Goal: Task Accomplishment & Management: Use online tool/utility

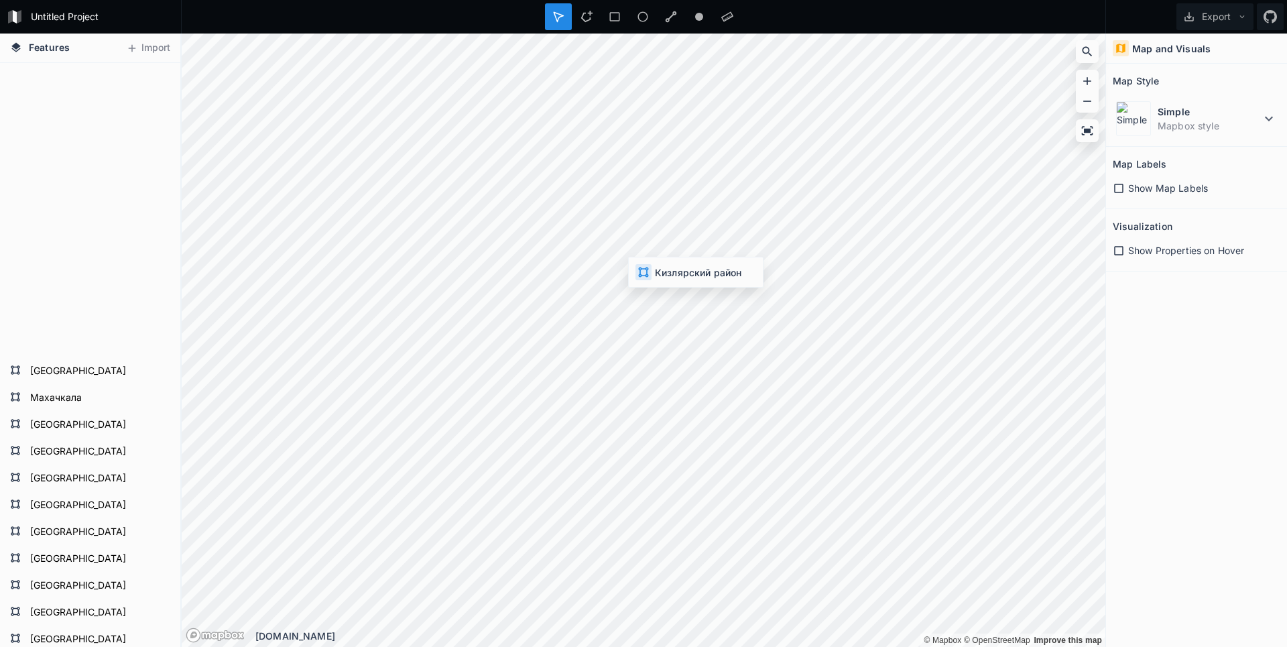
scroll to position [511, 0]
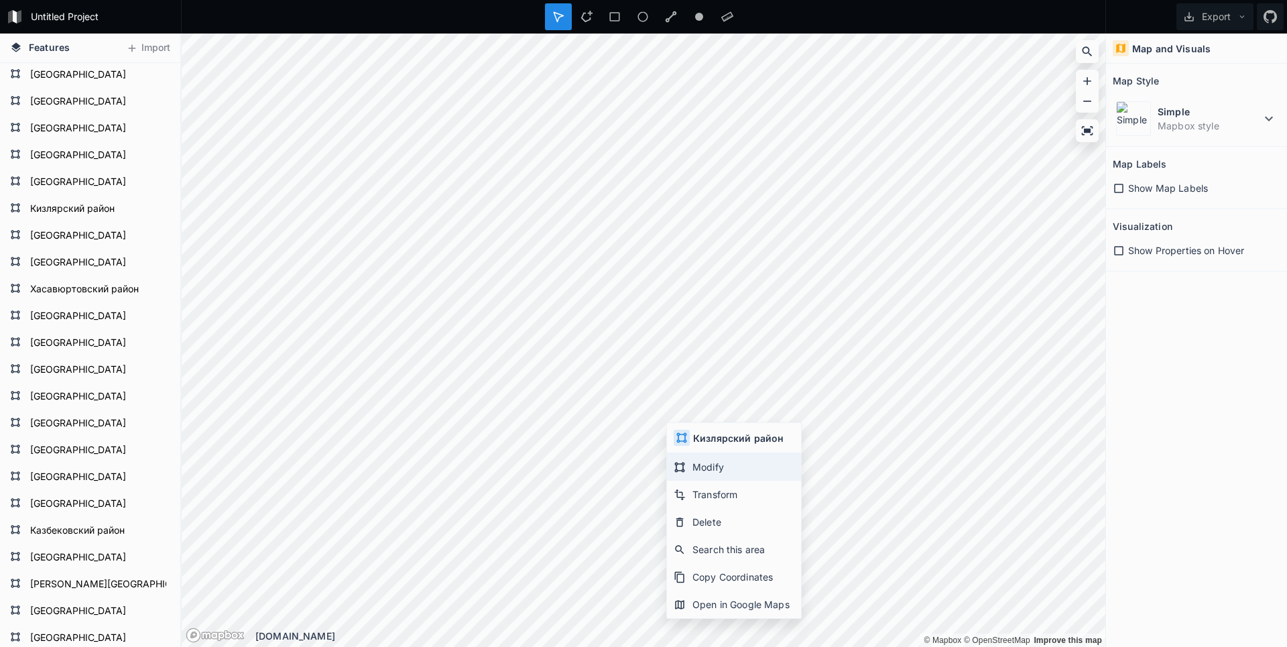
click at [703, 471] on div "Modify" at bounding box center [734, 466] width 134 height 27
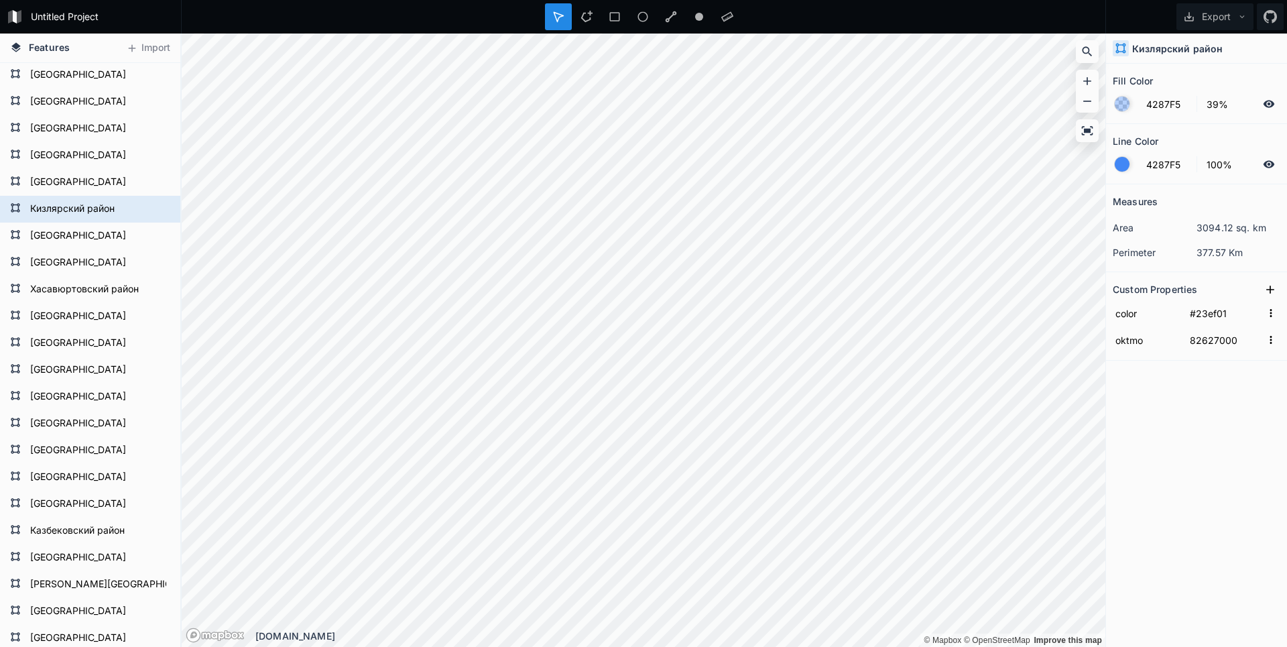
click at [852, 646] on html "Untitled Project Export Features Import Гунибский район Ногайский район Буйнакс…" at bounding box center [643, 323] width 1287 height 647
click at [665, 646] on html "Untitled Project Export Features Import Гунибский район Ногайский район Буйнакс…" at bounding box center [643, 323] width 1287 height 647
click at [523, 636] on div "© Mapbox © OpenStreetMap Improve this map © Mapbox © OpenStreetMap Improve this…" at bounding box center [643, 340] width 923 height 613
click at [443, 646] on html "Untitled Project Export Features Import Гунибский район Ногайский район Буйнакс…" at bounding box center [643, 323] width 1287 height 647
click at [596, 637] on div "© Mapbox © OpenStreetMap Improve this map © Mapbox © OpenStreetMap Improve this…" at bounding box center [643, 340] width 923 height 613
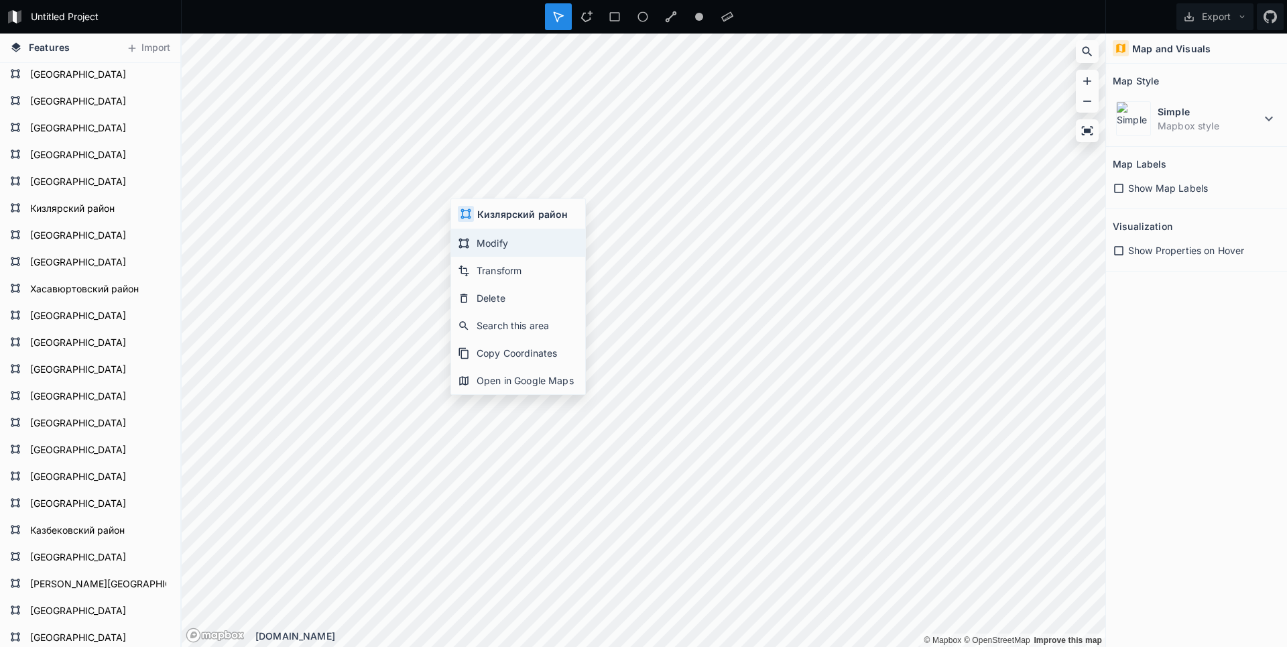
click at [471, 244] on div "Modify" at bounding box center [518, 242] width 134 height 27
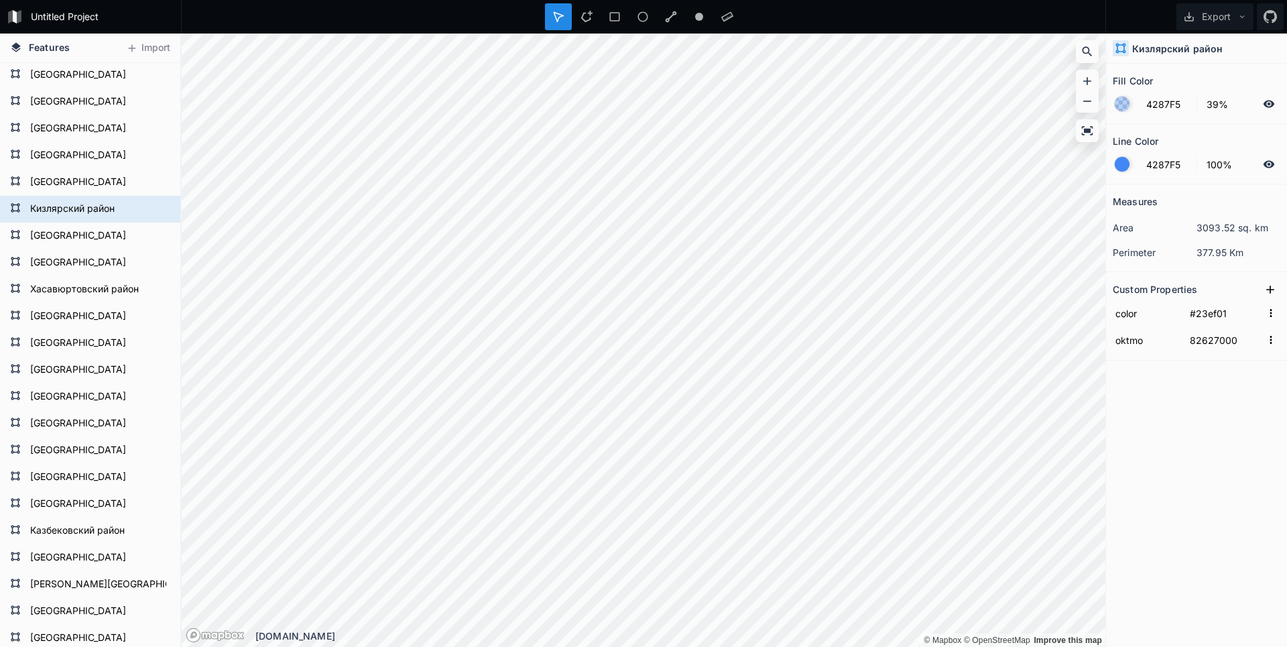
click at [541, 639] on div "© Mapbox © OpenStreetMap Improve this map © Mapbox © OpenStreetMap Improve this…" at bounding box center [643, 340] width 923 height 613
click at [499, 629] on div "© Mapbox © OpenStreetMap Improve this map © Mapbox © OpenStreetMap Improve this…" at bounding box center [643, 340] width 923 height 613
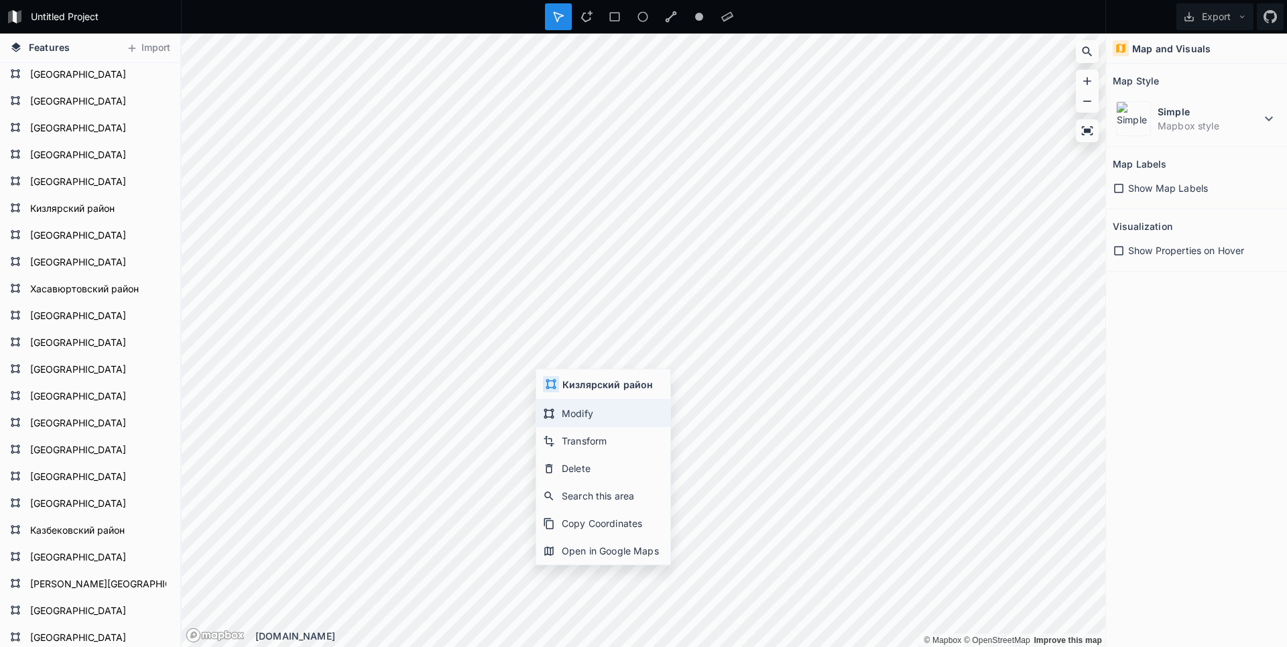
click at [545, 405] on div "Modify" at bounding box center [603, 412] width 134 height 27
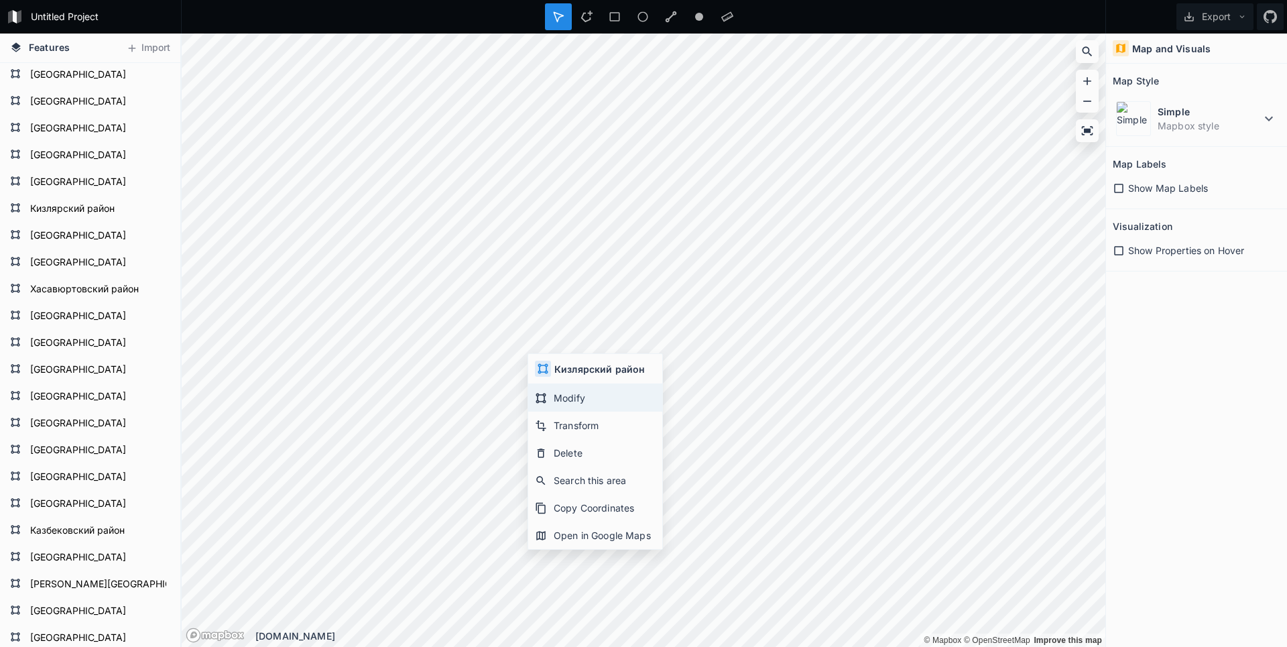
click at [551, 391] on div "Modify" at bounding box center [595, 397] width 134 height 27
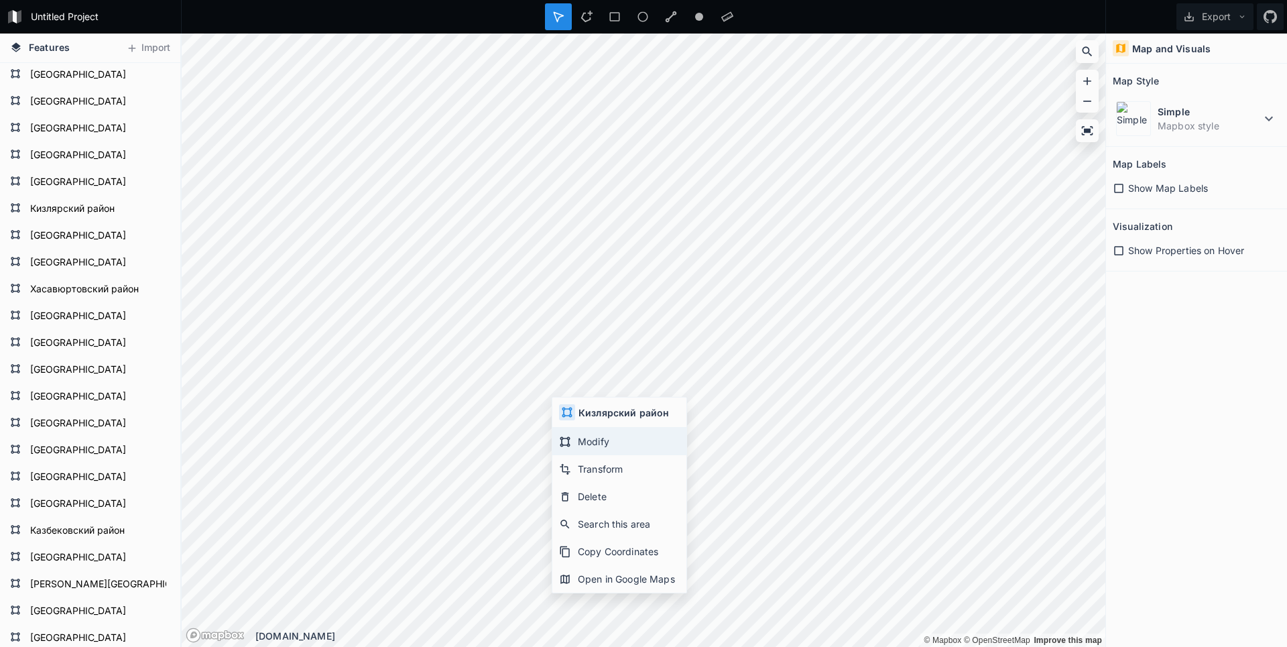
click at [588, 444] on div "Modify" at bounding box center [619, 441] width 134 height 27
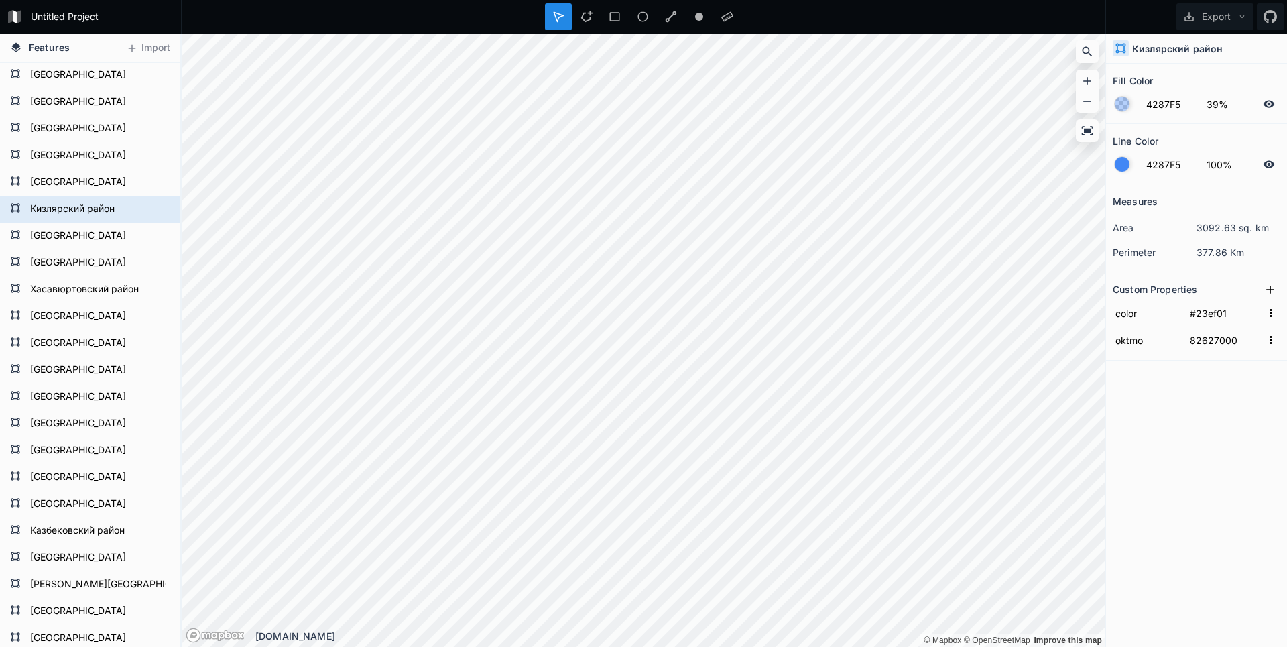
click at [609, 646] on html "Untitled Project Export Features Import Гунибский район Ногайский район Буйнакс…" at bounding box center [643, 323] width 1287 height 647
click at [638, 646] on html "Untitled Project Export Features Import Гунибский район Ногайский район Буйнакс…" at bounding box center [643, 323] width 1287 height 647
click at [621, 646] on html "Untitled Project Export Features Import Гунибский район Ногайский район Буйнакс…" at bounding box center [643, 323] width 1287 height 647
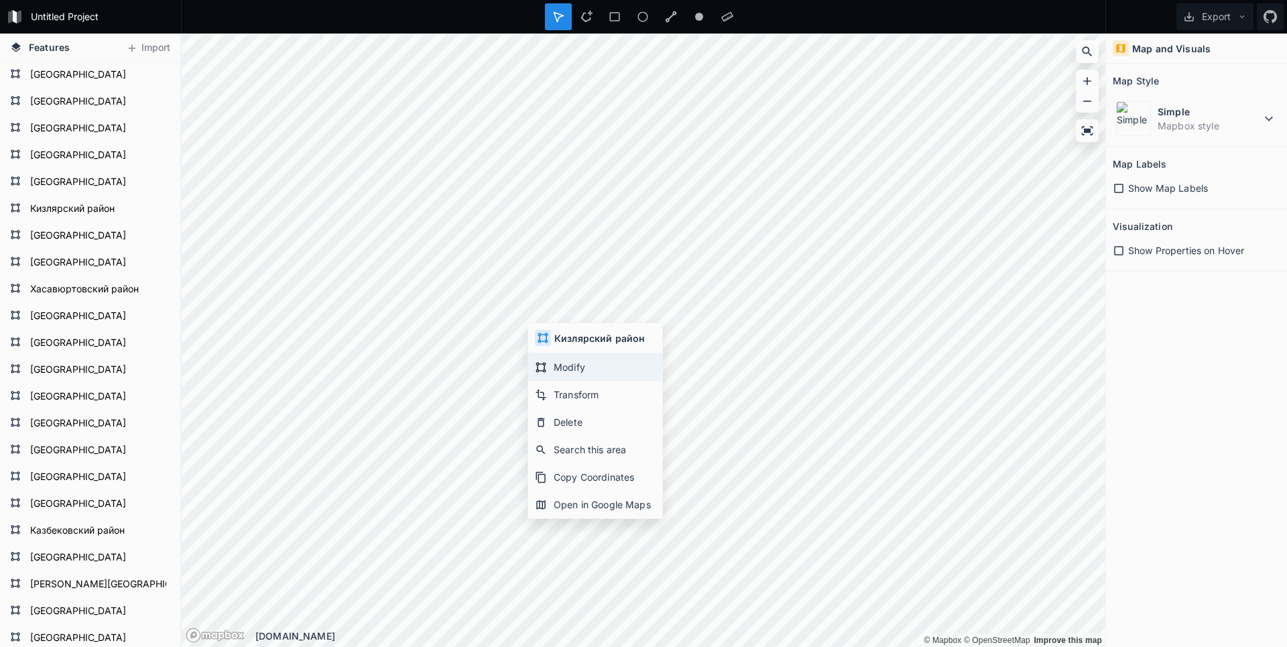
click at [545, 364] on icon at bounding box center [541, 367] width 10 height 10
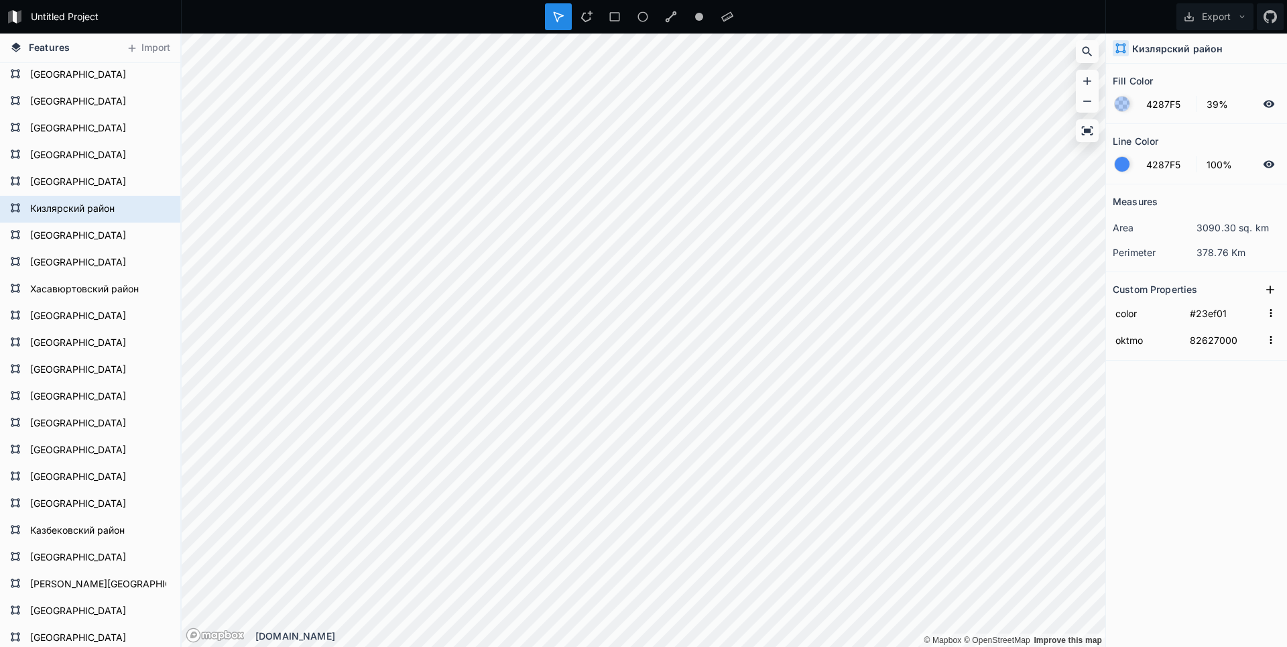
click at [749, 637] on div "© Mapbox © OpenStreetMap Improve this map © Mapbox © OpenStreetMap Improve this…" at bounding box center [643, 340] width 923 height 613
click at [1185, 509] on div "Features Import Гунибский район Ногайский район Буйнакский район Бабаюртовский …" at bounding box center [643, 340] width 1287 height 613
click at [383, 0] on html "Untitled Project Export Features Import Гунибский район Ногайский район Буйнакс…" at bounding box center [643, 323] width 1287 height 647
click at [580, 17] on div "Untitled Project Export Features Import Гунибский район Ногайский район Буйнакс…" at bounding box center [643, 323] width 1287 height 647
click at [1232, 12] on button "Export" at bounding box center [1214, 16] width 77 height 27
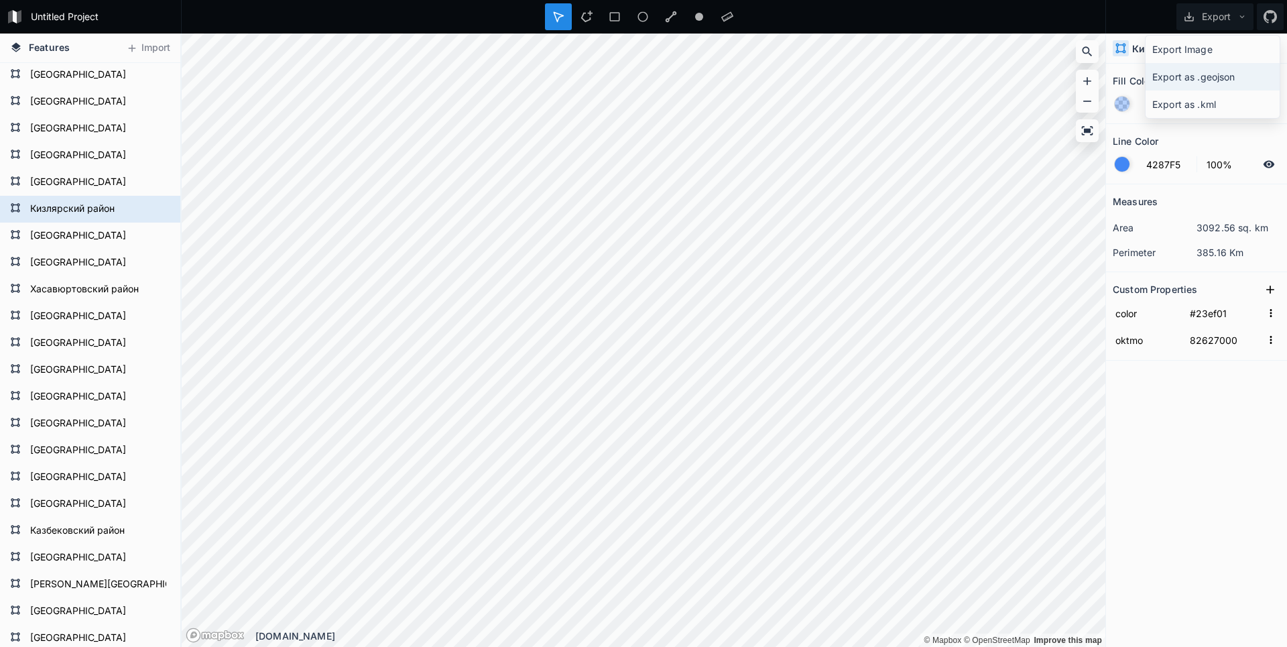
click at [1227, 80] on div "Export as .geojson" at bounding box center [1212, 76] width 134 height 27
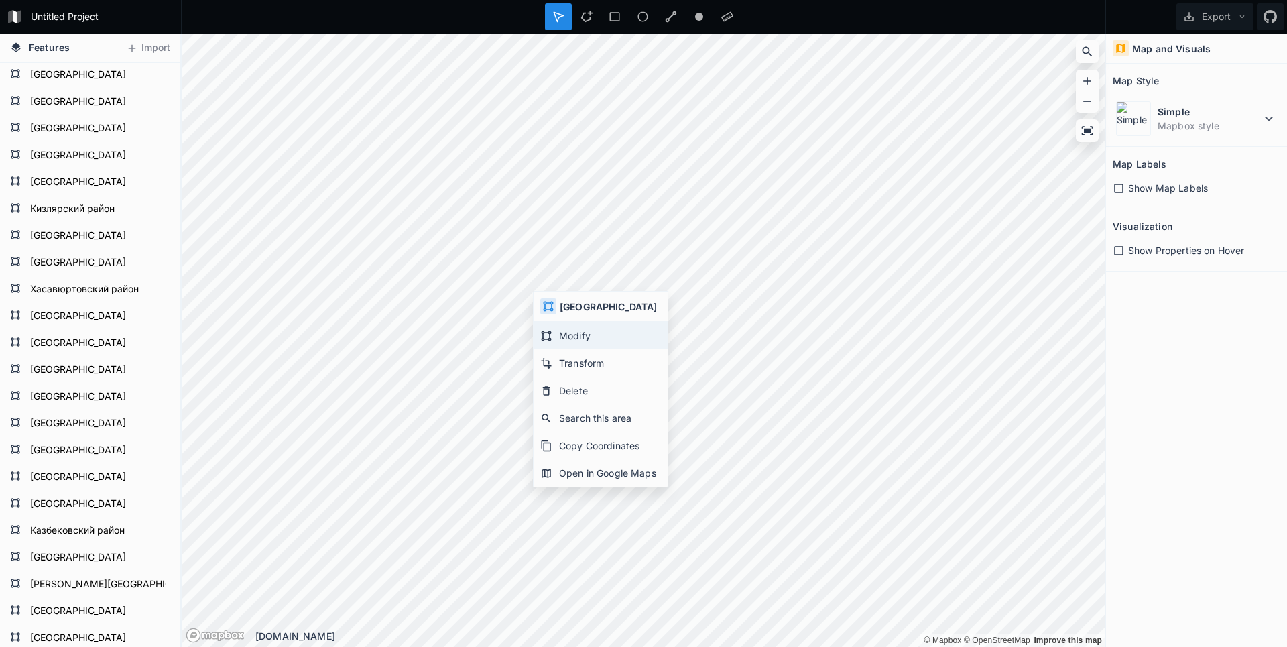
click at [564, 338] on div "Modify" at bounding box center [600, 335] width 134 height 27
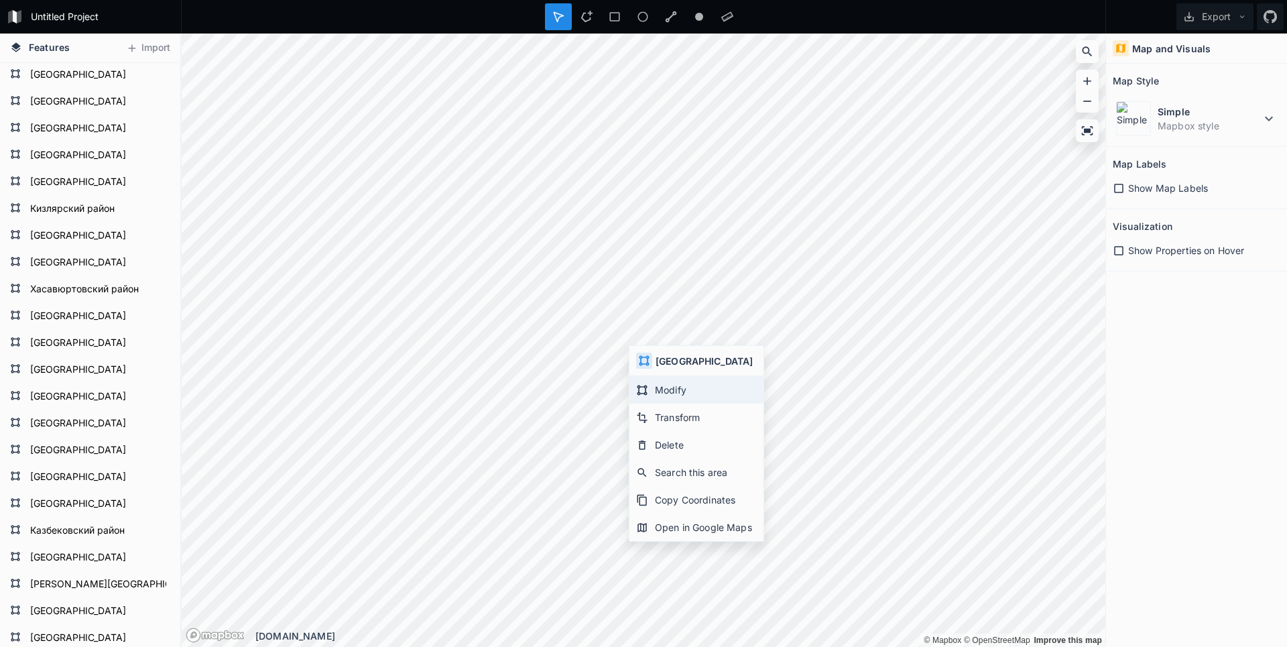
click at [659, 385] on div "Modify" at bounding box center [696, 389] width 134 height 27
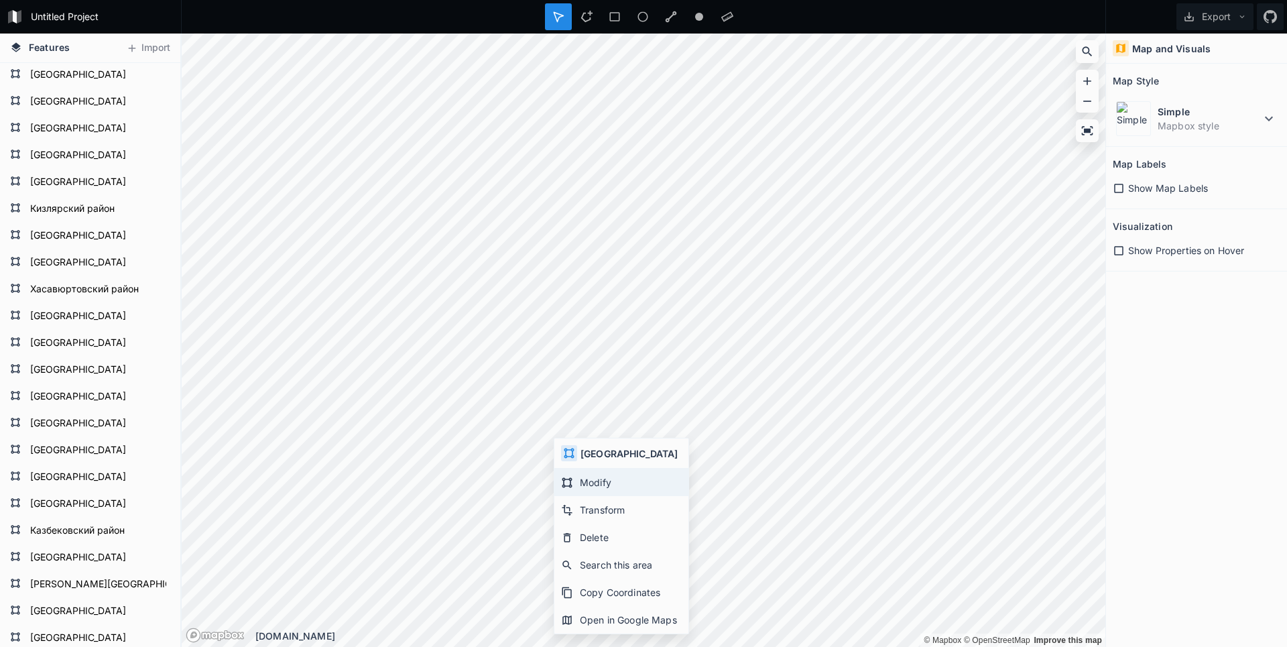
click at [594, 480] on div "Modify" at bounding box center [621, 481] width 134 height 27
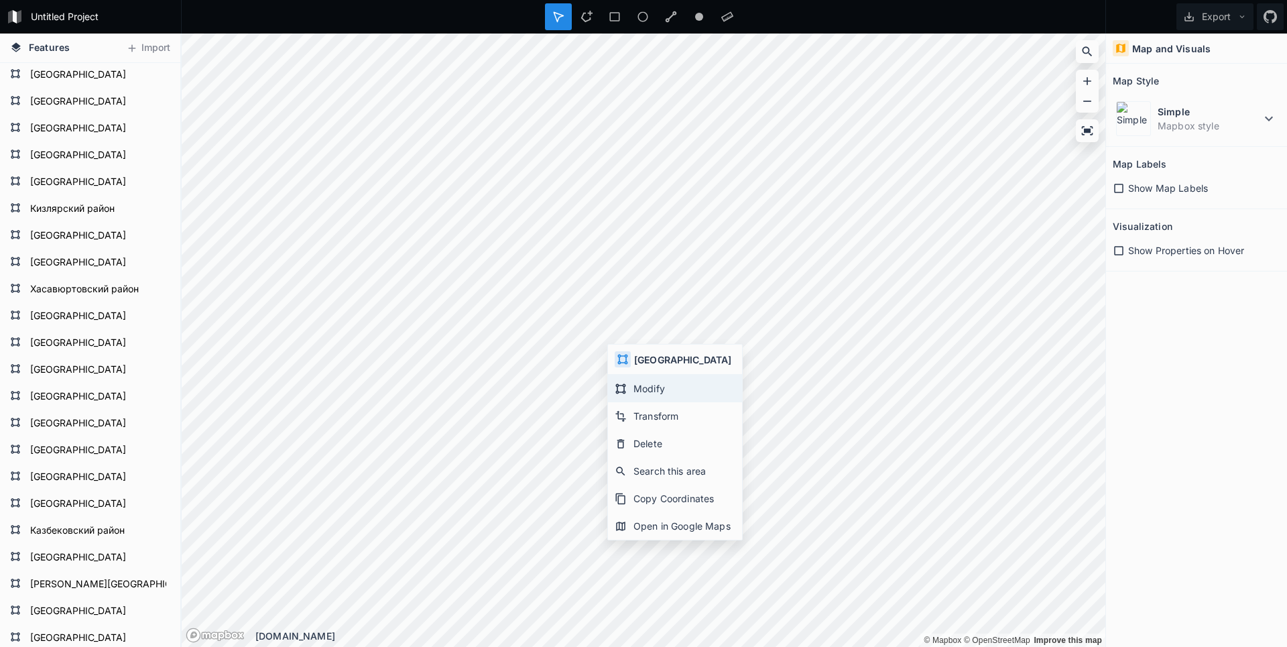
click at [619, 380] on div "Modify" at bounding box center [675, 388] width 134 height 27
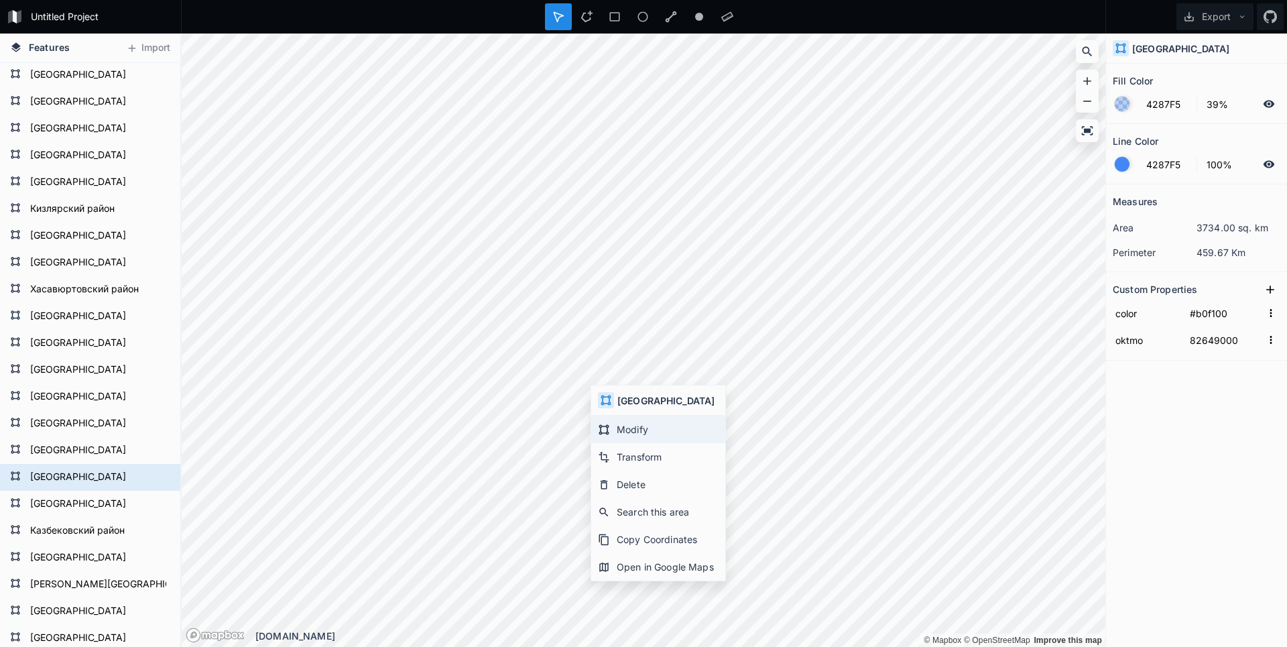
click at [607, 420] on div "Modify" at bounding box center [658, 428] width 134 height 27
click at [850, 646] on html "Untitled Project Export Features Import Гунибский район Ногайский район Буйнакс…" at bounding box center [643, 323] width 1287 height 647
click at [806, 646] on html "Untitled Project Export Features Import Гунибский район Ногайский район Буйнакс…" at bounding box center [643, 323] width 1287 height 647
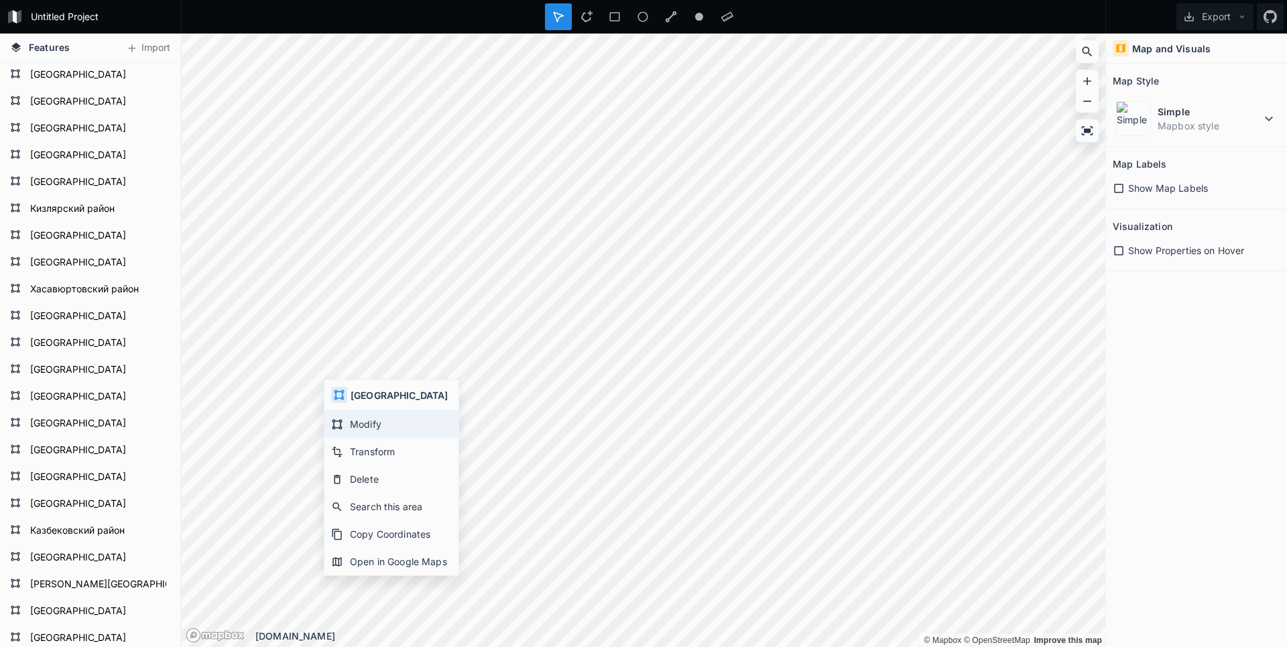
click at [358, 424] on div "Modify" at bounding box center [391, 423] width 134 height 27
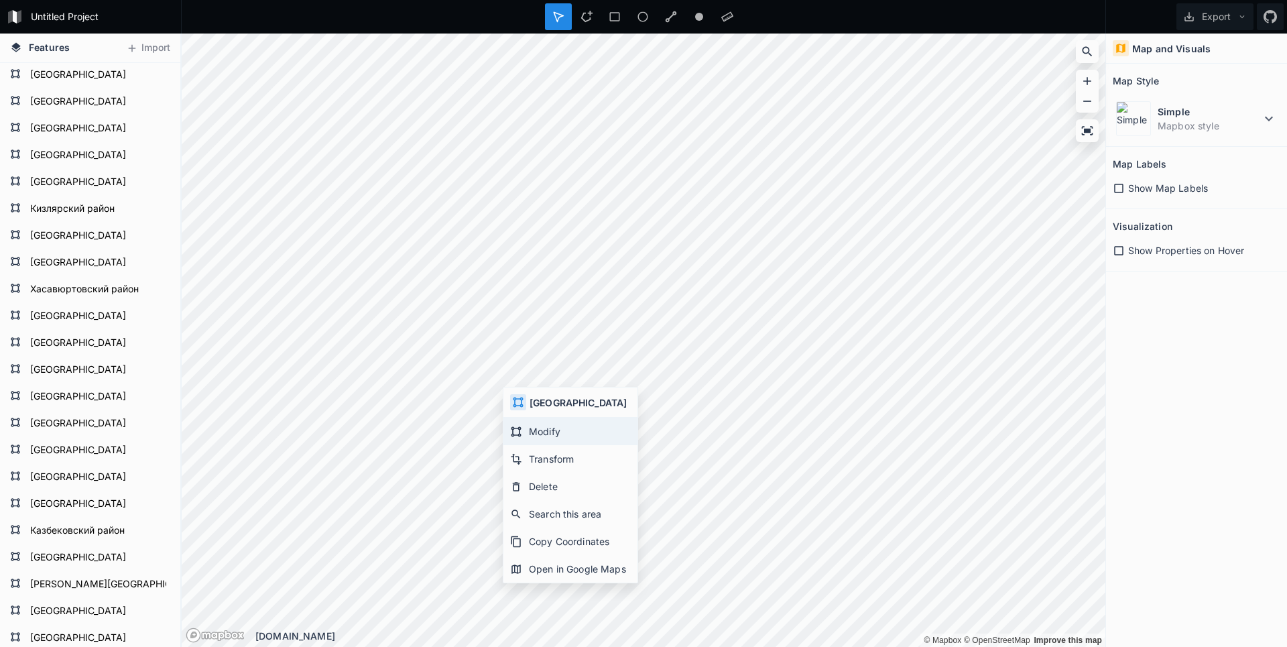
click at [519, 424] on div "Modify" at bounding box center [570, 430] width 134 height 27
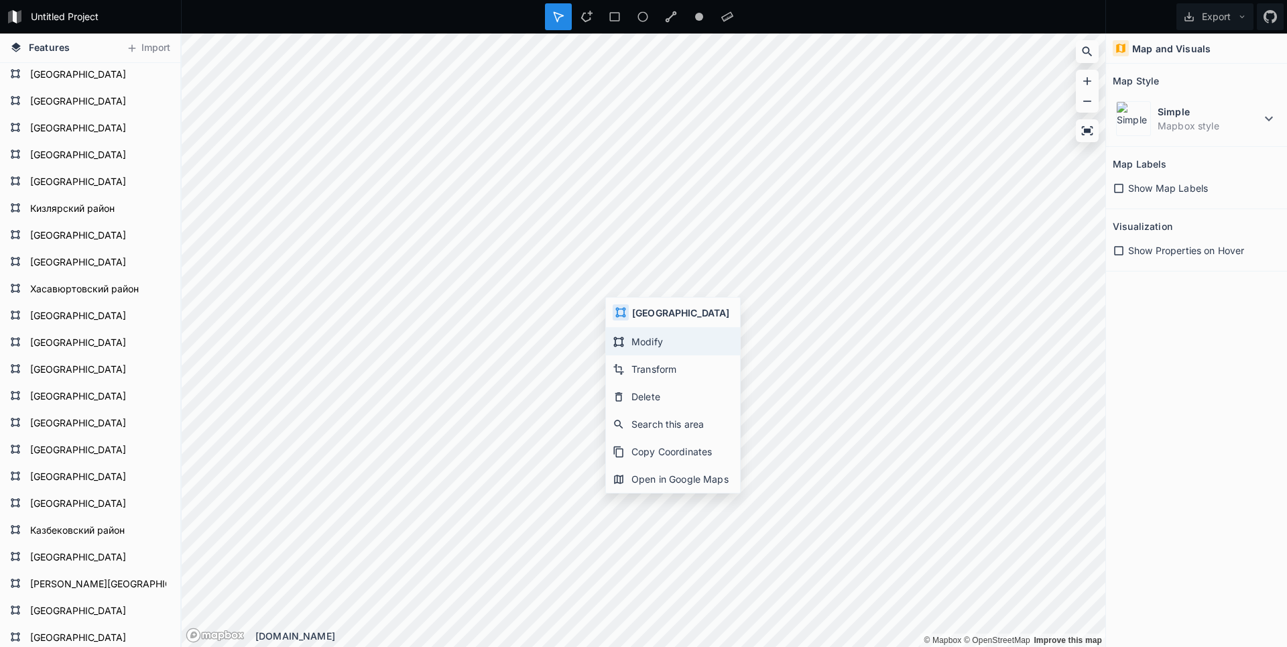
click at [638, 343] on div "Modify" at bounding box center [673, 341] width 134 height 27
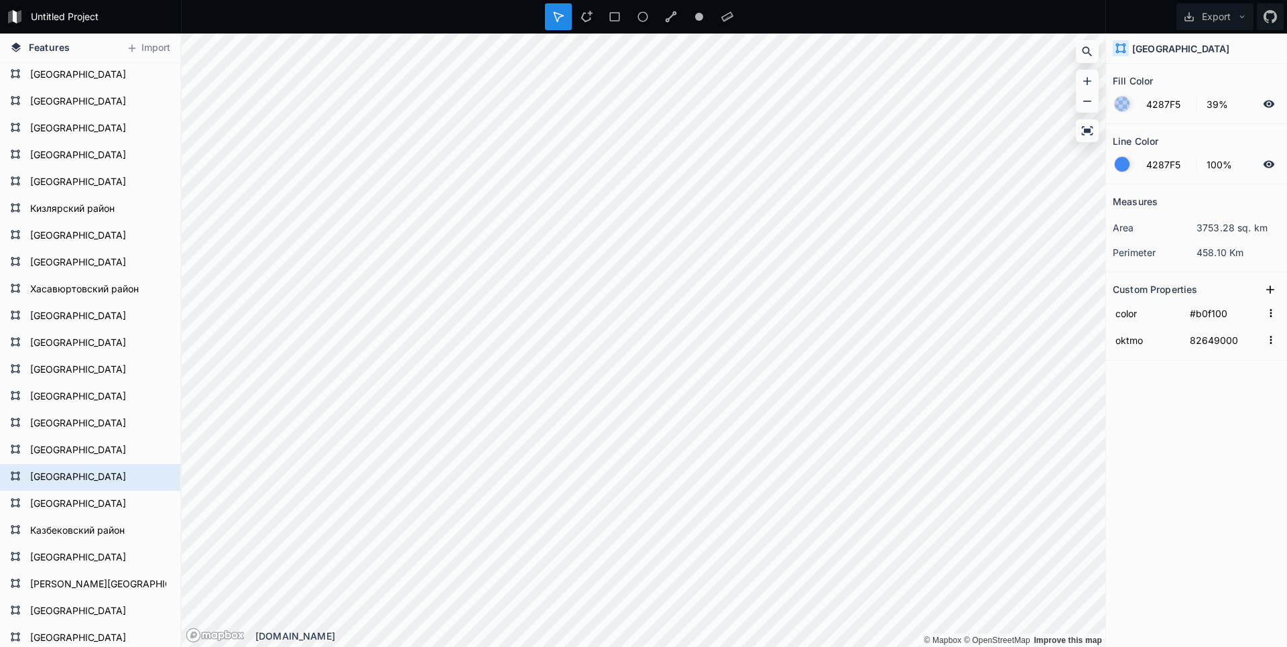
click at [684, 629] on div "[DOMAIN_NAME]" at bounding box center [680, 636] width 850 height 14
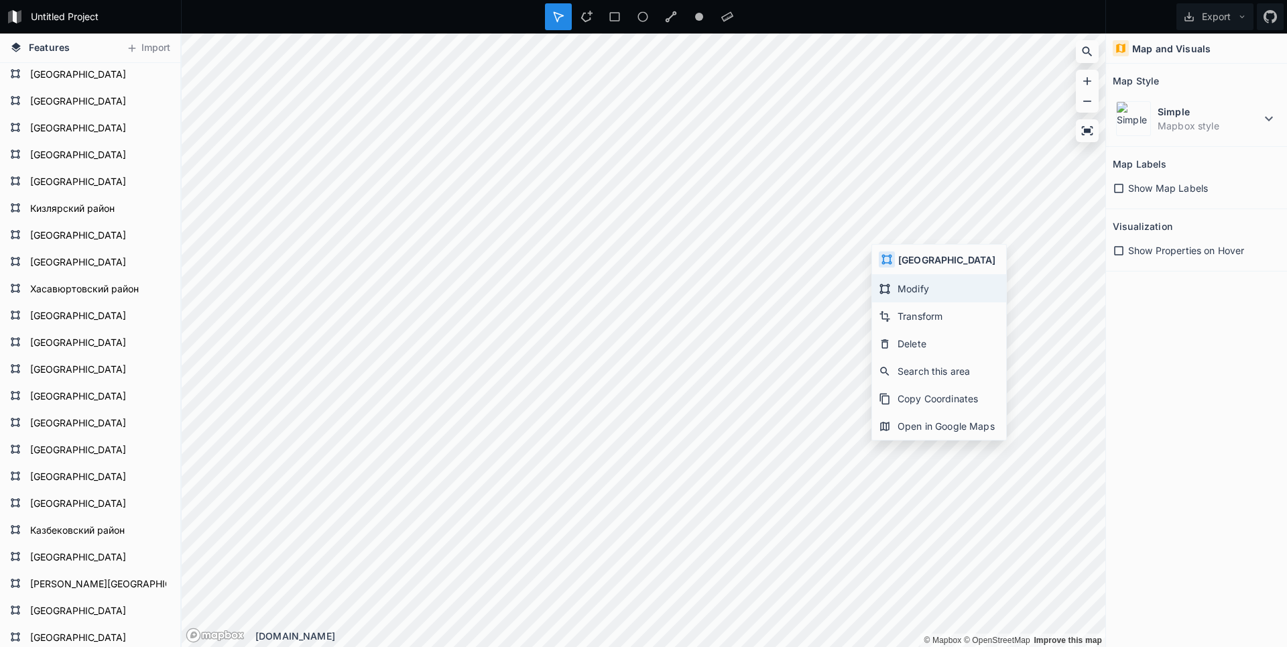
click at [911, 294] on div "Modify" at bounding box center [939, 288] width 134 height 27
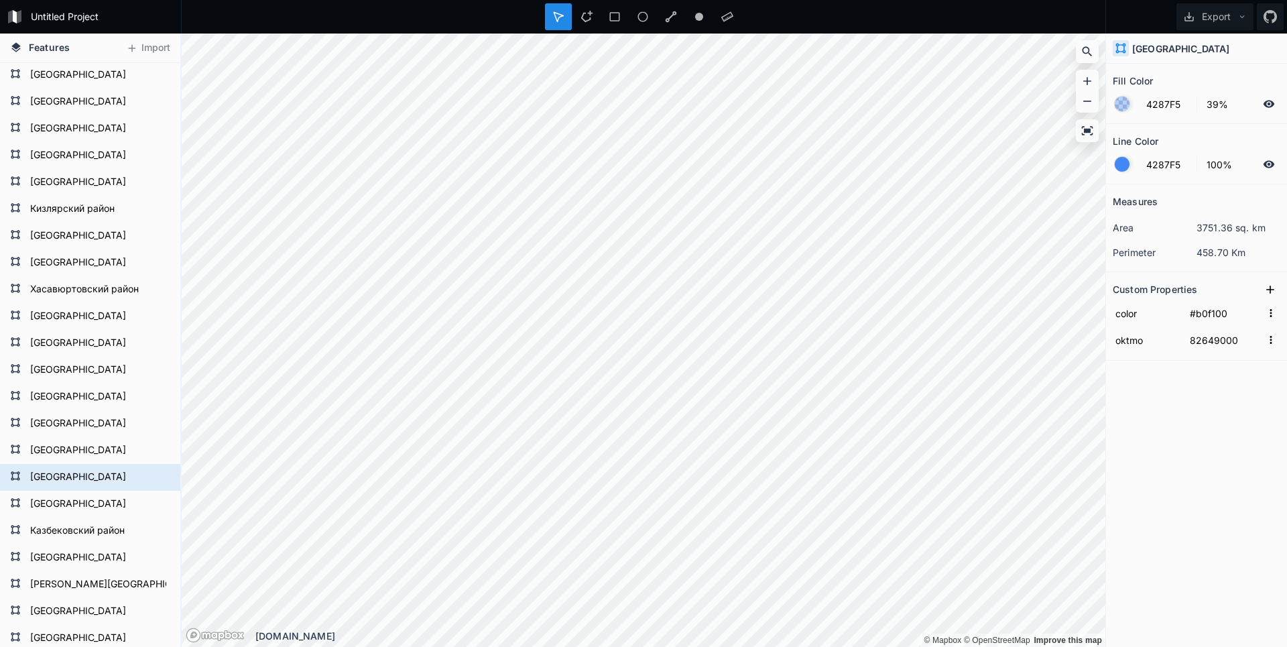
click at [531, 635] on div "© Mapbox © OpenStreetMap Improve this map © Mapbox © OpenStreetMap Improve this…" at bounding box center [643, 340] width 923 height 613
click at [917, 646] on html "Untitled Project Export Features Import Гунибский район Ногайский район Буйнакс…" at bounding box center [643, 323] width 1287 height 647
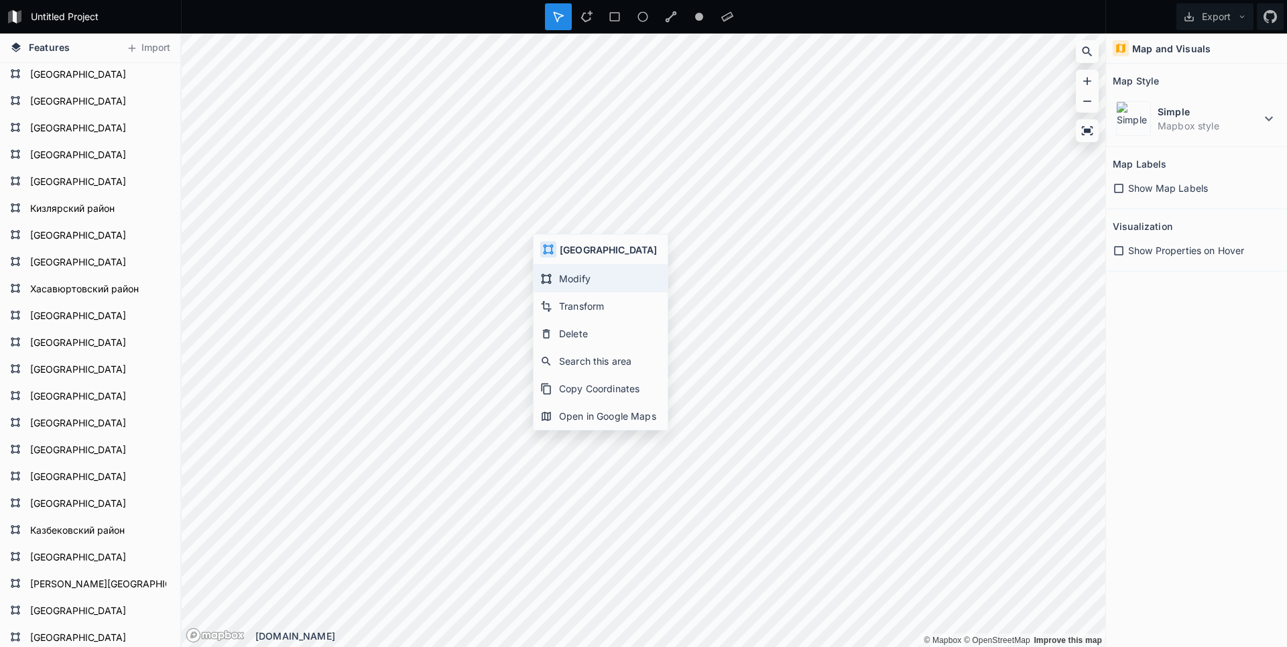
click at [571, 282] on div "Modify" at bounding box center [600, 278] width 134 height 27
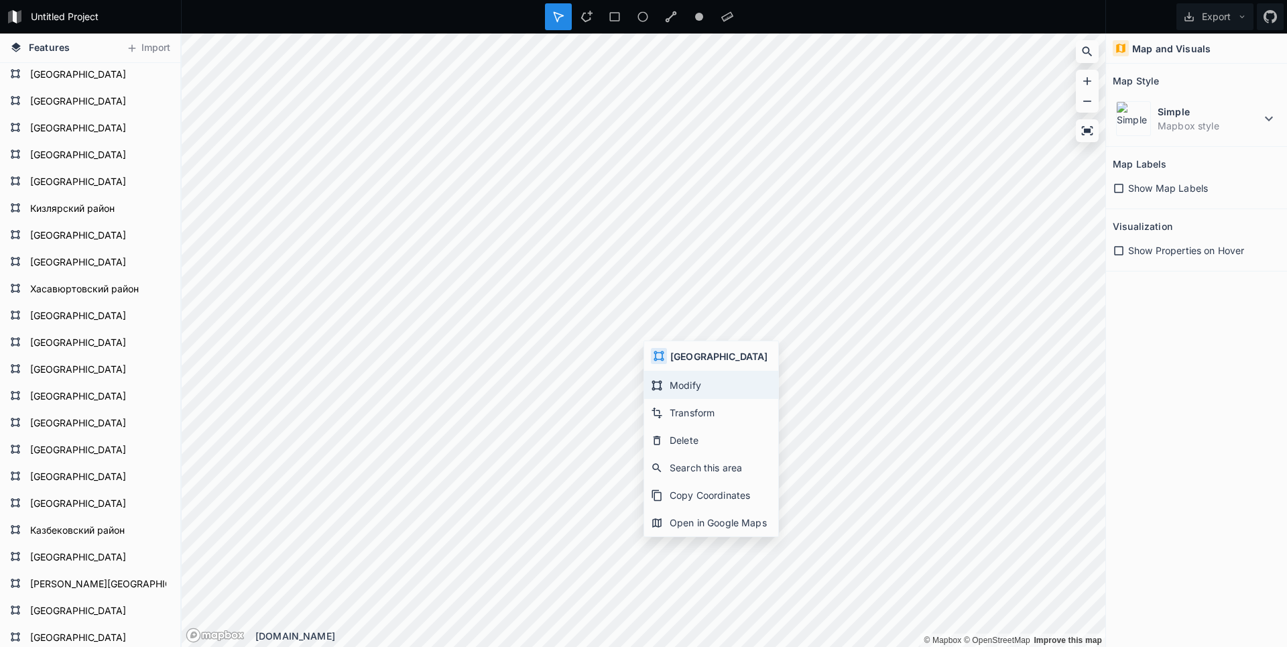
click at [662, 387] on icon at bounding box center [657, 385] width 12 height 12
click at [1198, 14] on button "Export" at bounding box center [1214, 16] width 77 height 27
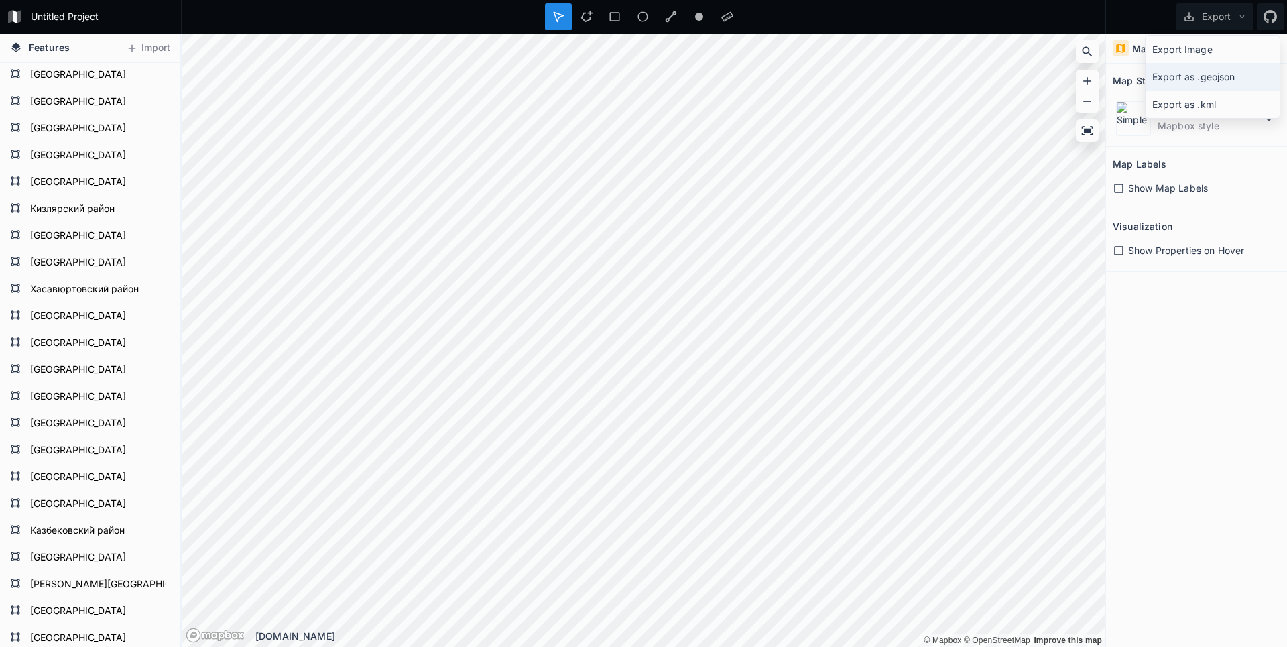
click at [1194, 76] on div "Export as .geojson" at bounding box center [1212, 76] width 134 height 27
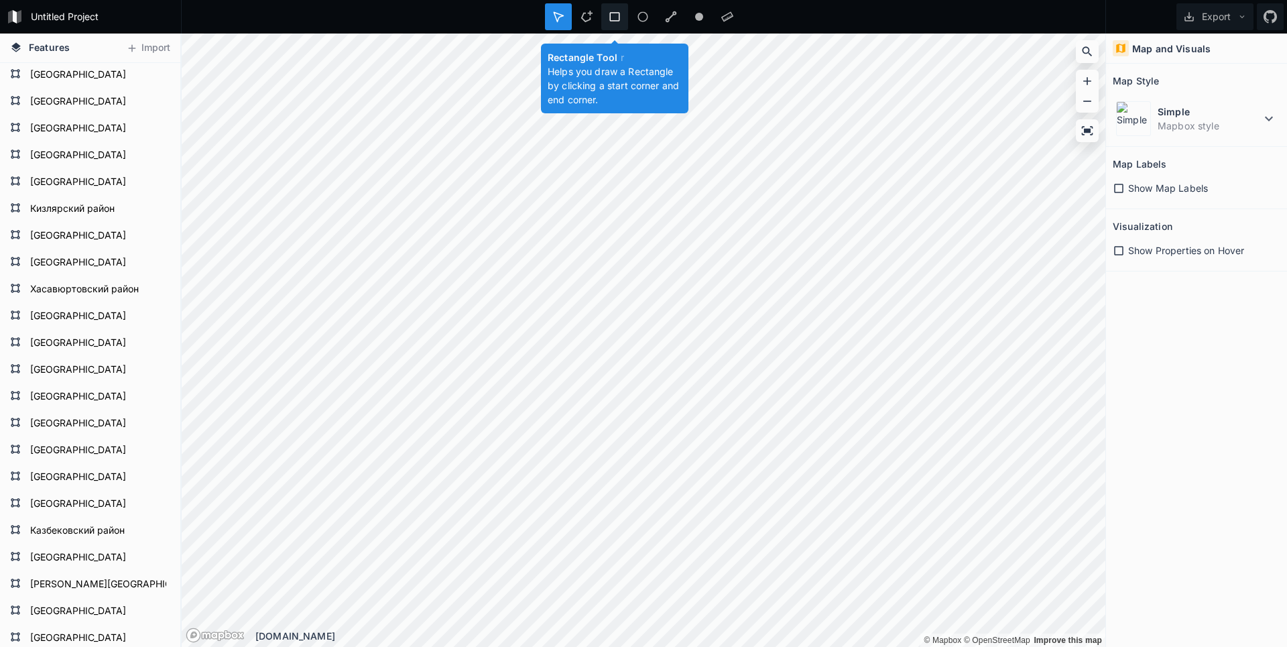
click at [613, 20] on icon at bounding box center [614, 17] width 12 height 12
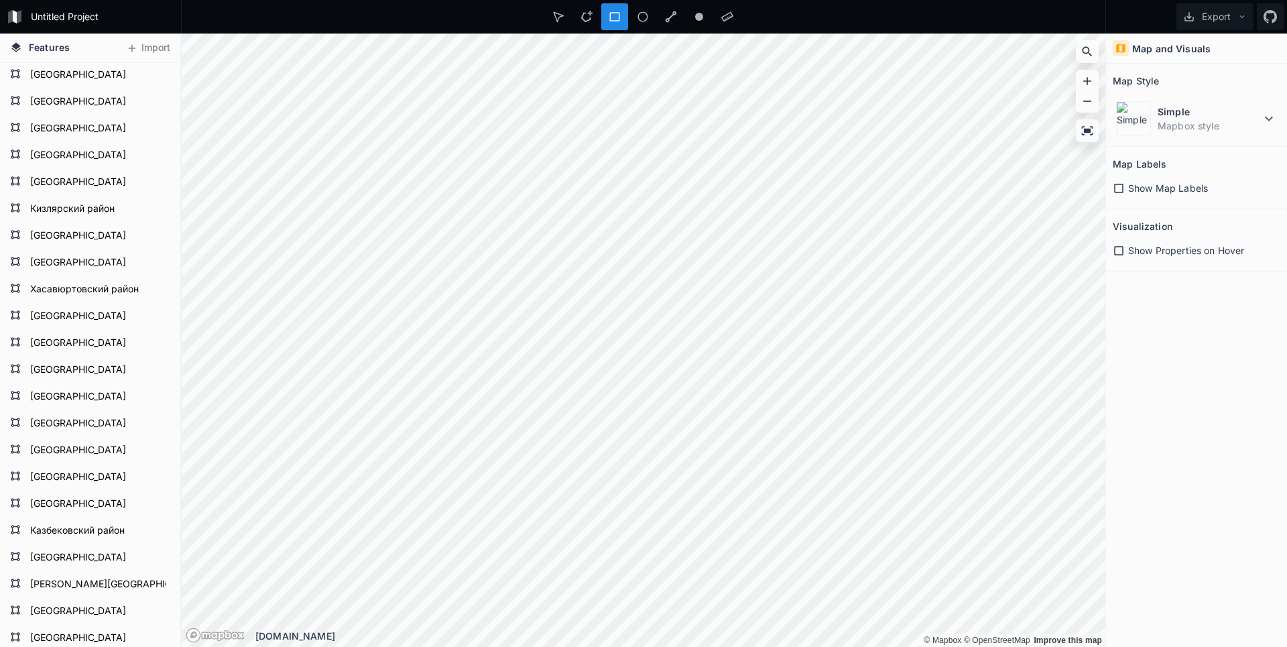
drag, startPoint x: 613, startPoint y: 20, endPoint x: 535, endPoint y: 16, distance: 77.8
click at [535, 16] on div at bounding box center [643, 17] width 925 height 34
click at [557, 14] on icon at bounding box center [558, 17] width 12 height 12
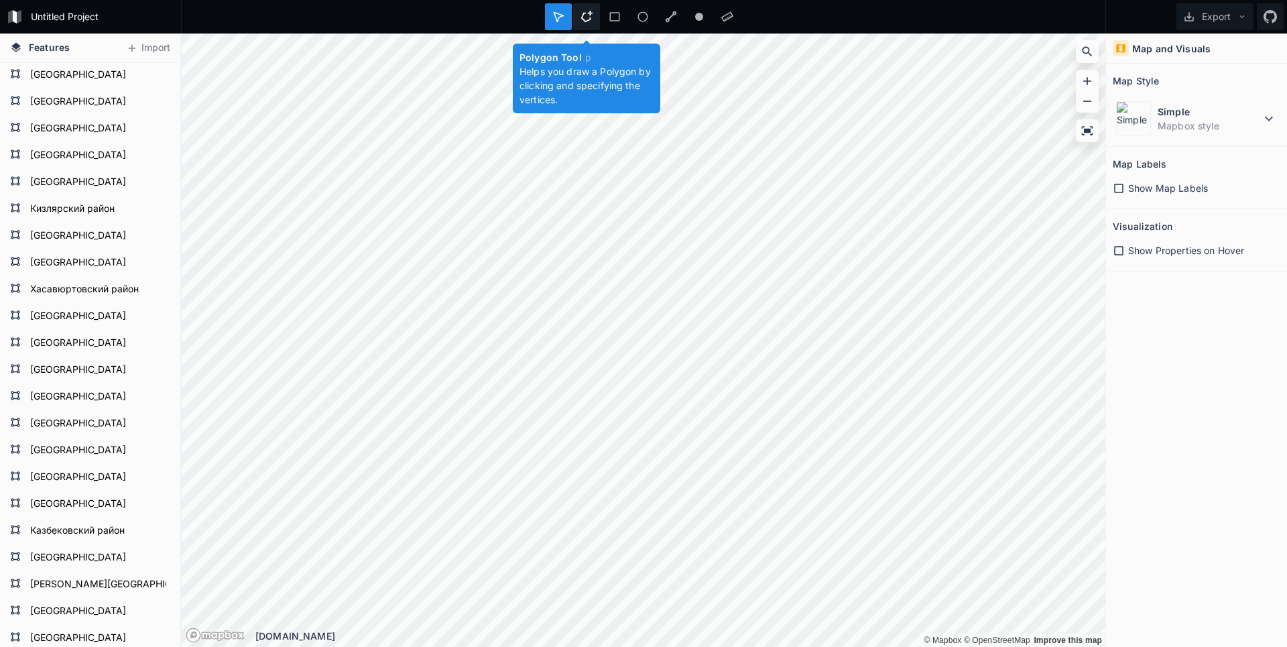
click at [586, 13] on icon at bounding box center [586, 17] width 12 height 12
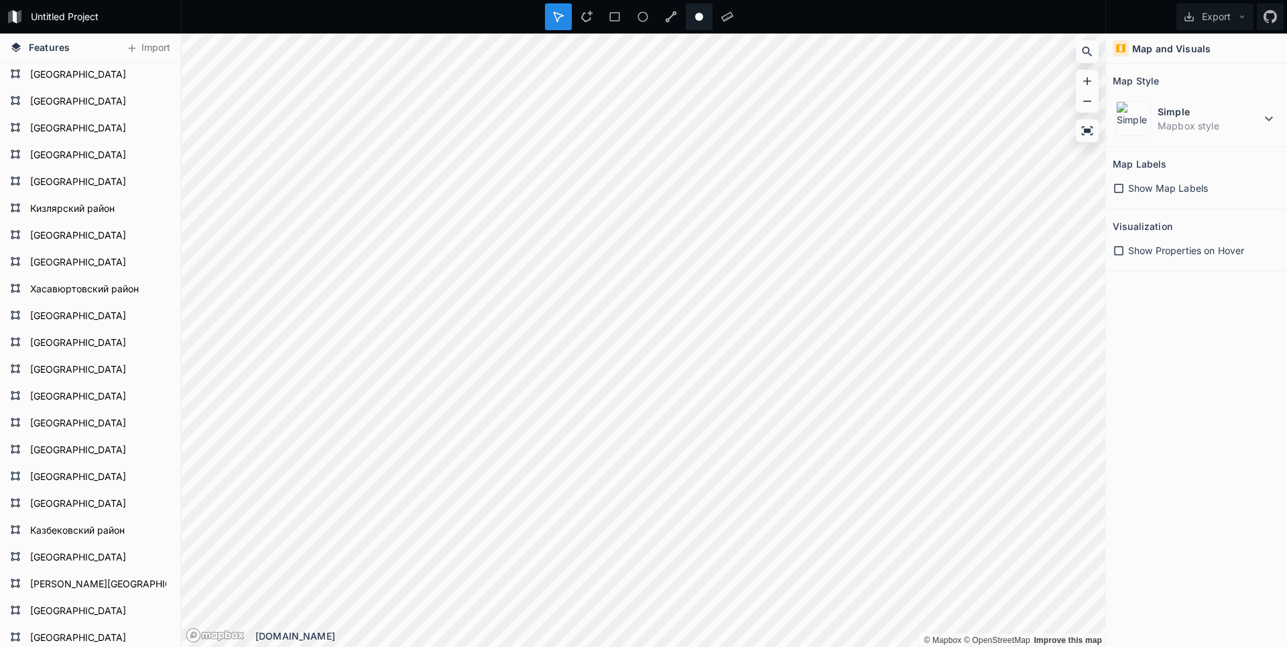
click at [696, 19] on circle at bounding box center [699, 17] width 8 height 8
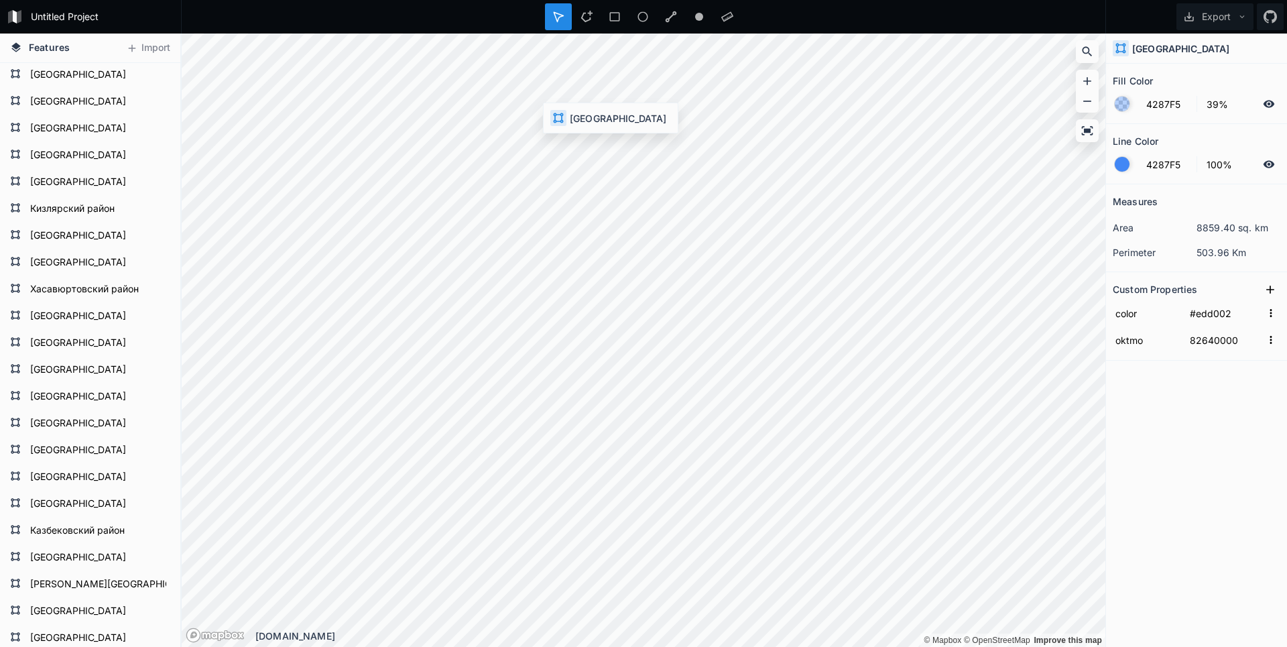
type input "FFFFFF"
type input "#edd002"
type input "82640000"
click at [1175, 51] on h4 "Ногайский район" at bounding box center [1180, 49] width 97 height 14
type input "#1ccb00"
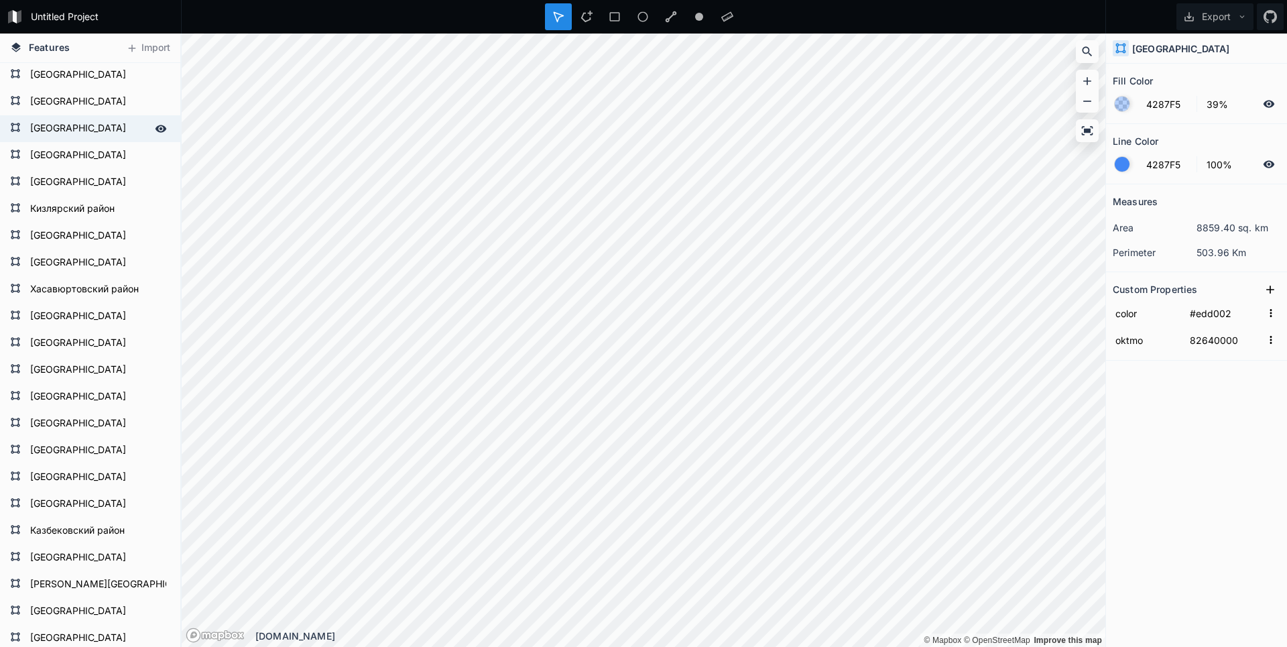
type input "82601000"
click at [7, 133] on div "Агульский район" at bounding box center [90, 128] width 180 height 27
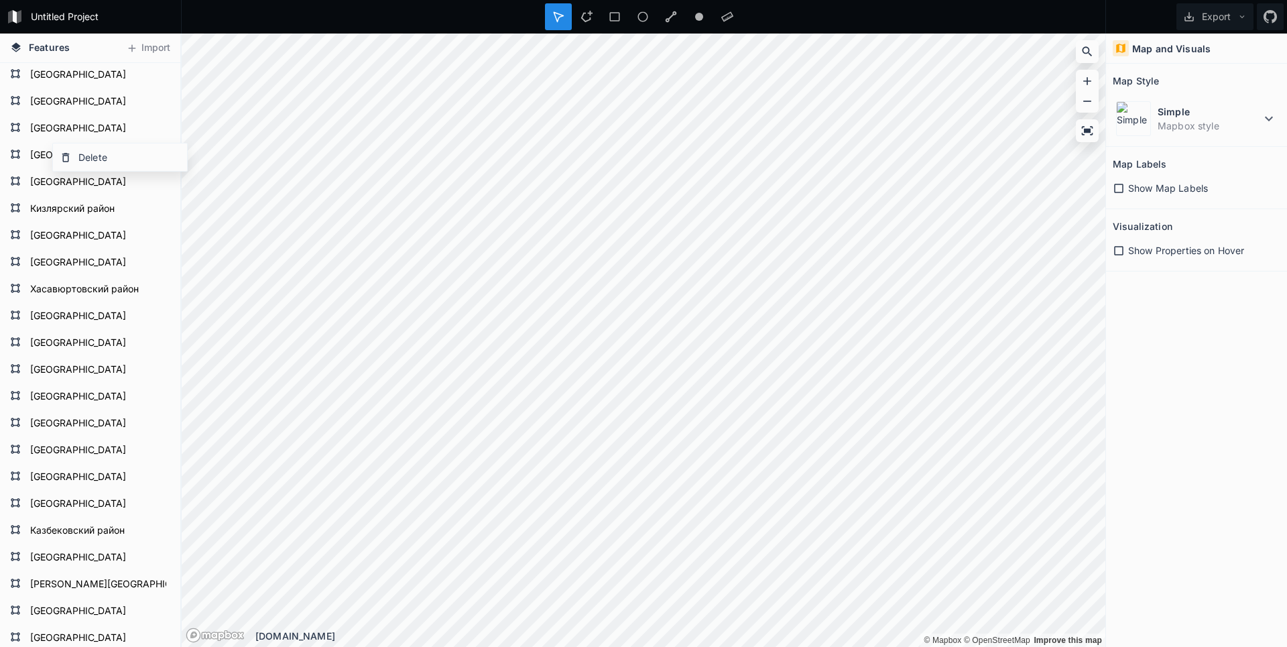
click at [44, 48] on span "Features" at bounding box center [49, 47] width 41 height 14
click at [149, 44] on button "Import" at bounding box center [148, 48] width 58 height 21
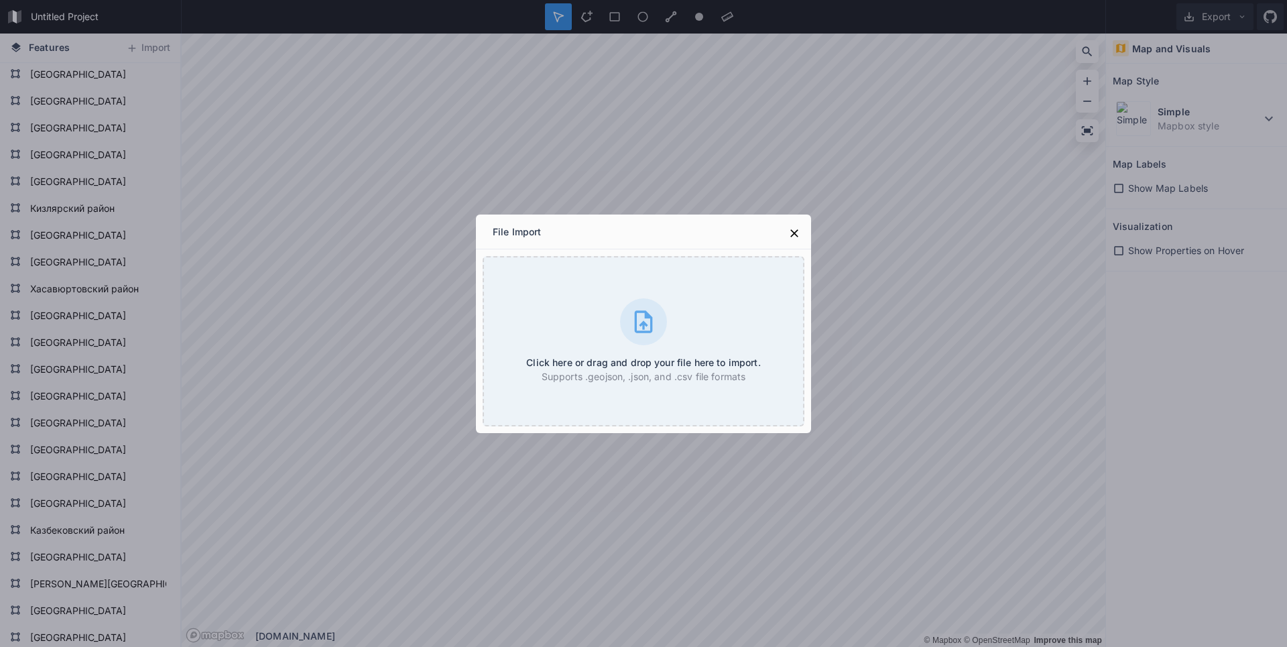
click at [424, 97] on div "File Import Click here or drag and drop your file here to import. Supports .geo…" at bounding box center [643, 323] width 1287 height 647
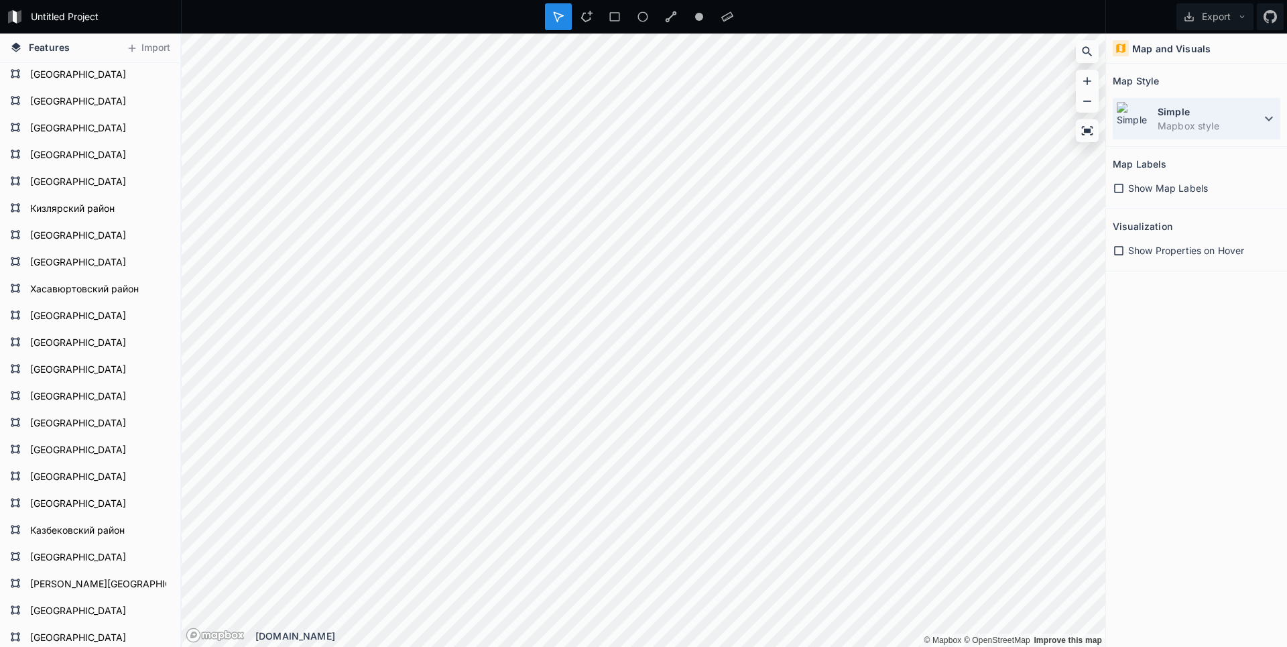
click at [1218, 131] on dd "Mapbox style" at bounding box center [1208, 126] width 103 height 14
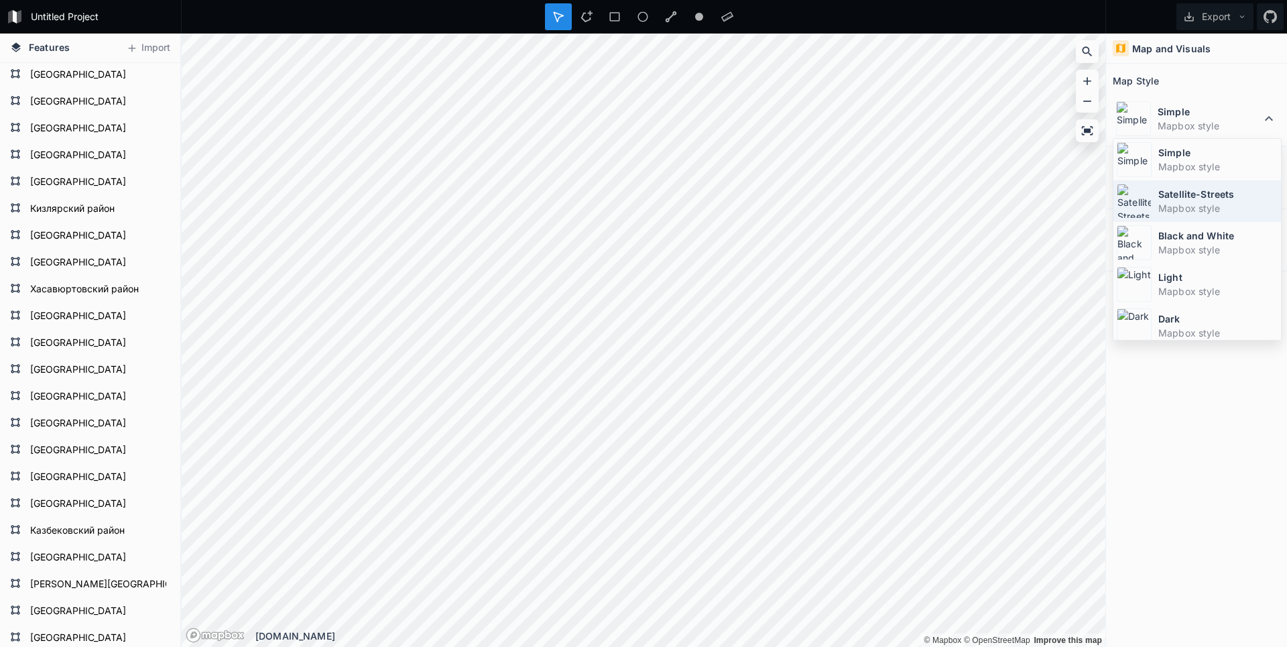
click at [1205, 191] on dt "Satellite-Streets" at bounding box center [1217, 194] width 119 height 14
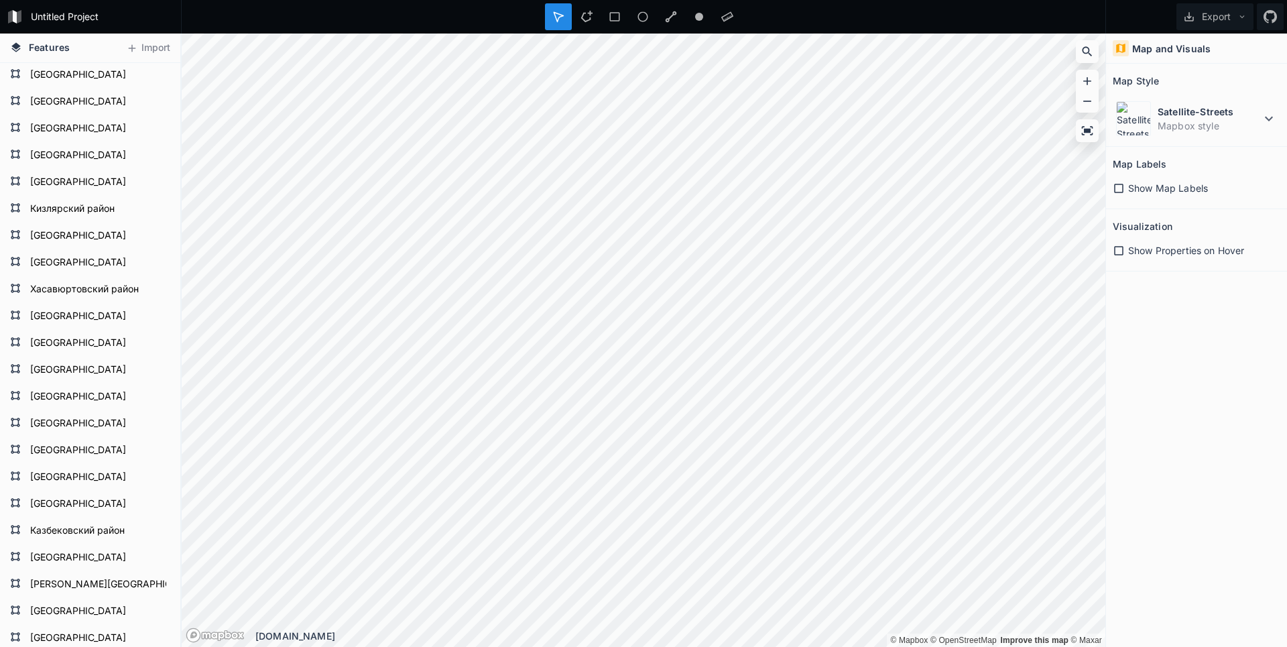
click at [715, 646] on html "Untitled Project Export Features Import Гунибский район Ногайский район Буйнакс…" at bounding box center [643, 323] width 1287 height 647
click at [1212, 111] on dt "Satellite-Streets" at bounding box center [1208, 112] width 103 height 14
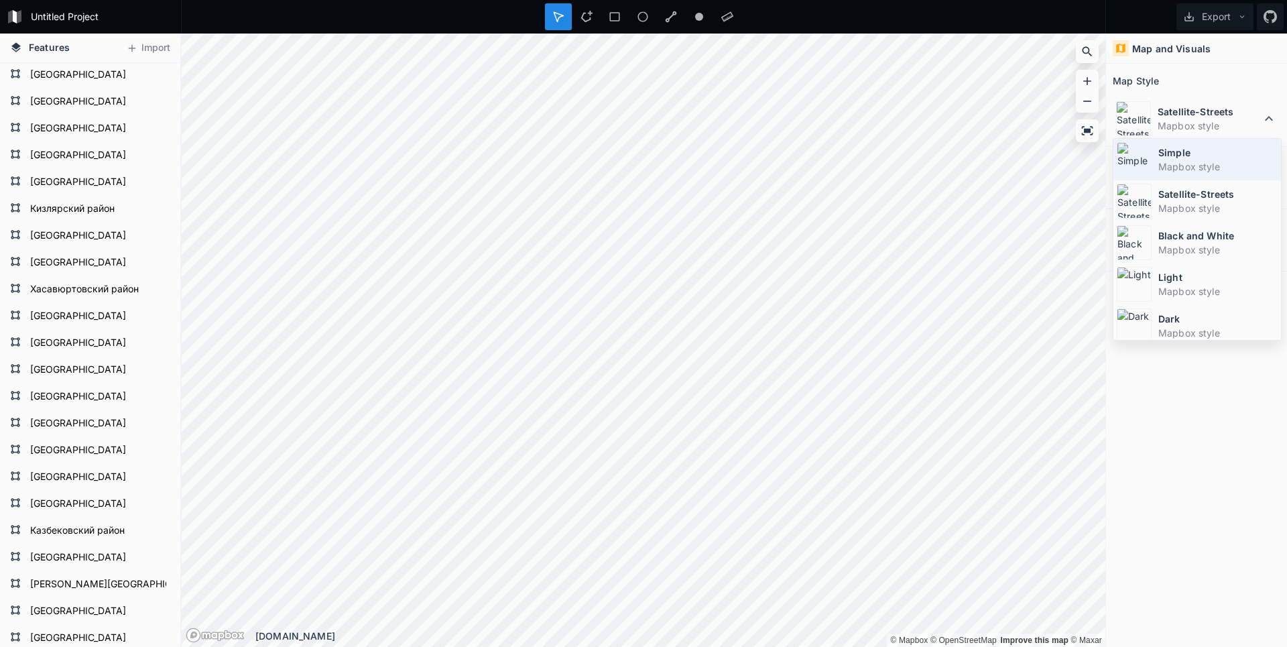
click at [1165, 151] on dt "Simple" at bounding box center [1217, 152] width 119 height 14
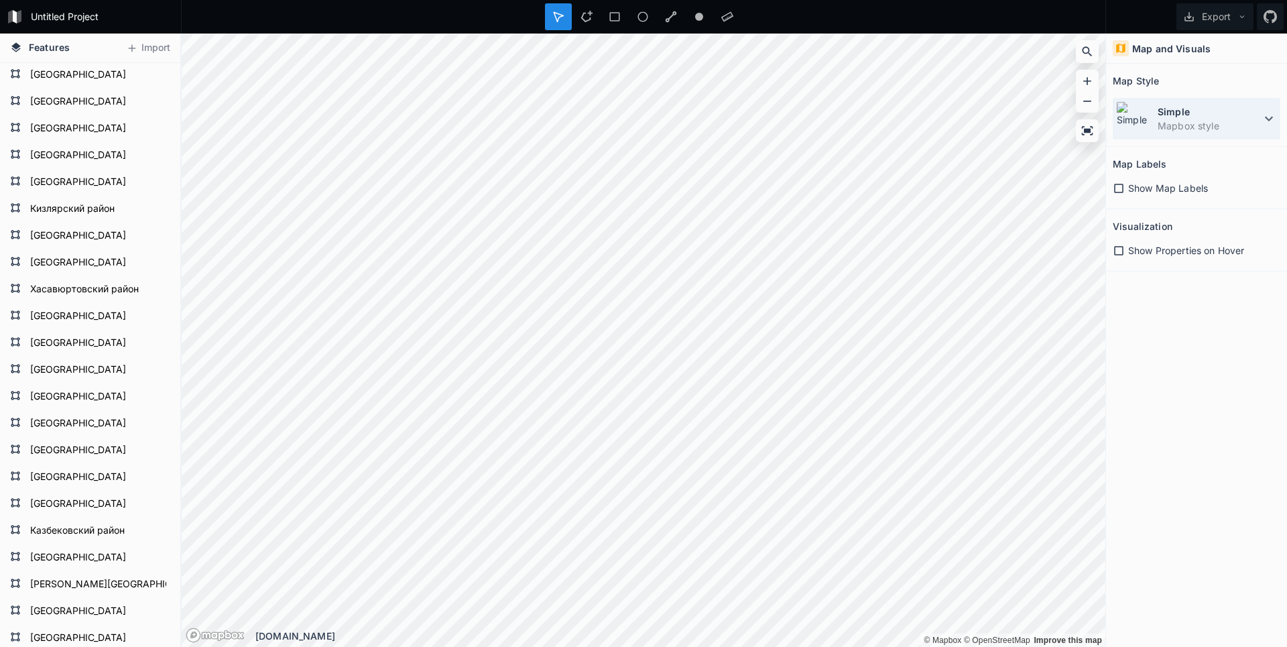
click at [1202, 127] on dd "Mapbox style" at bounding box center [1208, 126] width 103 height 14
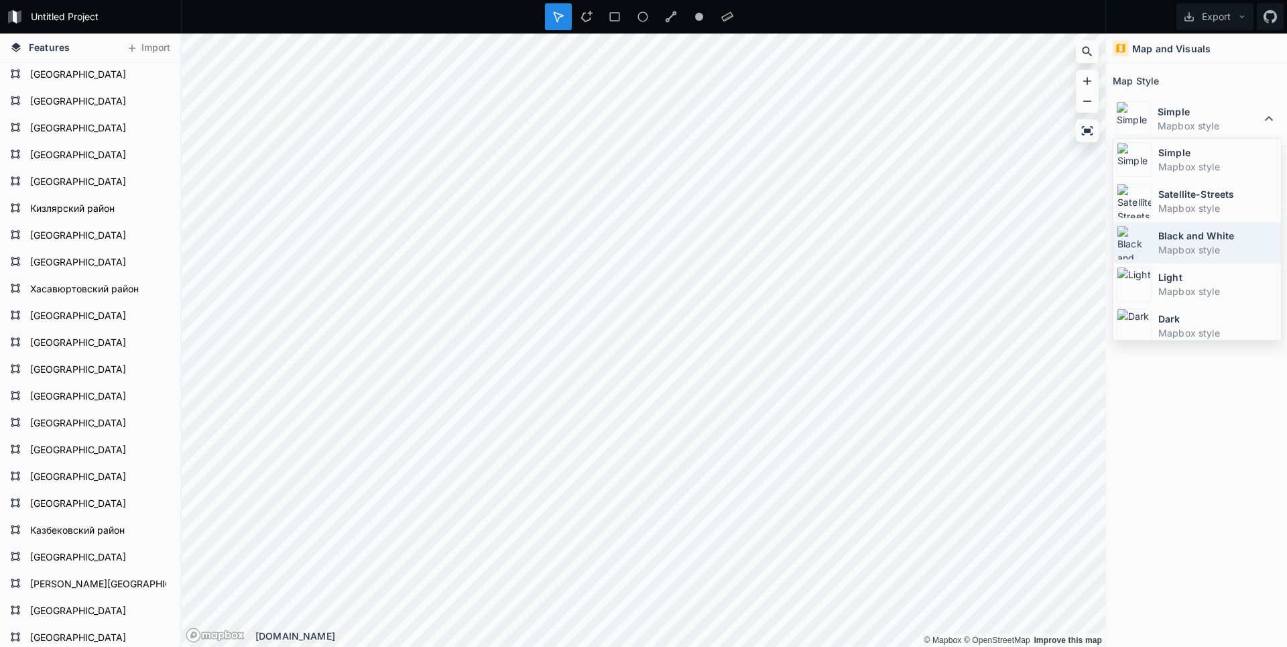
click at [1174, 241] on dt "Black and White" at bounding box center [1217, 236] width 119 height 14
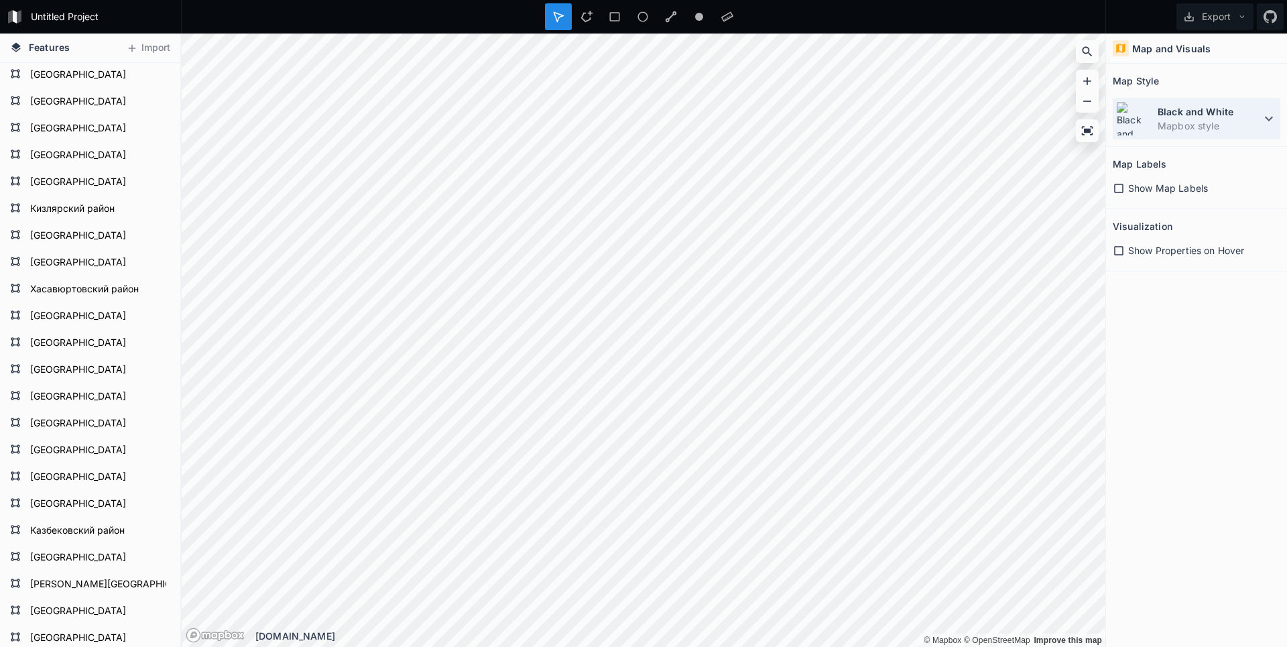
click at [1202, 130] on dd "Mapbox style" at bounding box center [1208, 126] width 103 height 14
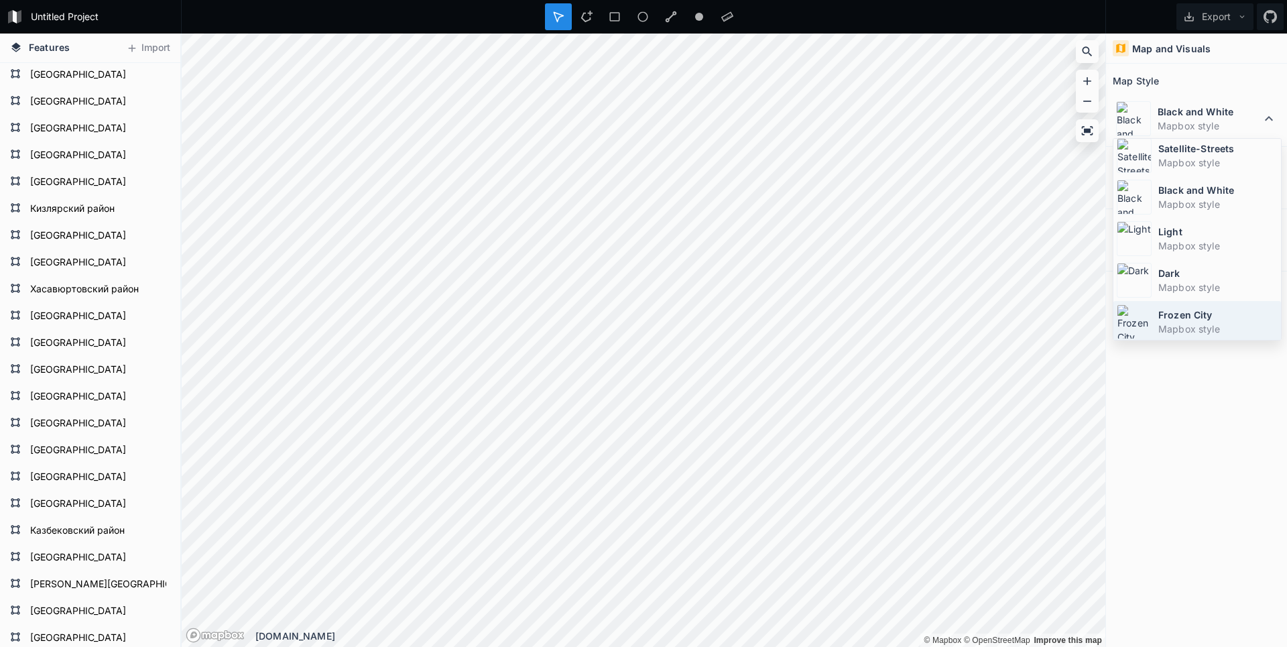
scroll to position [90, 0]
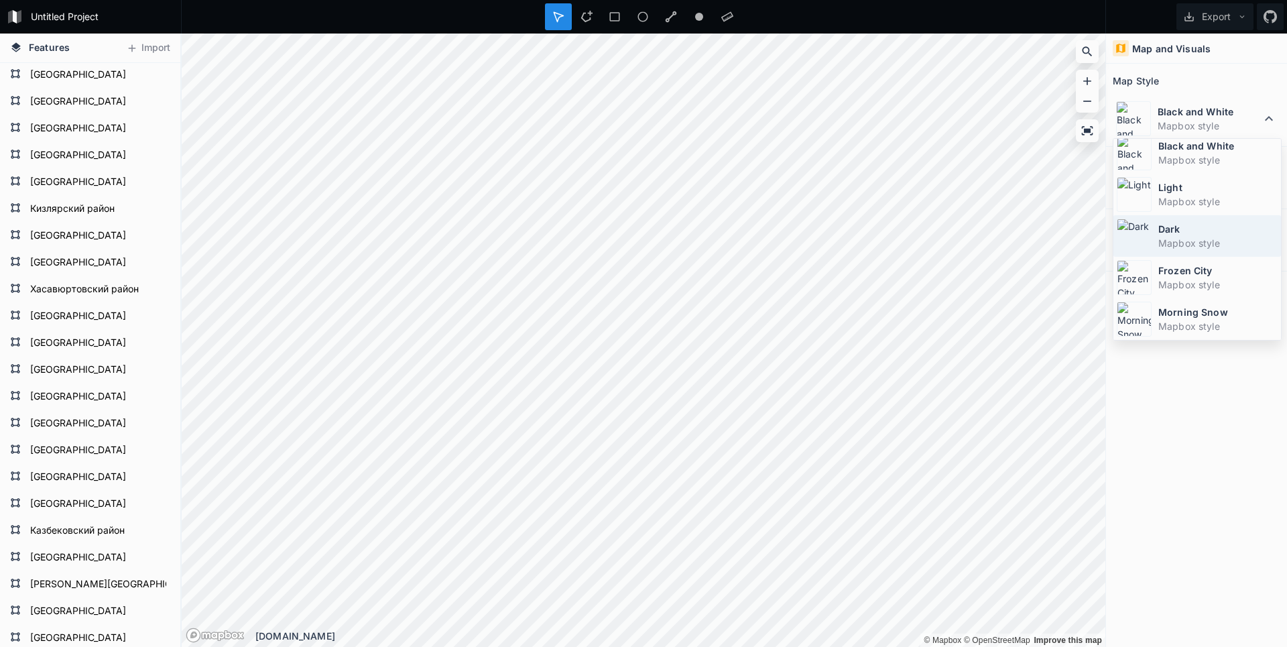
click at [1163, 235] on dt "Dark" at bounding box center [1217, 229] width 119 height 14
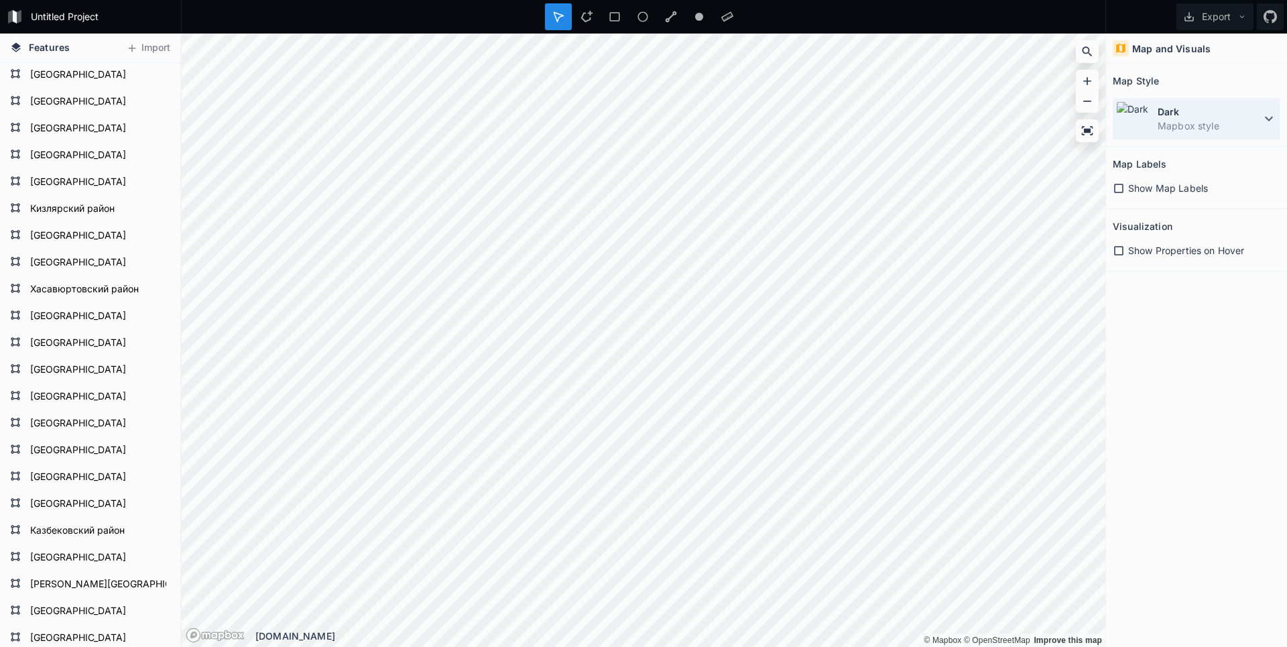
click at [1226, 133] on div "Dark Mapbox style" at bounding box center [1196, 119] width 168 height 42
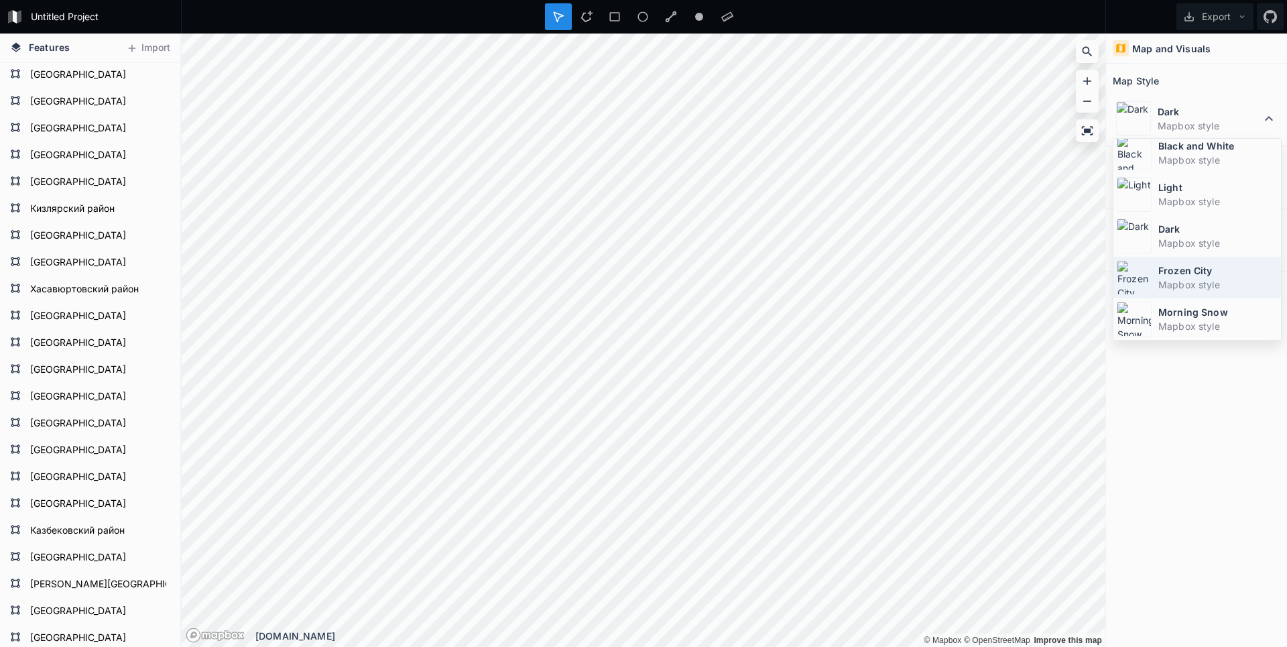
click at [1167, 292] on div "Frozen City Mapbox style" at bounding box center [1197, 278] width 168 height 42
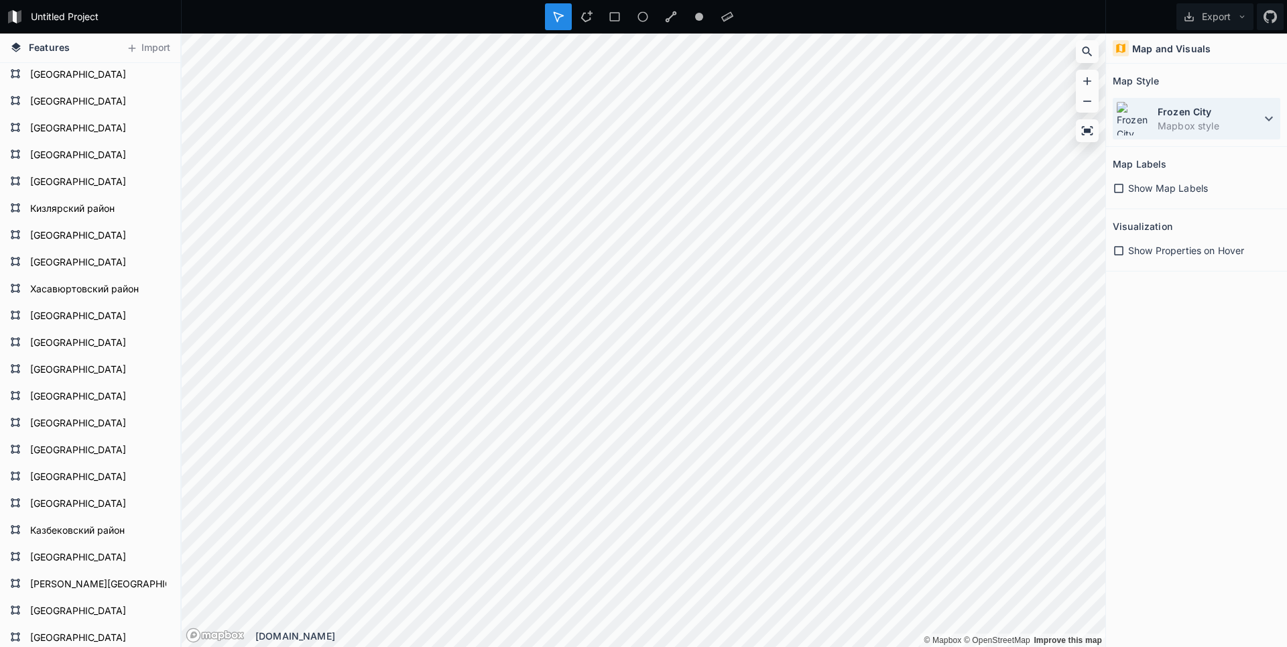
click at [1206, 112] on dt "Frozen City" at bounding box center [1208, 112] width 103 height 14
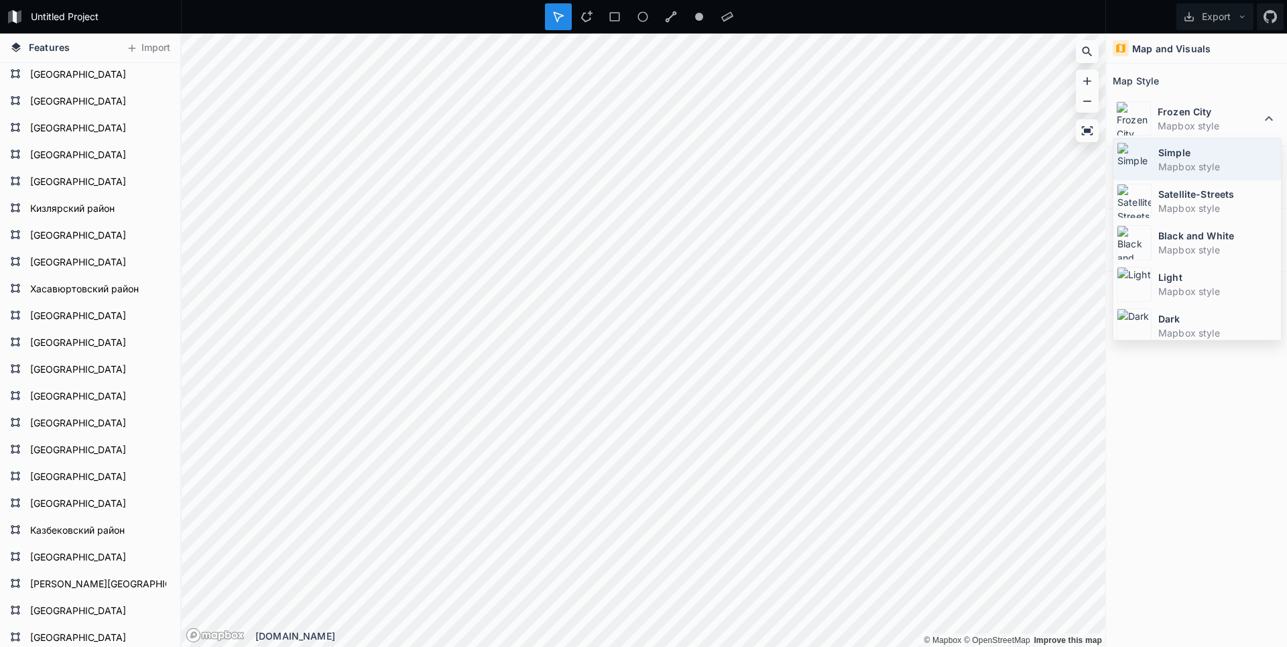
click at [1163, 168] on dd "Mapbox style" at bounding box center [1217, 166] width 119 height 14
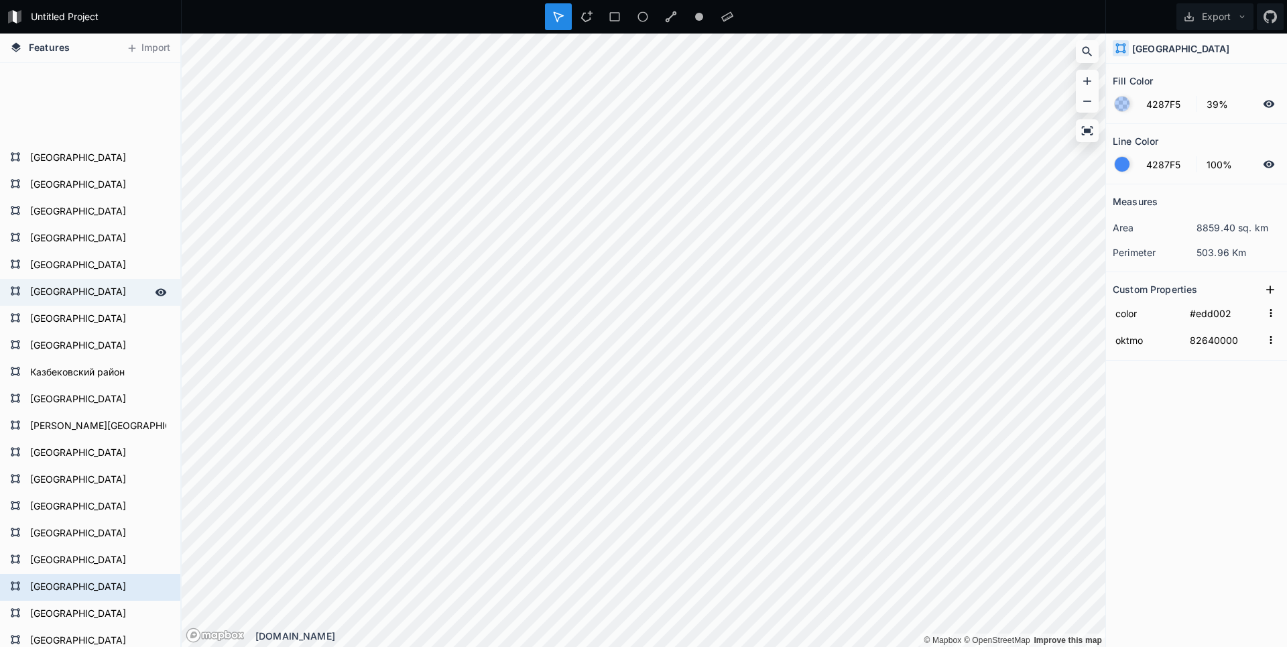
scroll to position [958, 0]
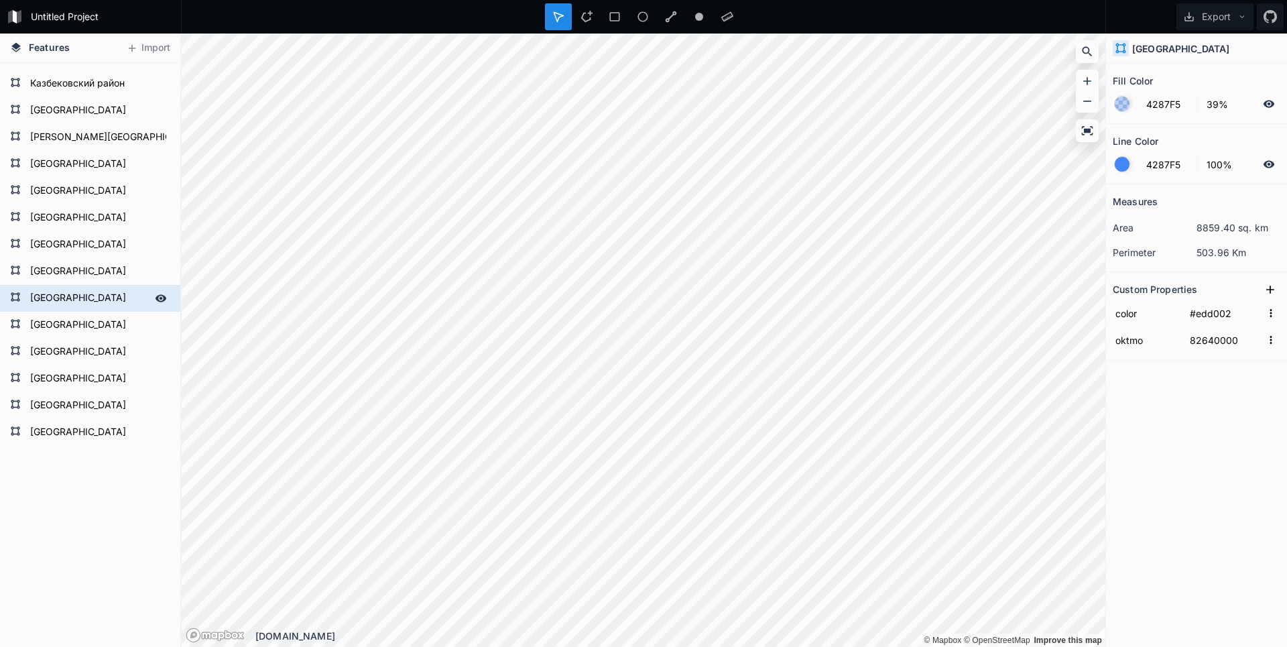
click at [76, 301] on form "[GEOGRAPHIC_DATA]" at bounding box center [88, 298] width 125 height 20
click at [38, 290] on form "[GEOGRAPHIC_DATA]" at bounding box center [88, 298] width 125 height 20
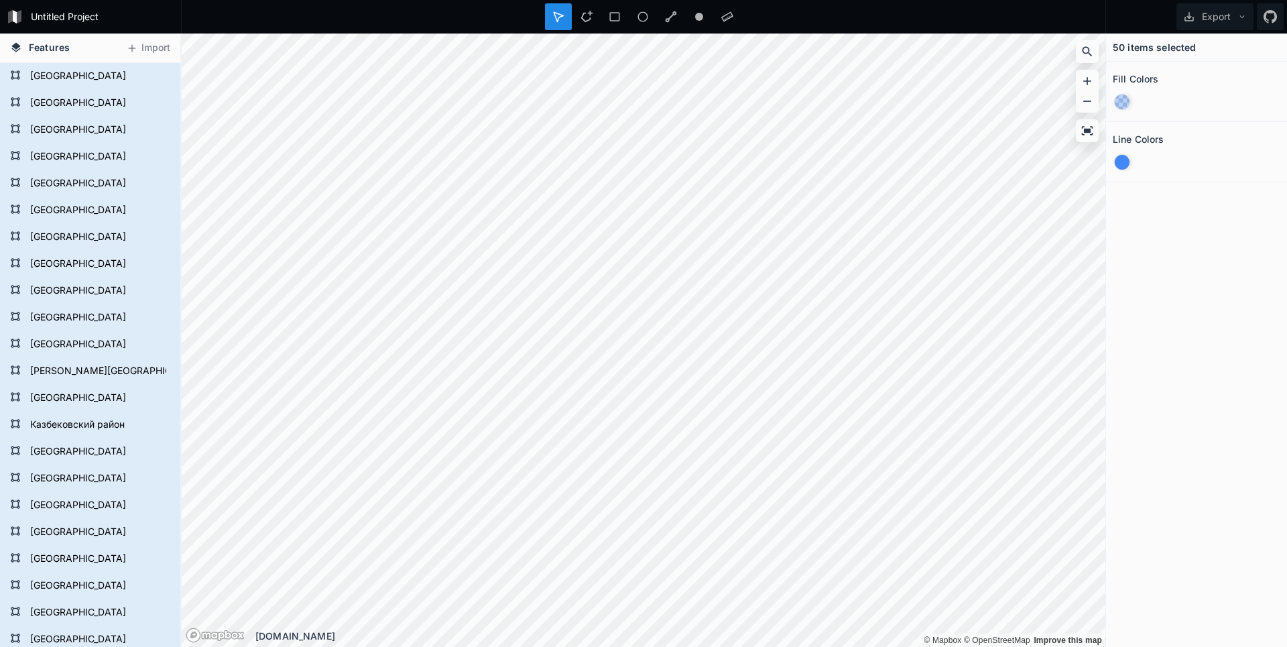
click at [936, 34] on div "© Mapbox © OpenStreetMap Improve this map © Mapbox © OpenStreetMap Improve this…" at bounding box center [643, 34] width 923 height 0
click at [80, 182] on form "[GEOGRAPHIC_DATA]" at bounding box center [88, 184] width 125 height 20
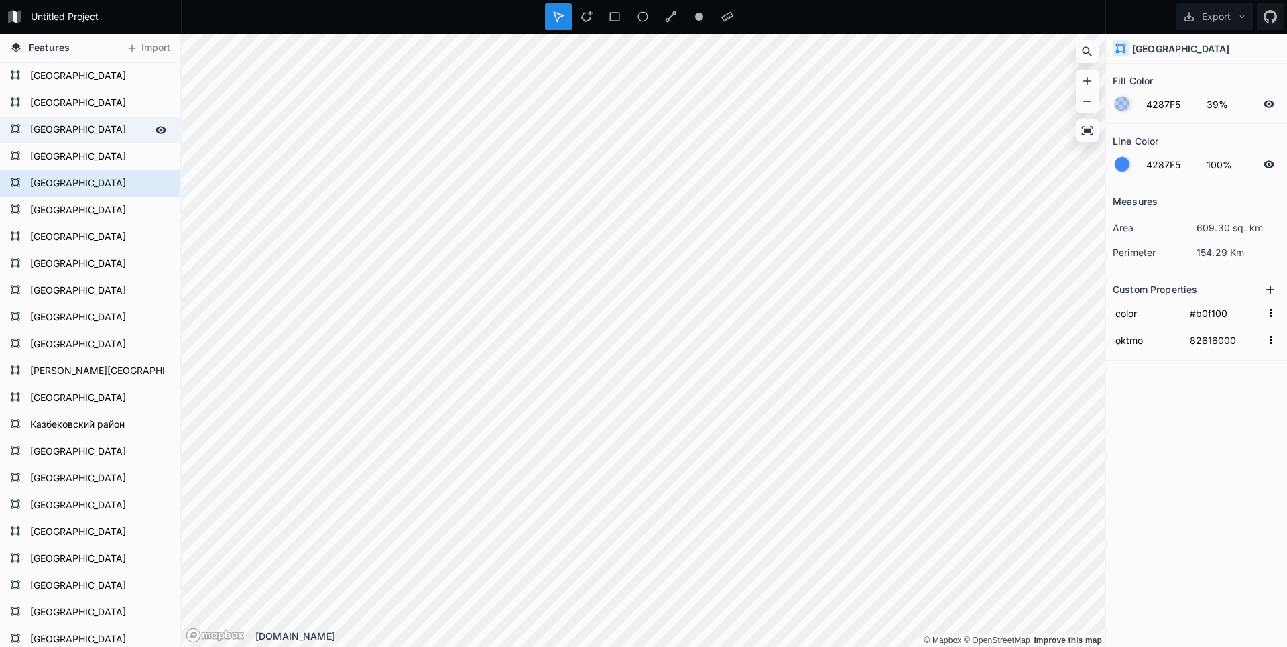
click at [58, 133] on form "[GEOGRAPHIC_DATA]" at bounding box center [88, 130] width 125 height 20
type input "#1ccb00"
type input "82647000"
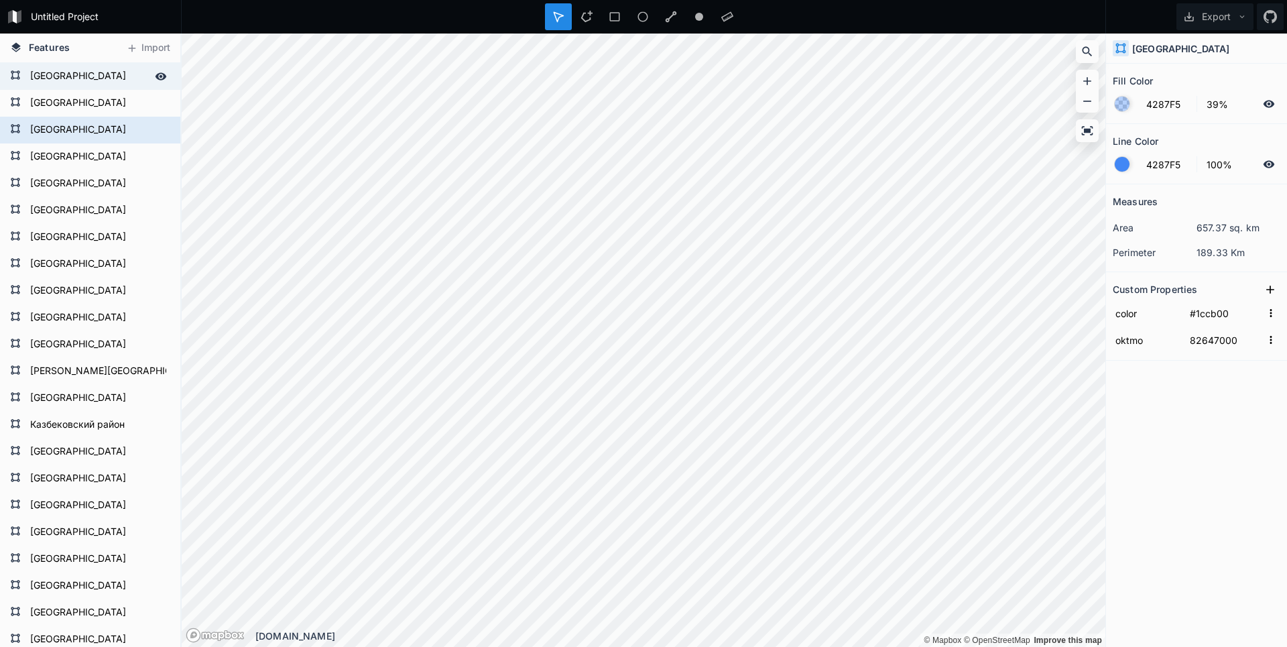
click at [86, 79] on form "[GEOGRAPHIC_DATA]" at bounding box center [88, 76] width 125 height 20
type input "#b0f100"
type input "82624000"
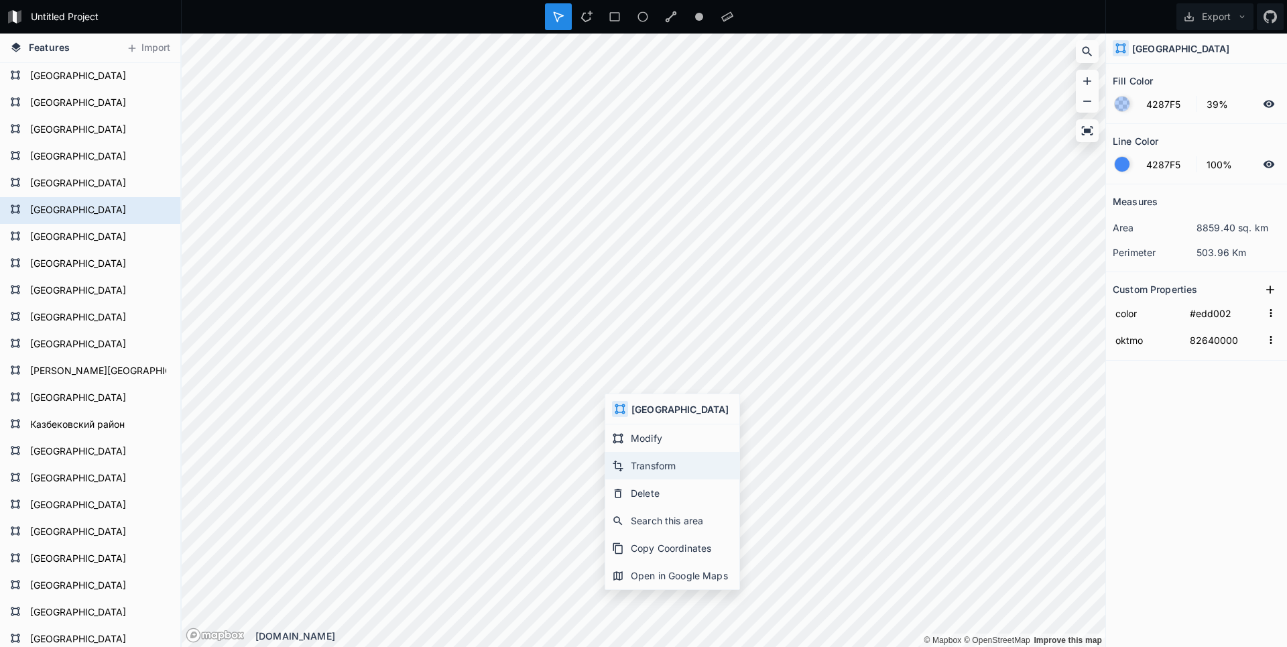
click at [651, 466] on div "Transform" at bounding box center [672, 465] width 134 height 27
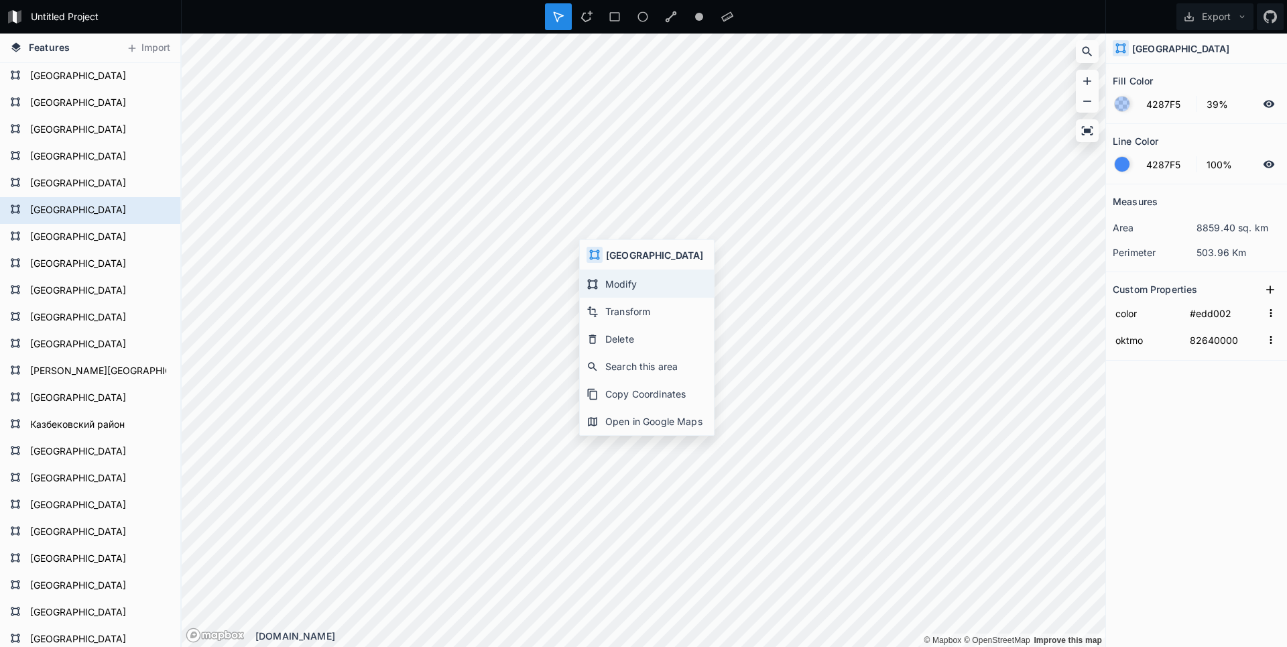
click at [612, 277] on div "Modify" at bounding box center [647, 283] width 134 height 27
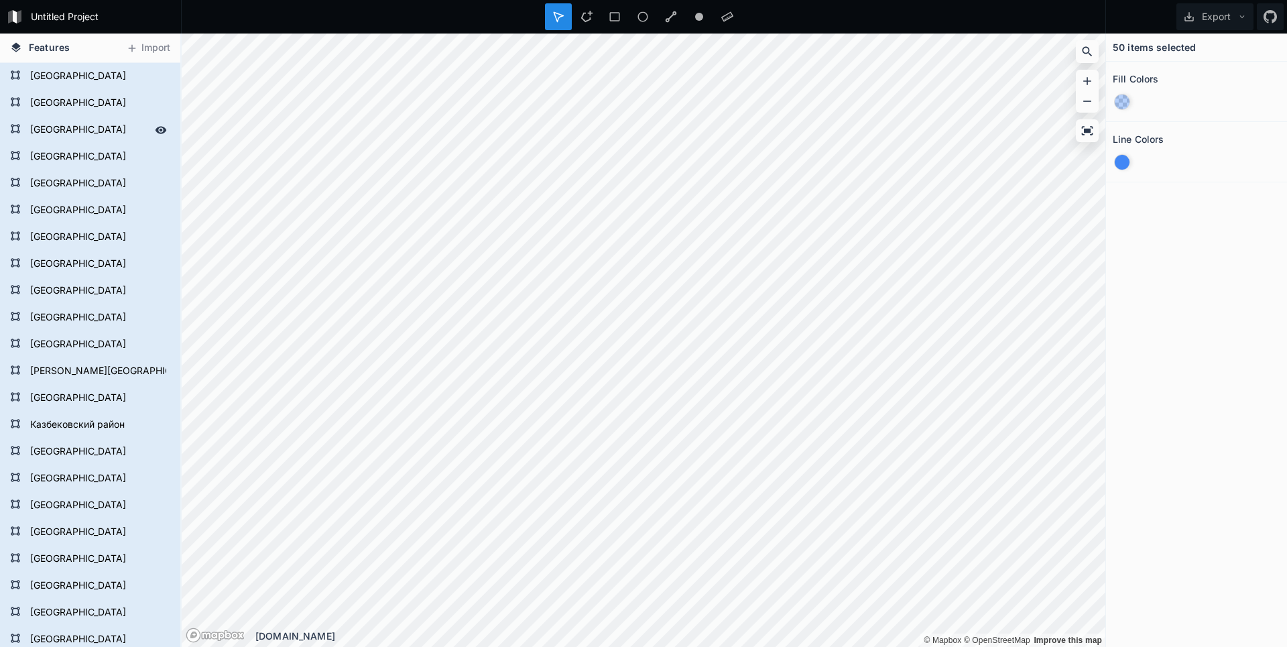
click at [86, 95] on div "Features [GEOGRAPHIC_DATA] [GEOGRAPHIC_DATA] [GEOGRAPHIC_DATA] [GEOGRAPHIC_DATA…" at bounding box center [643, 340] width 1287 height 613
click at [123, 196] on div "Features Import Левашинский район Кизлярский район Чародинский район Гергебильс…" at bounding box center [643, 340] width 1287 height 613
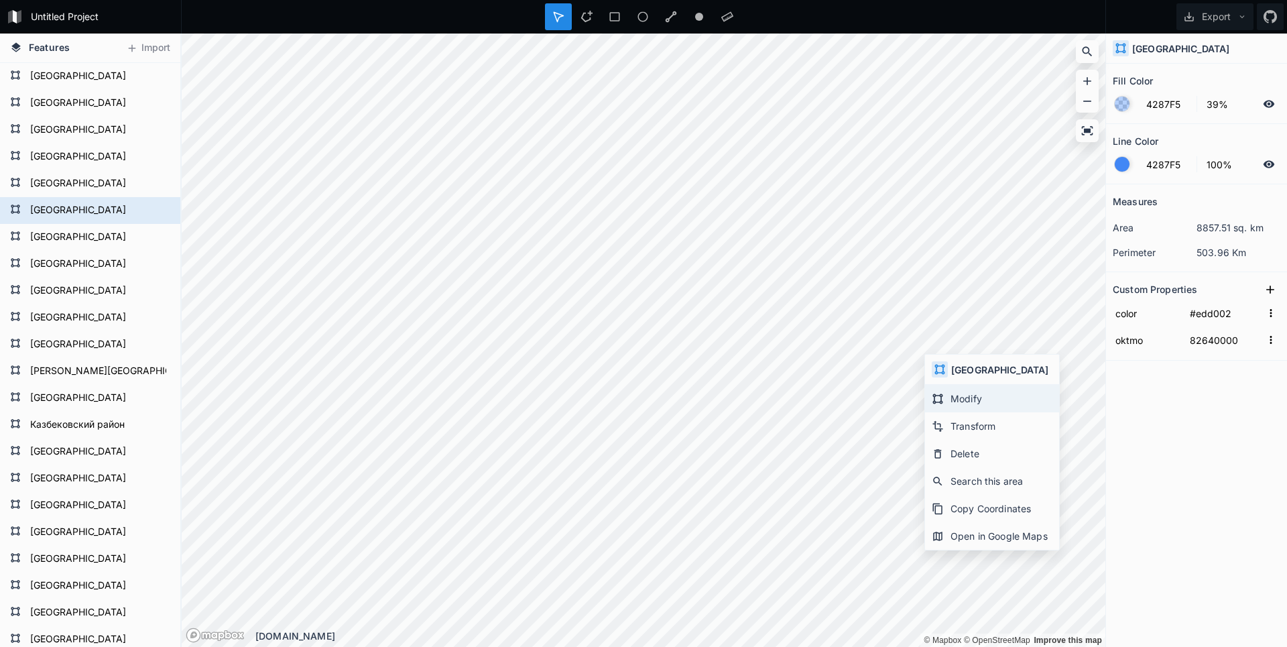
click at [967, 399] on div "Modify" at bounding box center [992, 398] width 134 height 27
click at [237, 0] on html "Untitled Project Export Features Import Левашинский район Кизлярский район Чаро…" at bounding box center [643, 323] width 1287 height 647
click at [311, 5] on div "Untitled Project Export Features Import Левашинский район Кизлярский район Чаро…" at bounding box center [643, 323] width 1287 height 647
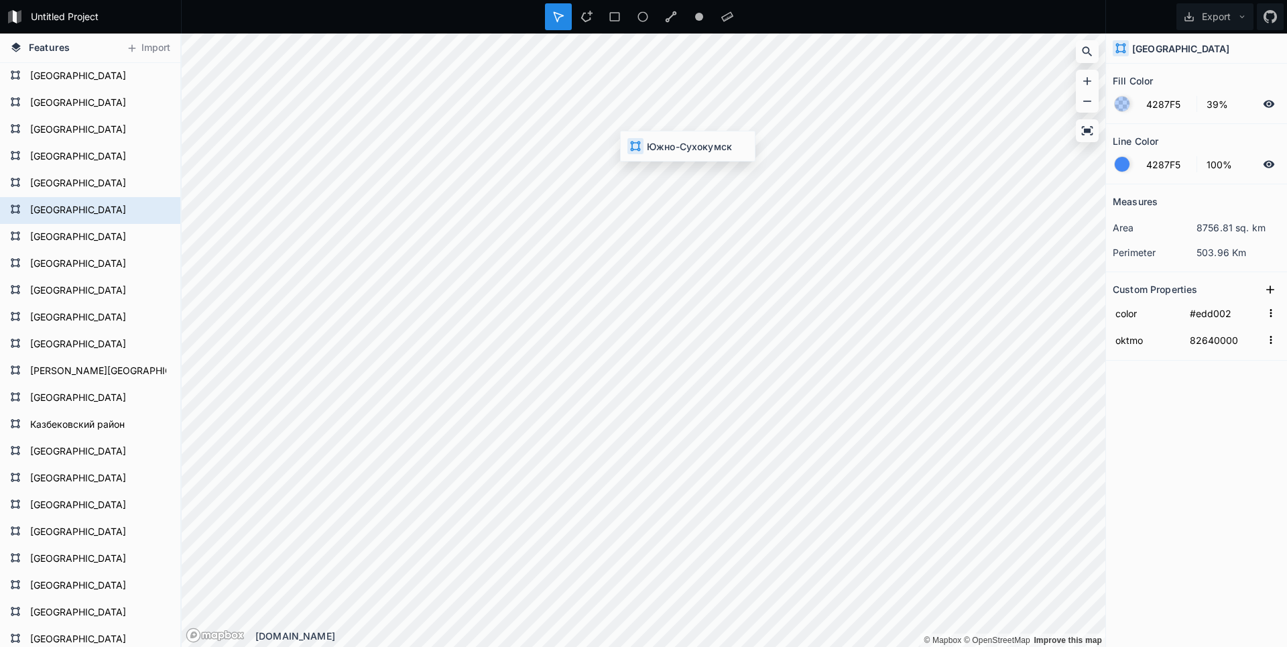
type input "0"
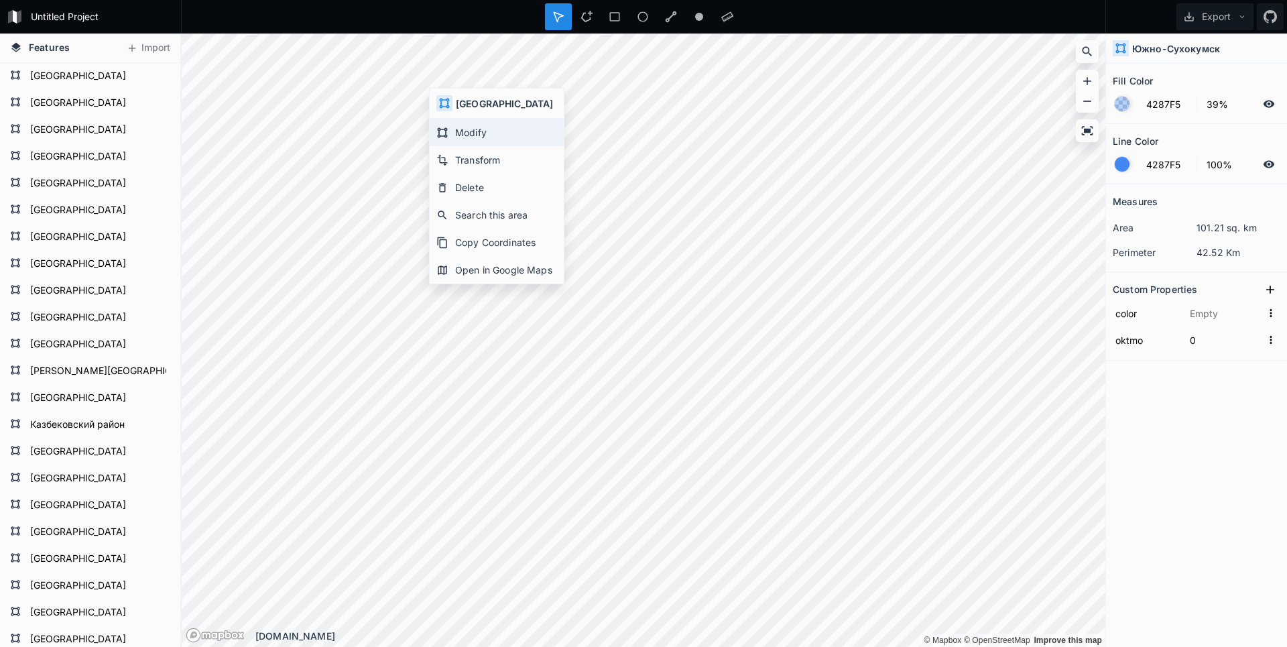
click at [450, 140] on div "Modify" at bounding box center [497, 132] width 134 height 27
type input "#edd002"
type input "82640000"
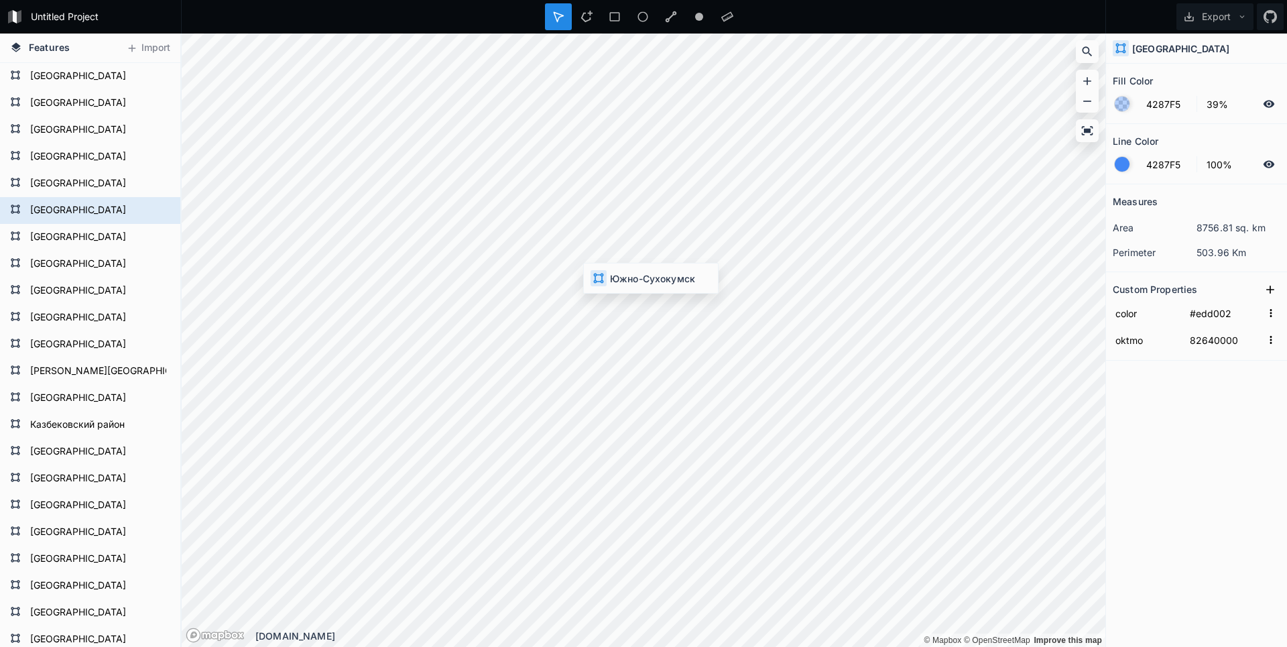
type input "0"
type input "#edd002"
type input "82640000"
click at [714, 256] on div "Modify" at bounding box center [722, 249] width 134 height 27
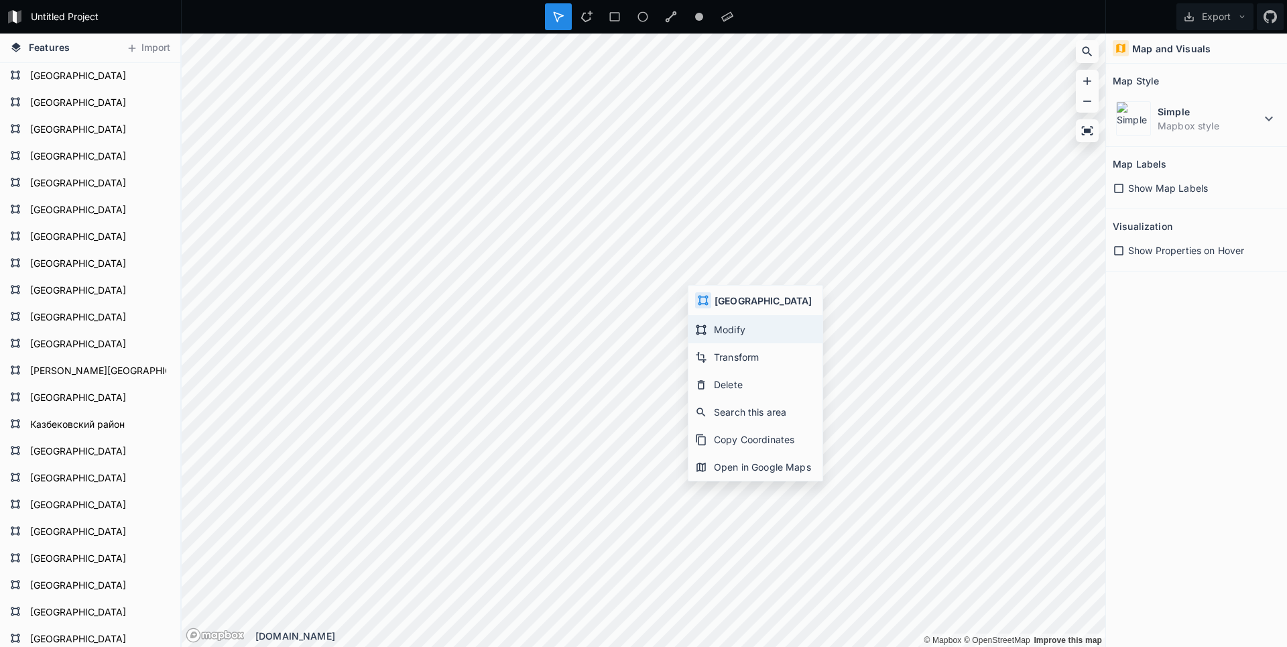
click at [724, 332] on div "Modify" at bounding box center [755, 329] width 134 height 27
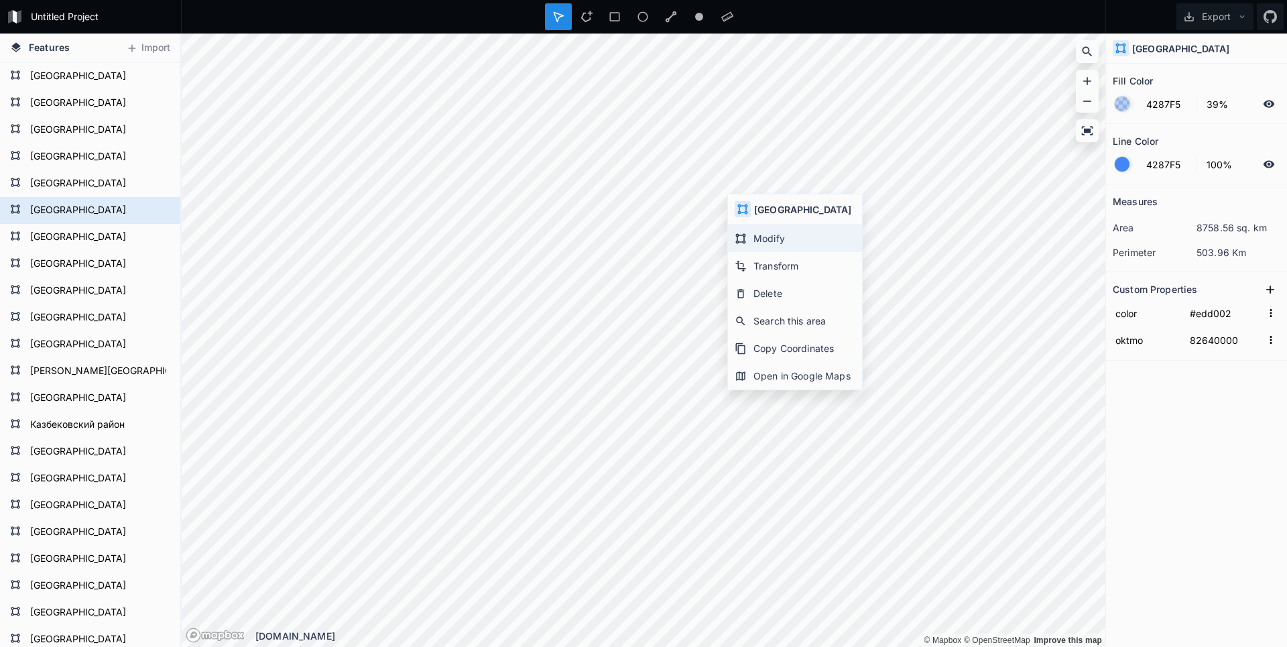
click at [777, 231] on div "Modify" at bounding box center [795, 237] width 134 height 27
click at [274, 0] on html "Untitled Project Export Features Import Левашинский район Кизлярский район Чаро…" at bounding box center [643, 323] width 1287 height 647
click at [200, 0] on html "Untitled Project Export Features Import Левашинский район Кизлярский район Чаро…" at bounding box center [643, 323] width 1287 height 647
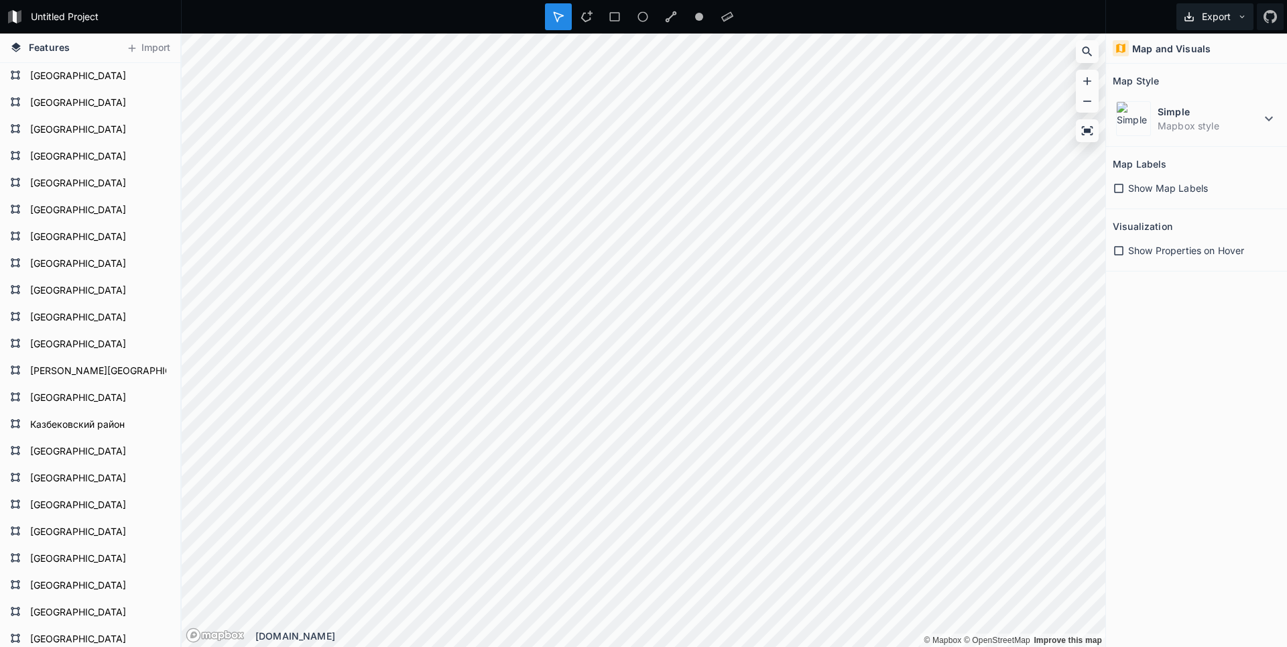
click at [1223, 18] on button "Export" at bounding box center [1214, 16] width 77 height 27
click at [1200, 80] on div "Export as .geojson" at bounding box center [1212, 76] width 134 height 27
click at [162, 0] on html "Untitled Project Export Features Import Левашинский район Кизлярский район Чаро…" at bounding box center [643, 323] width 1287 height 647
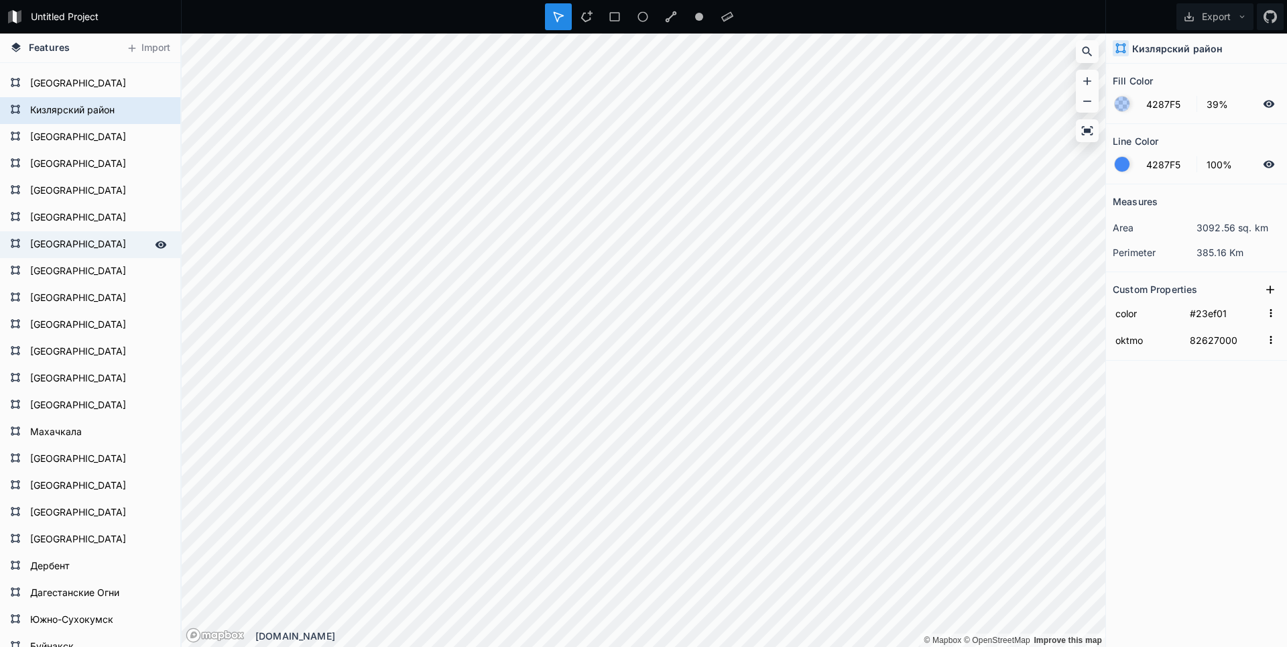
scroll to position [556, 0]
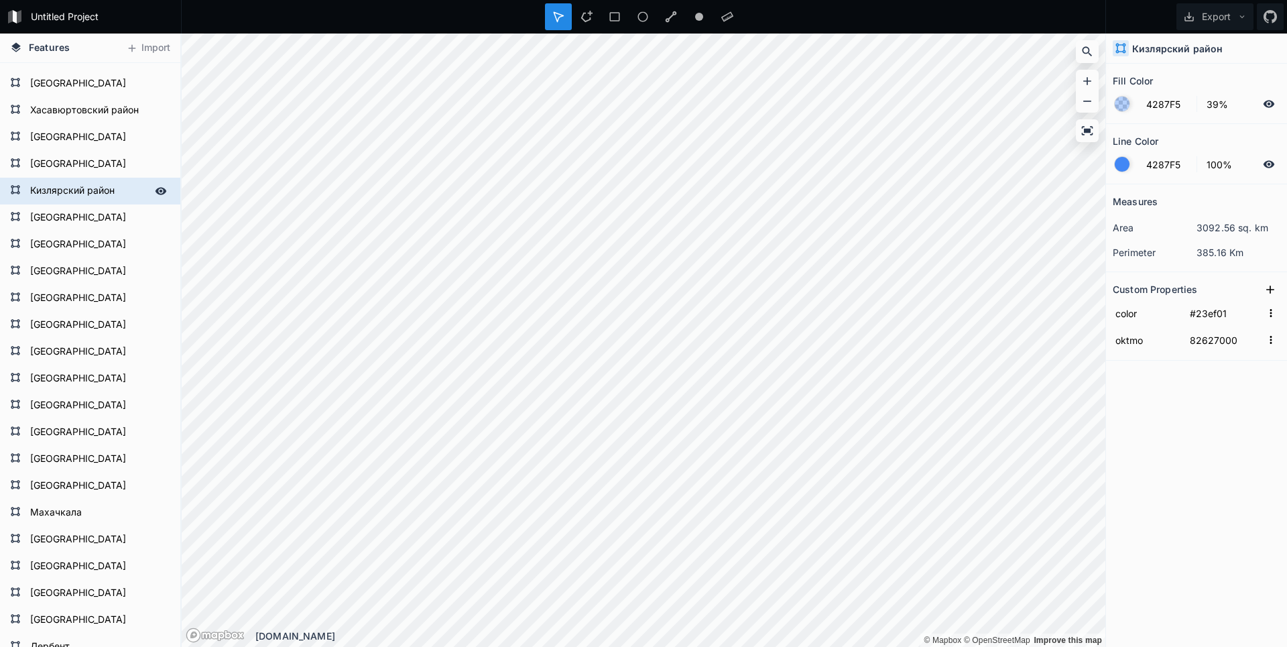
click at [87, 186] on form "Кизлярский район" at bounding box center [88, 191] width 125 height 20
click at [70, 188] on input "Кизлярский район" at bounding box center [88, 190] width 125 height 19
click at [103, 192] on input "Кизлярский район" at bounding box center [88, 190] width 125 height 19
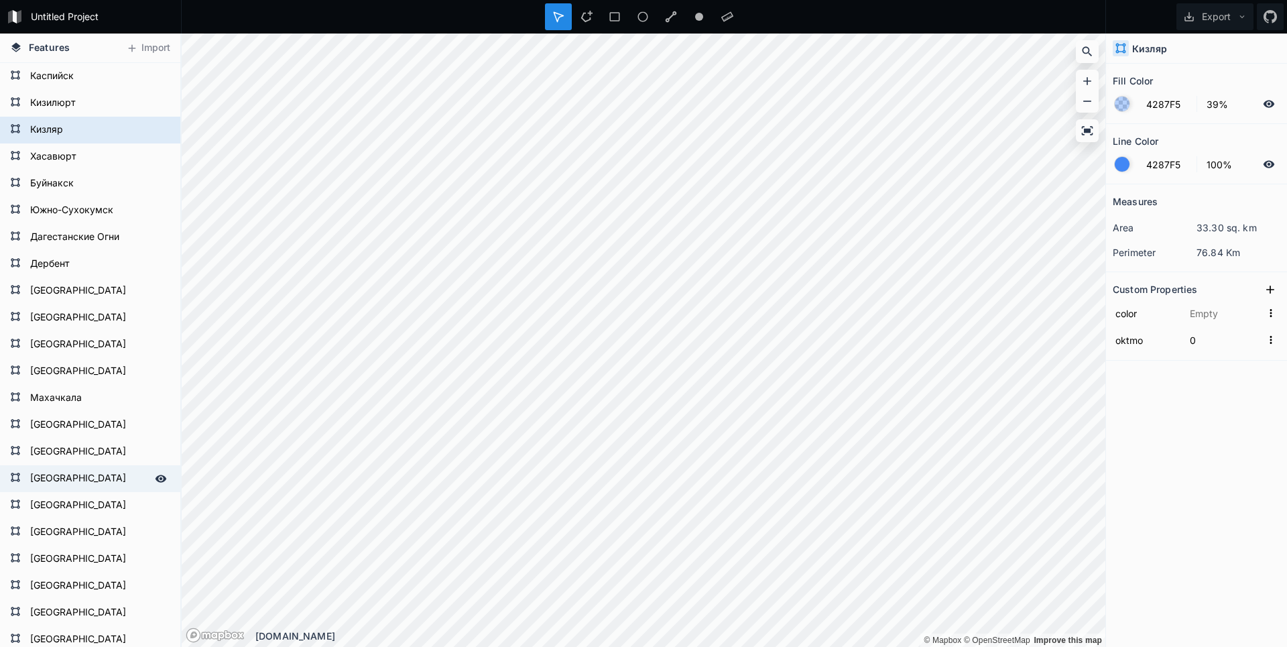
click at [84, 512] on div "Features Import [GEOGRAPHIC_DATA] [GEOGRAPHIC_DATA] [GEOGRAPHIC_DATA] [GEOGRAPH…" at bounding box center [643, 340] width 1287 height 613
type input "#23ef01"
type input "82627000"
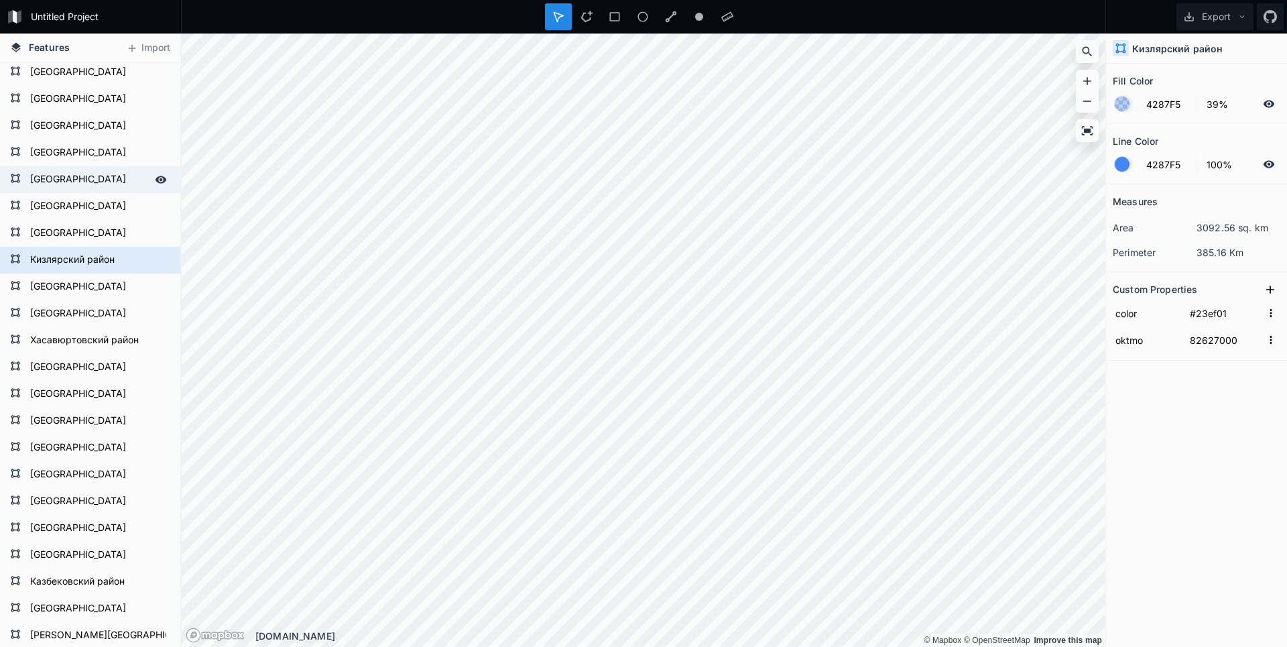
scroll to position [402, 0]
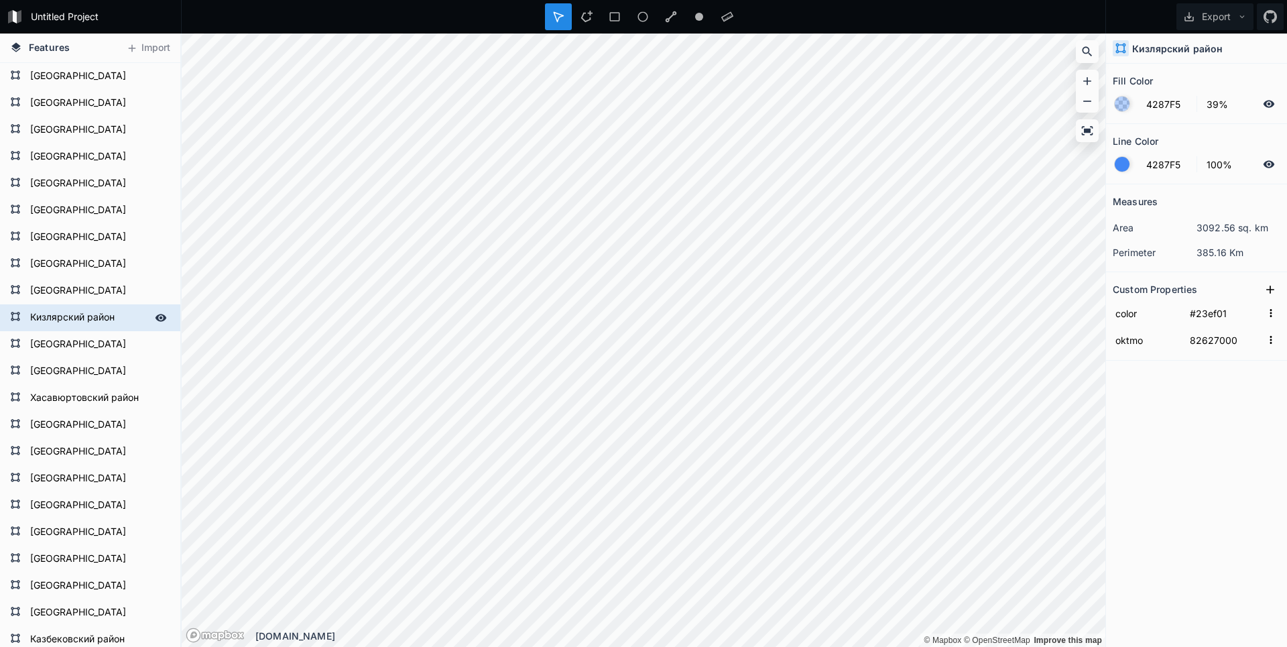
click at [70, 325] on form "Кизлярский район" at bounding box center [88, 318] width 125 height 20
click at [56, 321] on form "Кизлярский район" at bounding box center [88, 318] width 125 height 20
click at [58, 317] on form "Кизлярский район" at bounding box center [88, 318] width 125 height 20
click at [131, 319] on input "Кизлярский район" at bounding box center [88, 317] width 125 height 19
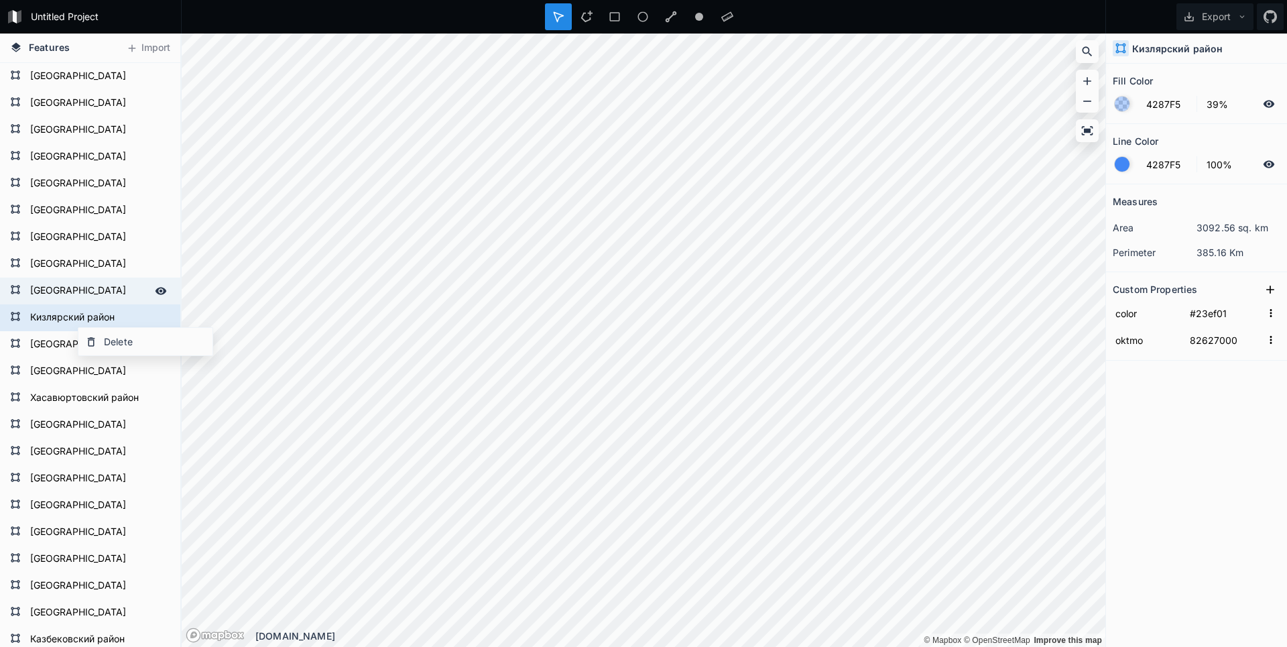
click at [101, 286] on form "[GEOGRAPHIC_DATA]" at bounding box center [88, 291] width 125 height 20
type input "#ee6f01"
type input "82634000"
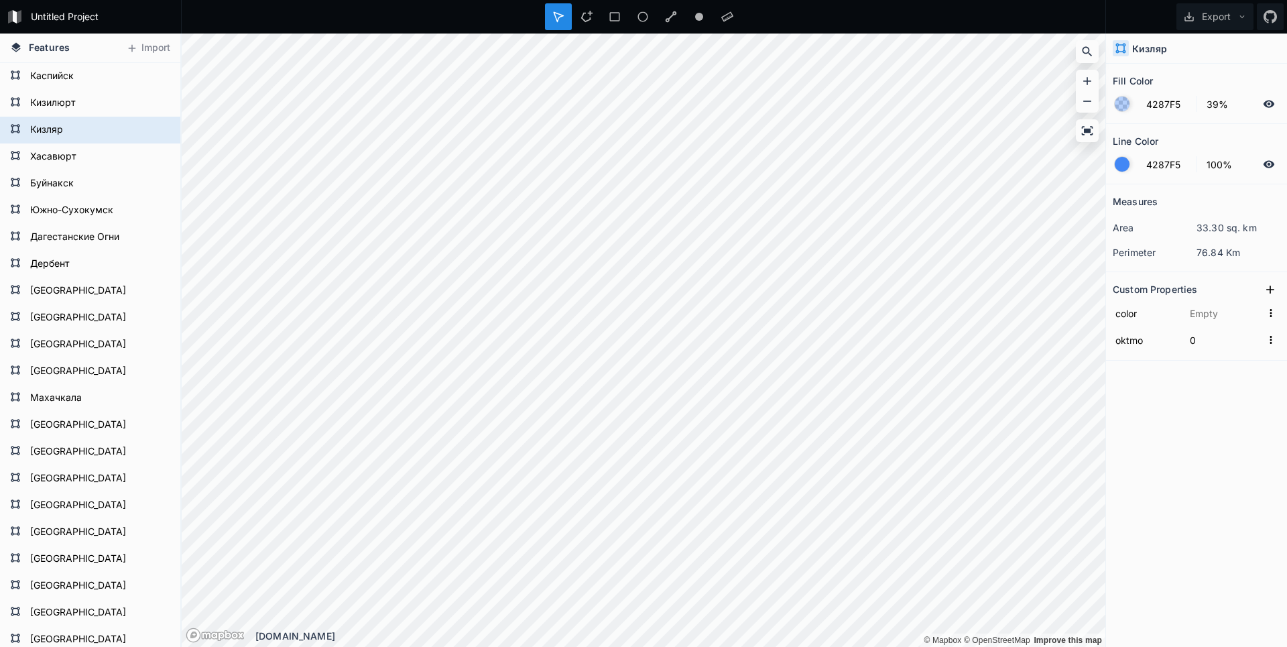
click at [178, 535] on div "Features Import [GEOGRAPHIC_DATA] [GEOGRAPHIC_DATA] [GEOGRAPHIC_DATA] [GEOGRAPH…" at bounding box center [643, 340] width 1287 height 613
click at [529, 462] on div "Modify" at bounding box center [568, 469] width 134 height 27
type input "#b0f100"
type input "82649000"
type input "0"
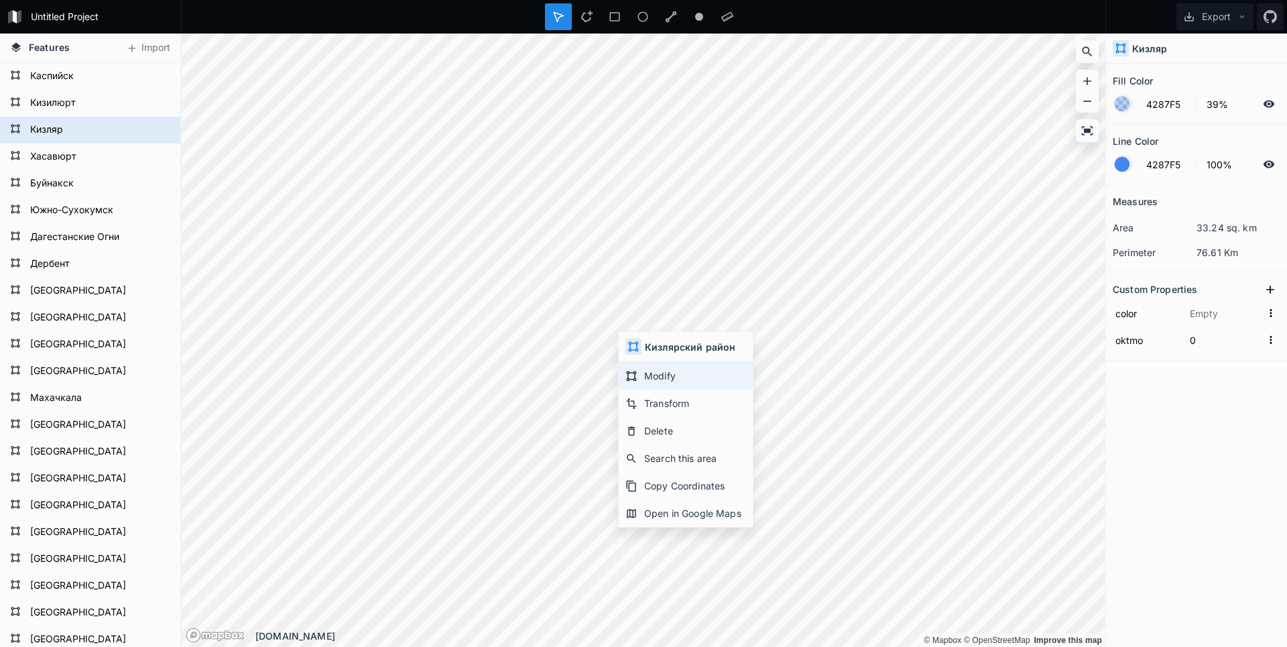
click at [654, 365] on div "Modify" at bounding box center [686, 375] width 134 height 27
type input "#23ef01"
type input "82627000"
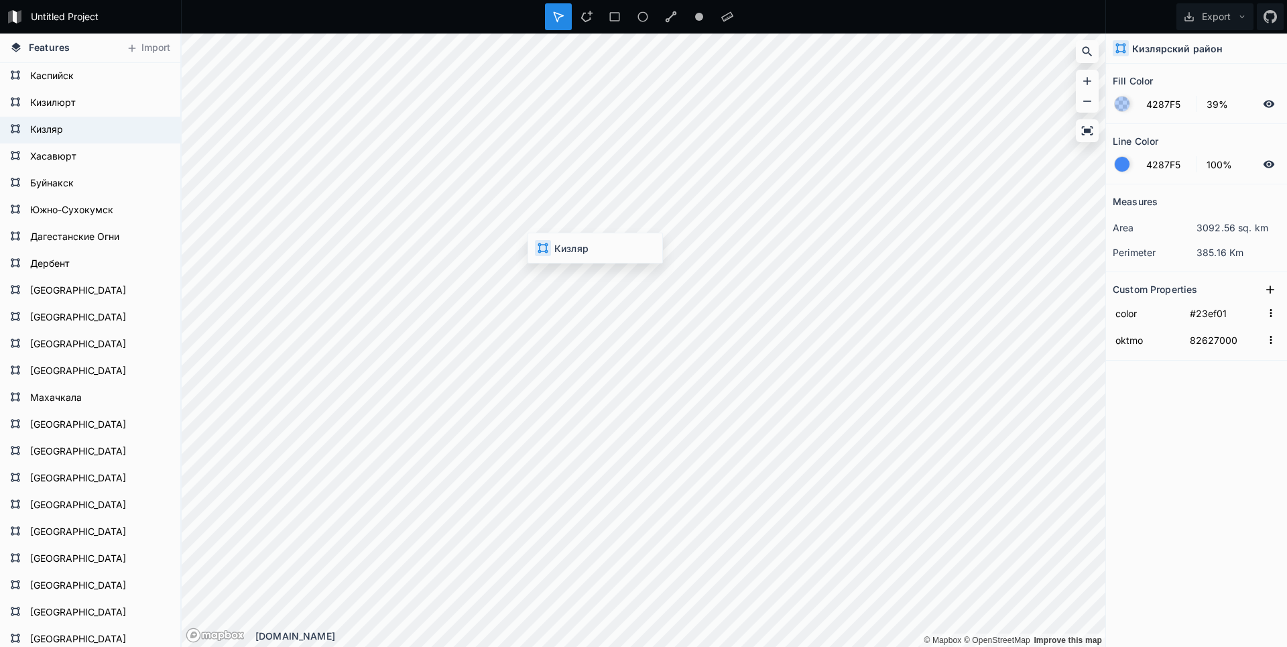
type input "0"
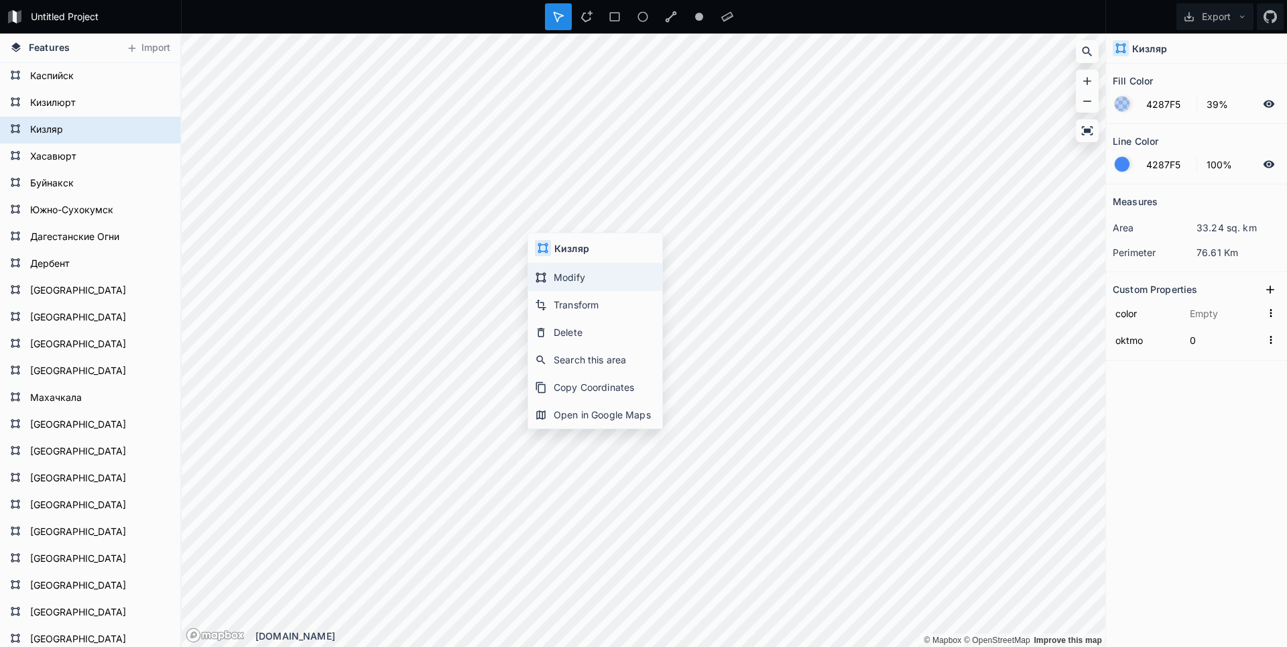
click at [564, 273] on div "Modify" at bounding box center [595, 276] width 134 height 27
type input "#23ef01"
type input "82627000"
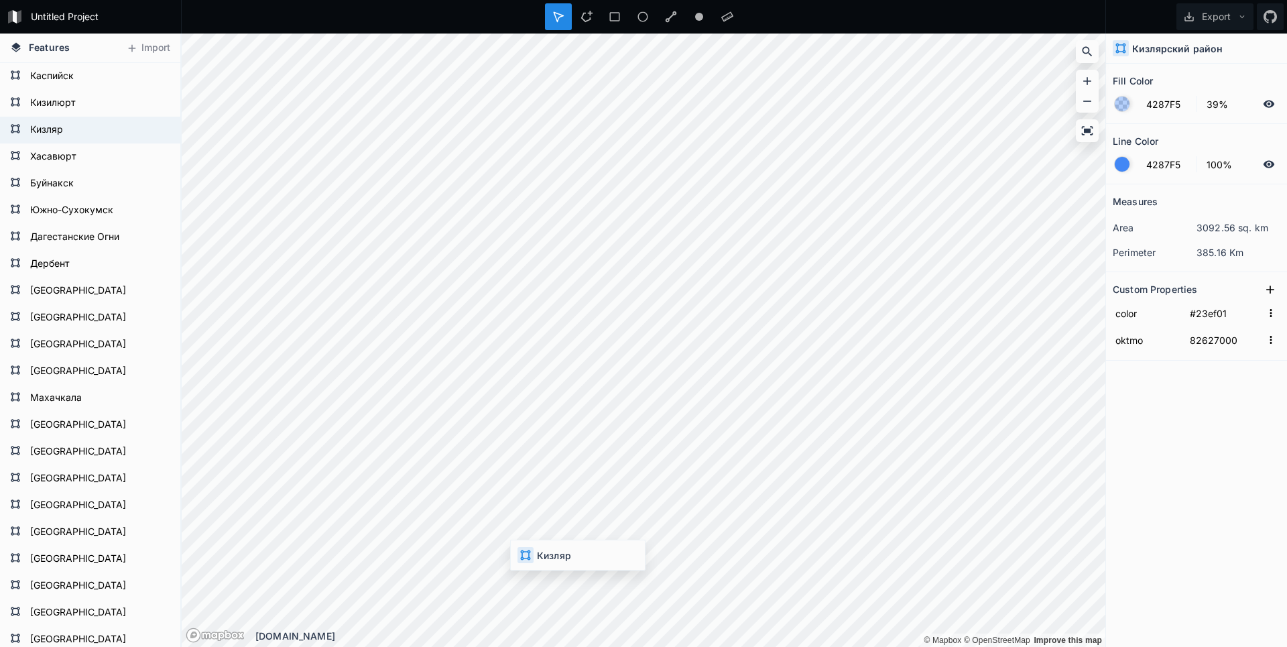
type input "0"
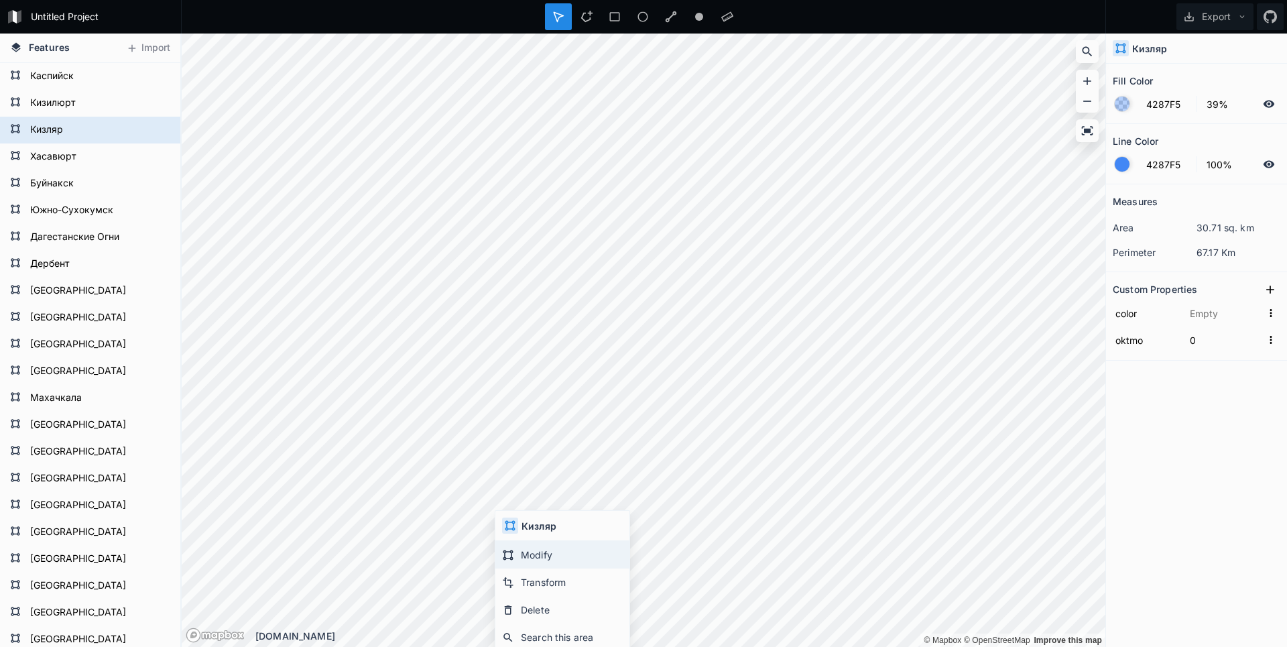
click at [541, 553] on div "Modify" at bounding box center [562, 554] width 134 height 27
type input "#23ef01"
type input "82627000"
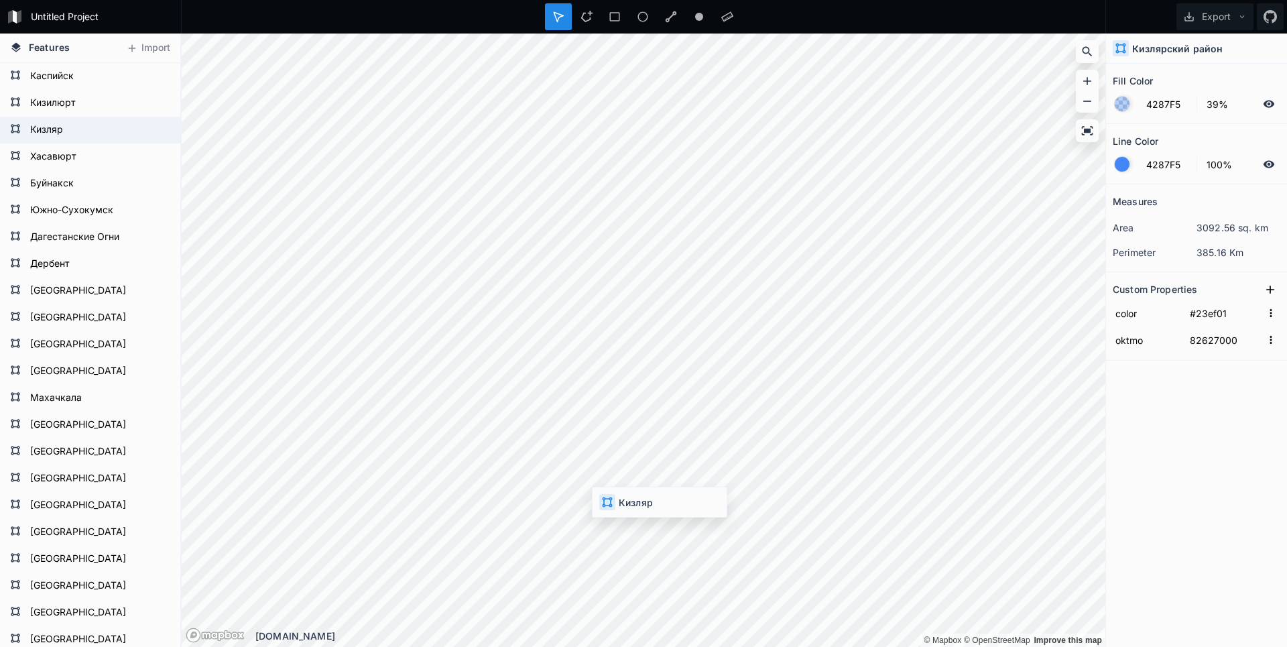
type input "0"
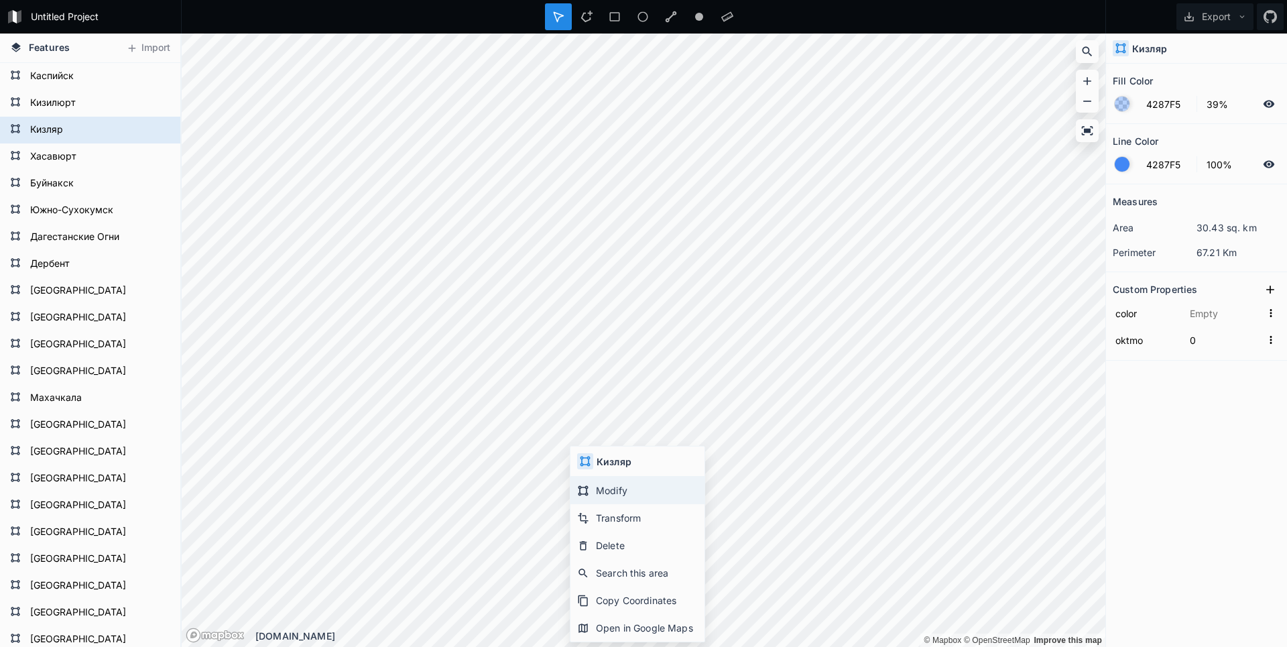
click at [593, 483] on div "Modify" at bounding box center [637, 489] width 134 height 27
type input "#b0f100"
type input "82649000"
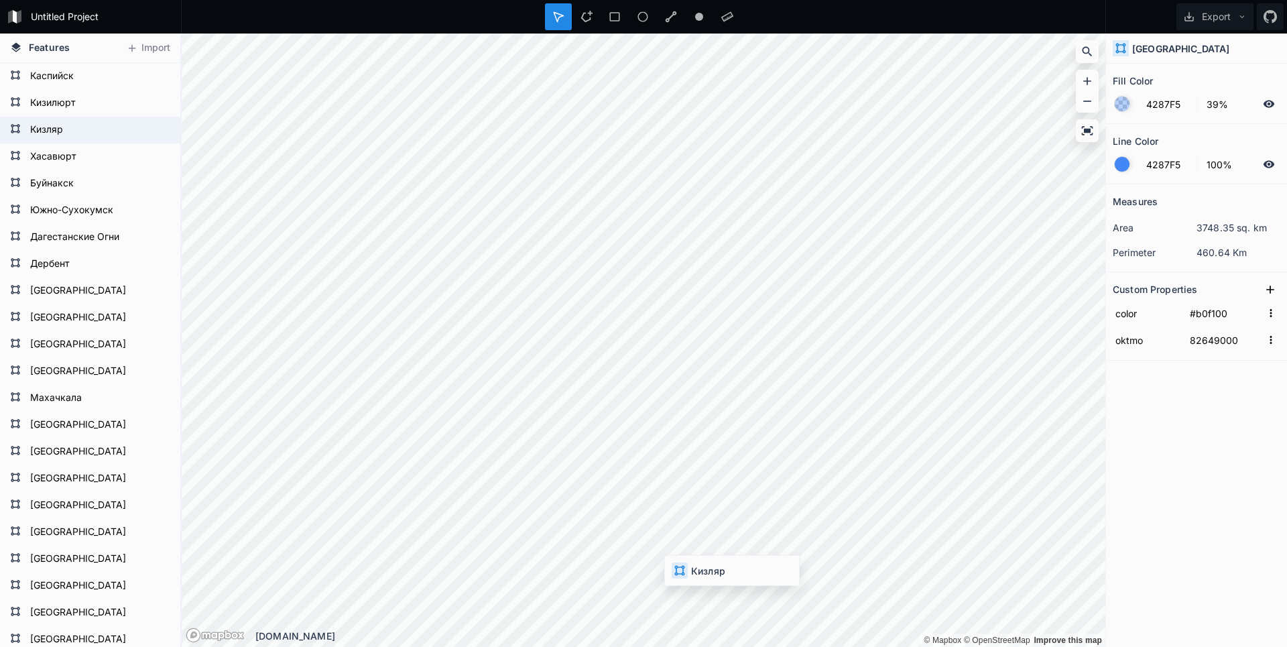
type input "0"
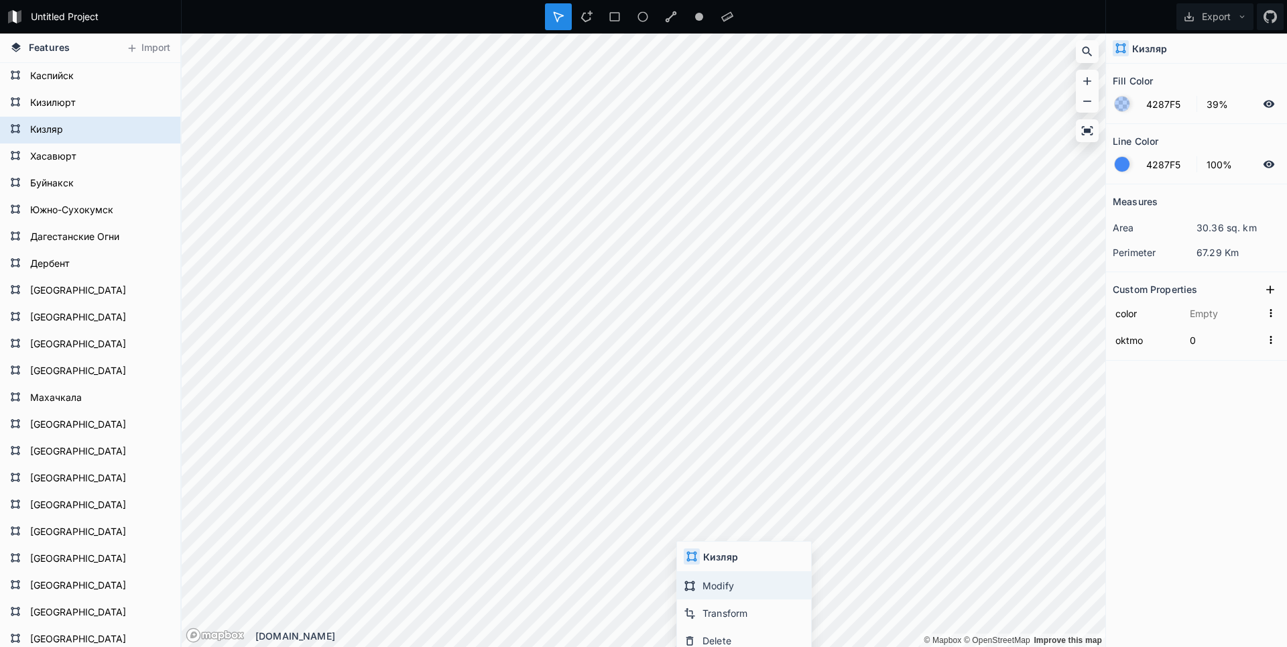
click at [706, 575] on div "Modify" at bounding box center [744, 585] width 134 height 27
type input "#b0f100"
type input "82649000"
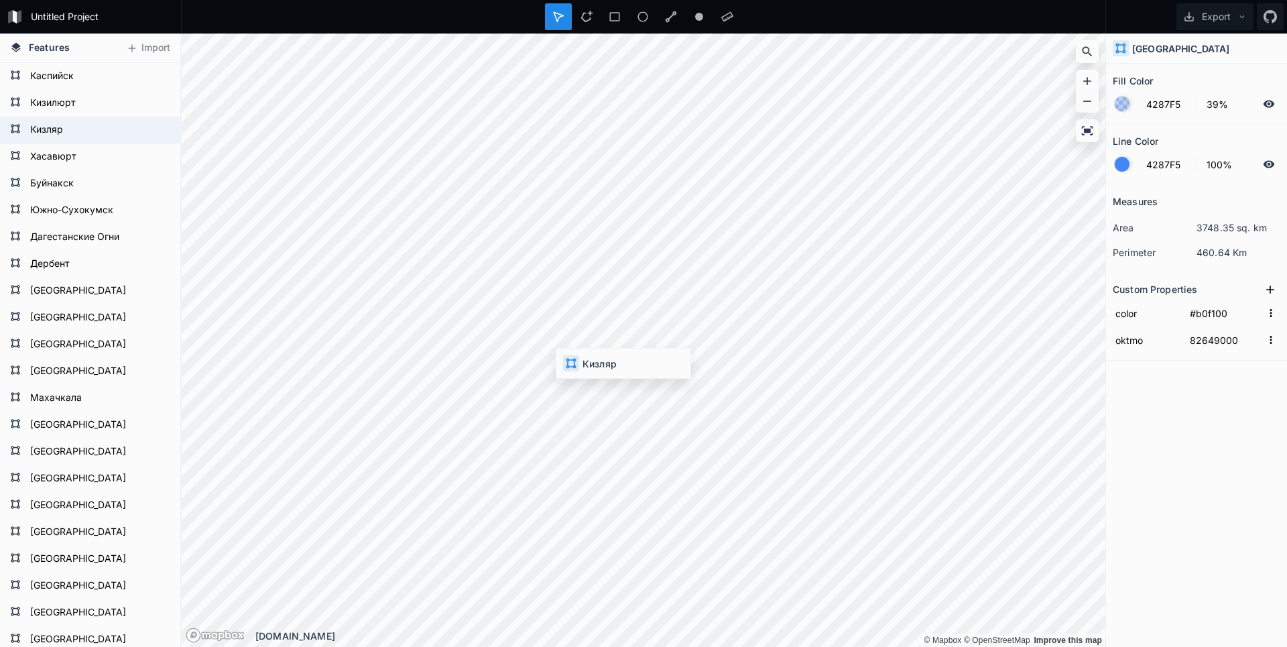
type input "0"
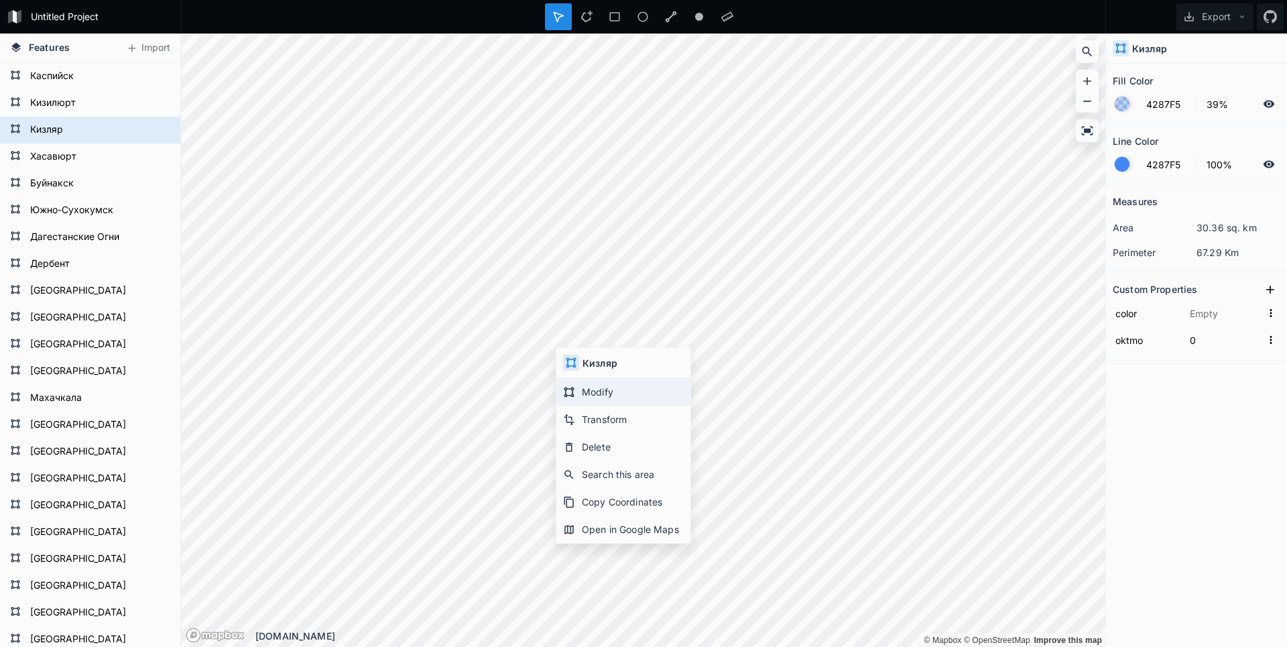
click at [596, 388] on div "Modify" at bounding box center [623, 391] width 134 height 27
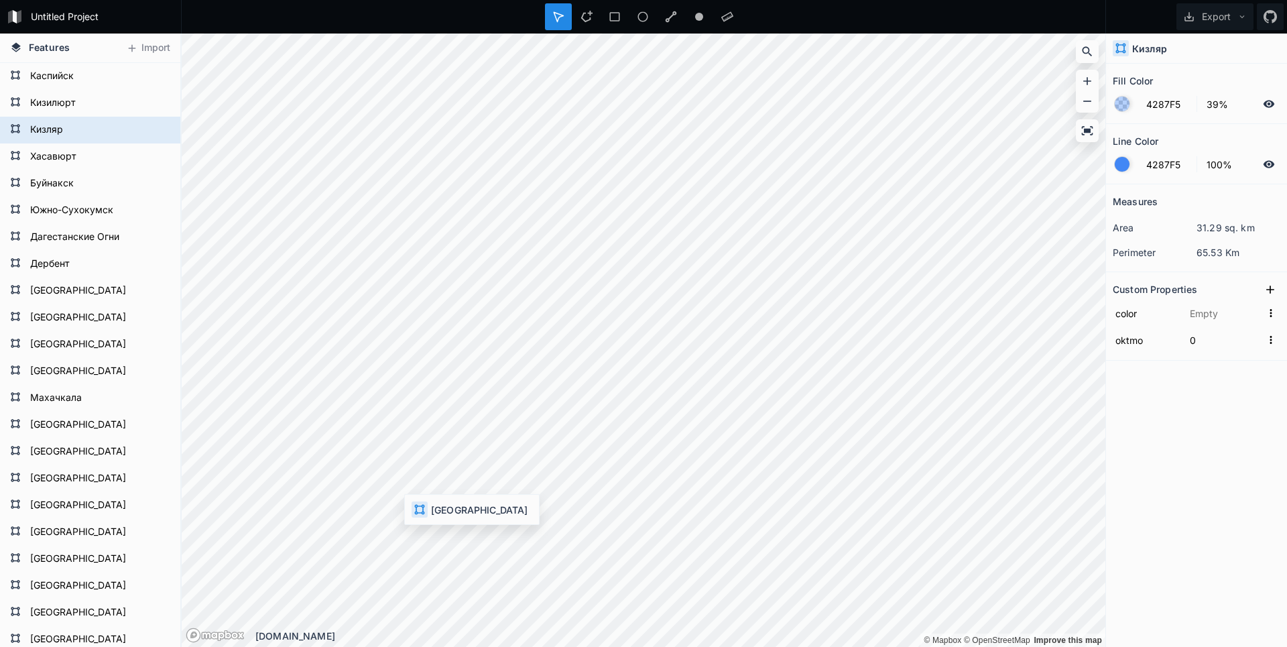
type input "#b0f100"
type input "82649000"
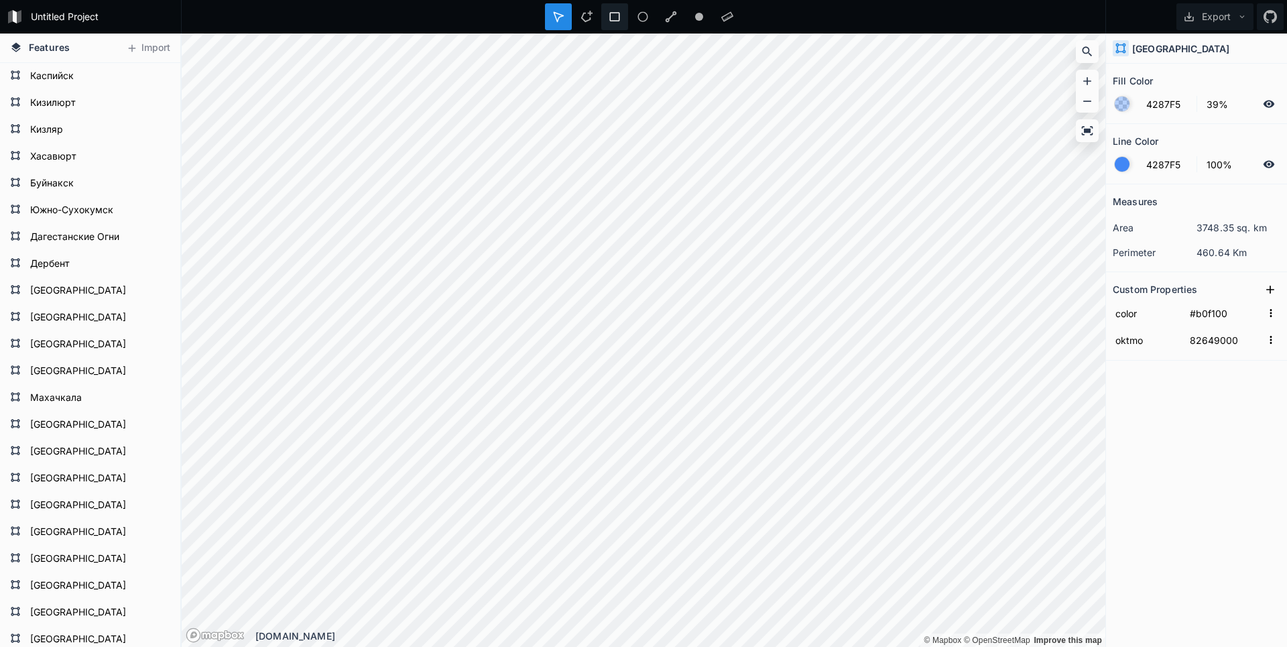
click at [615, 0] on html "Untitled Project Export Features Import Гергебильский район Чародинский район К…" at bounding box center [643, 323] width 1287 height 647
type input "0"
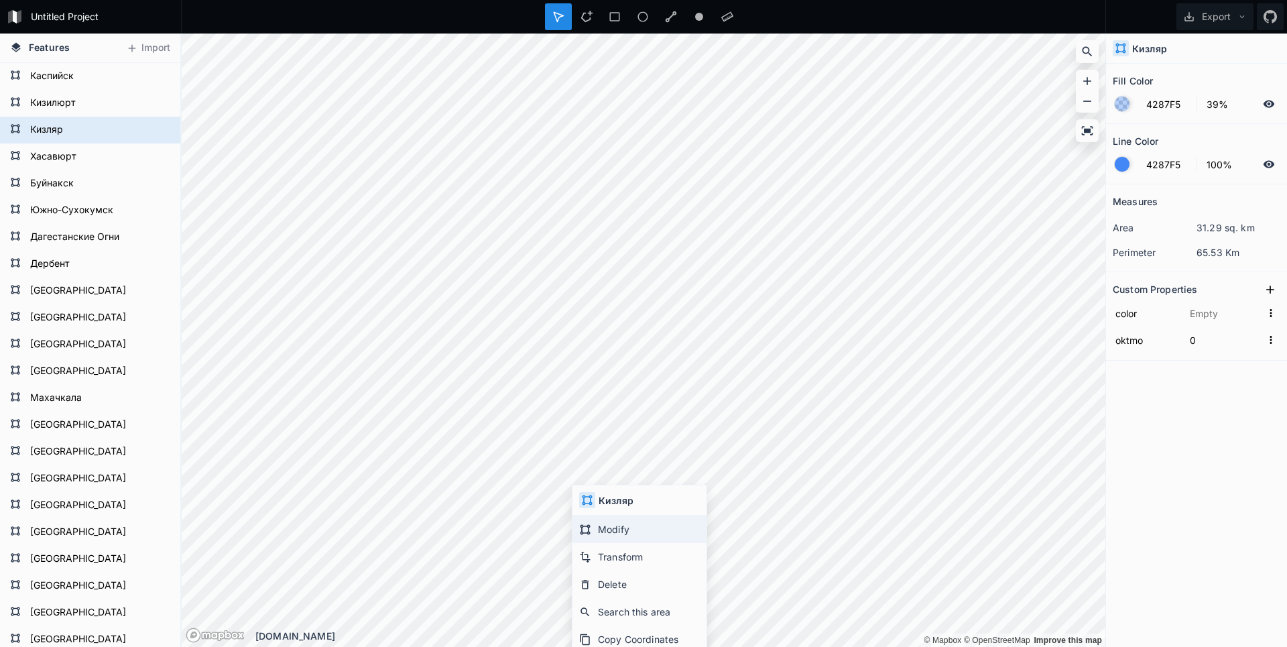
click at [600, 520] on div "Modify" at bounding box center [639, 528] width 134 height 27
type input "#23ef01"
type input "82627000"
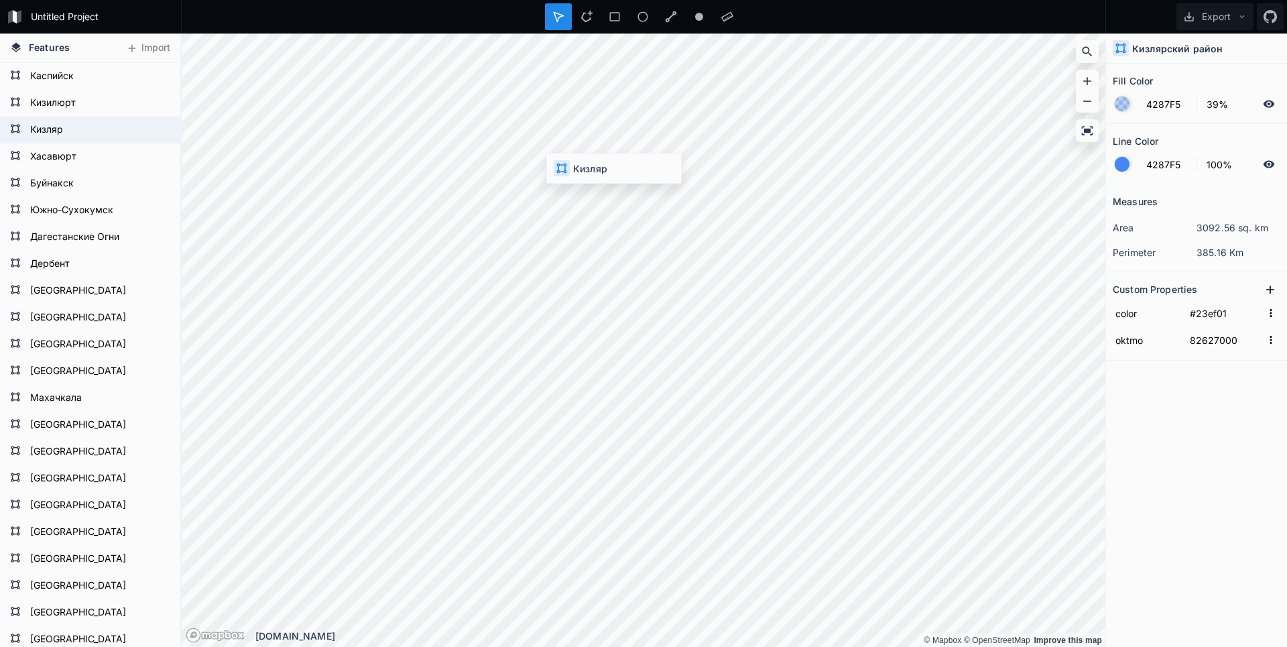
type input "0"
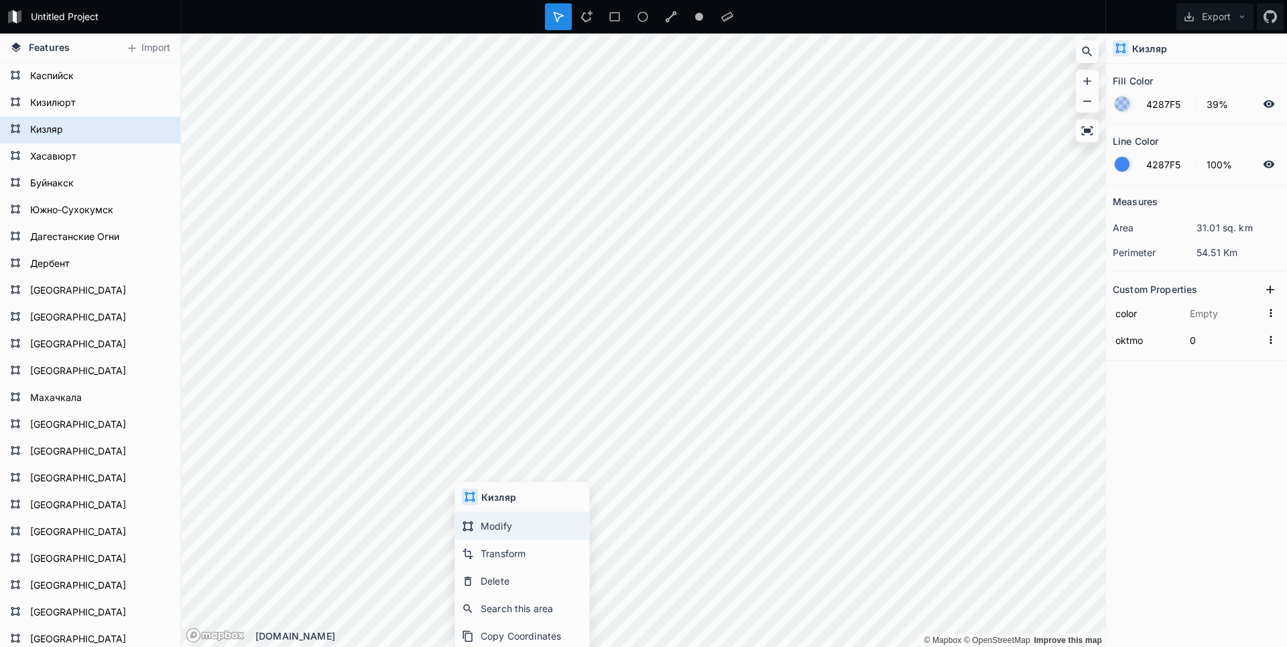
click at [493, 527] on div "Modify" at bounding box center [522, 525] width 134 height 27
type input "#23ef01"
type input "82627000"
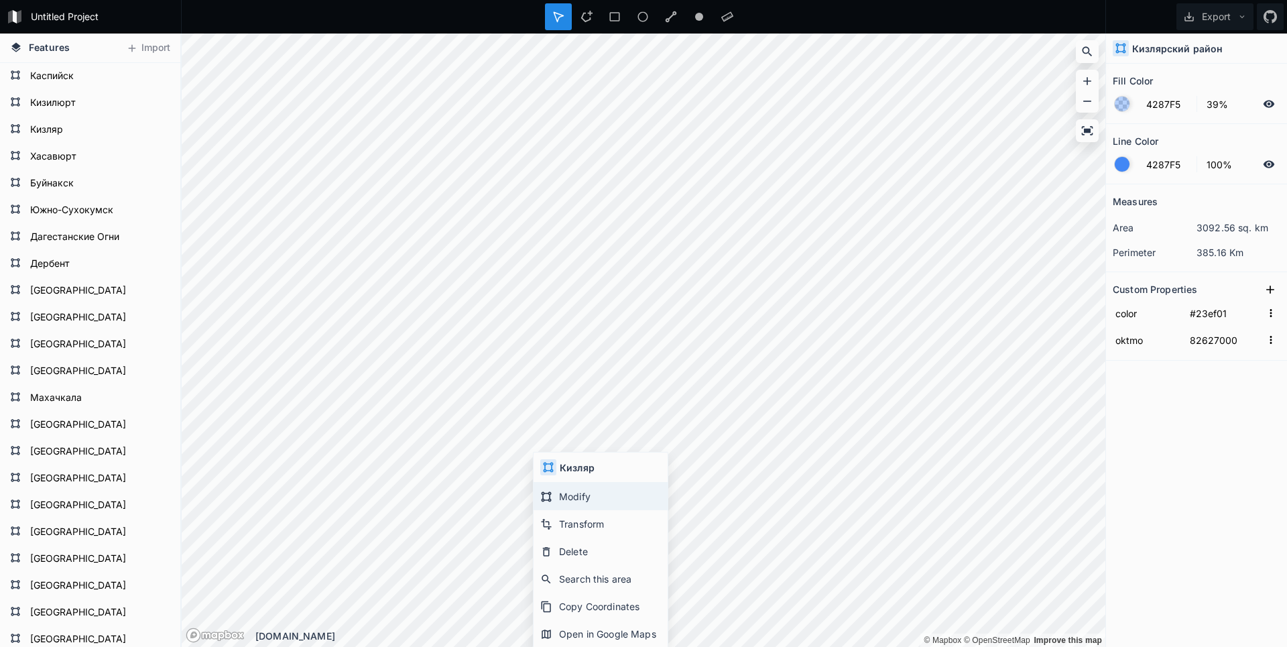
click at [570, 489] on div "Modify" at bounding box center [600, 496] width 134 height 27
type input "0"
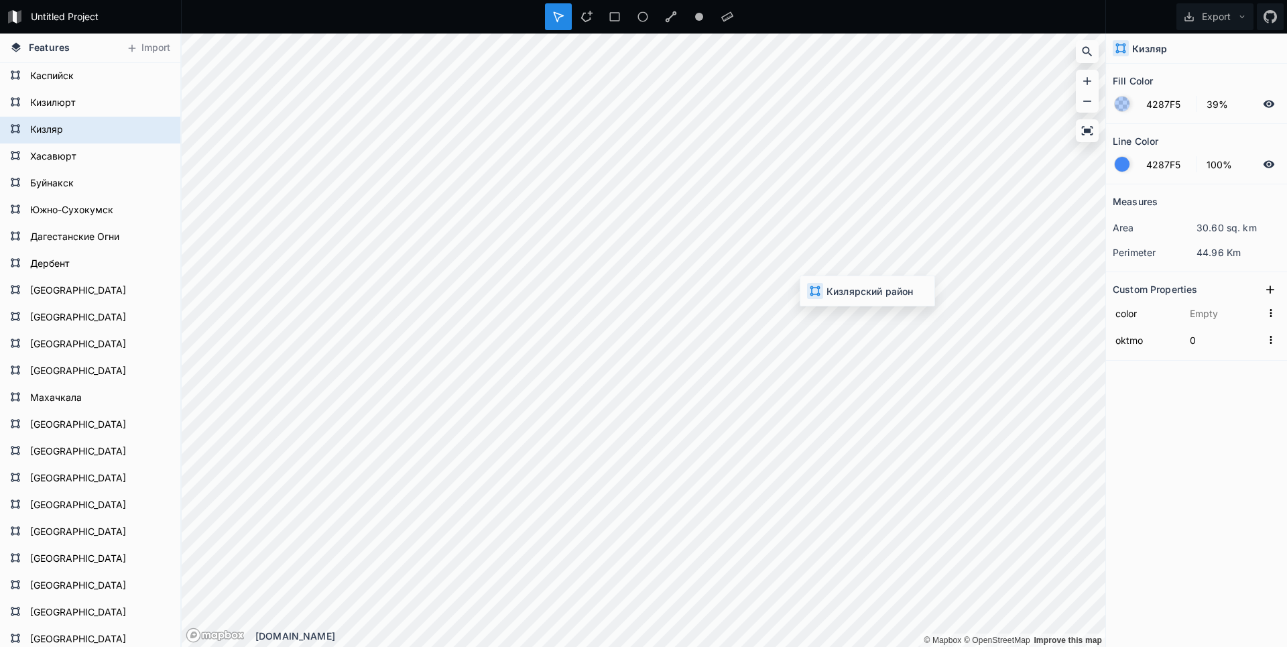
type input "#23ef01"
type input "82627000"
type input "0"
click at [1197, 16] on button "Export" at bounding box center [1214, 16] width 77 height 27
click at [1200, 88] on div "Export as .geojson" at bounding box center [1212, 76] width 134 height 27
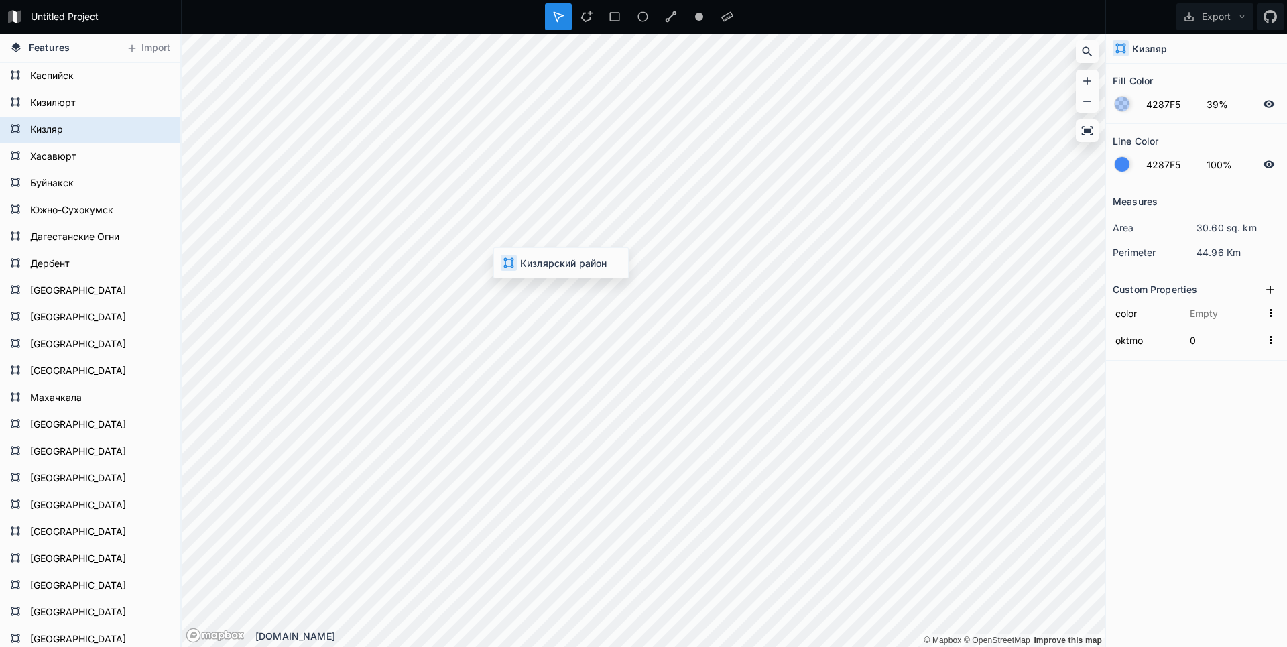
type input "#23ef01"
type input "82627000"
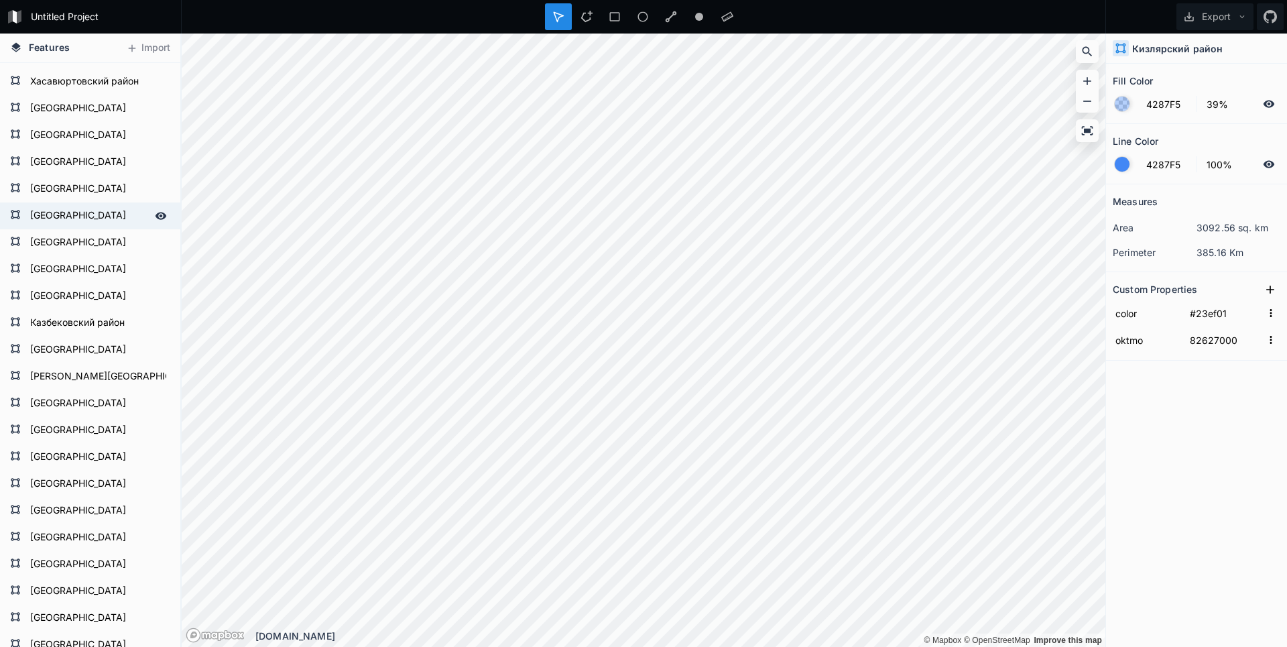
scroll to position [475, 0]
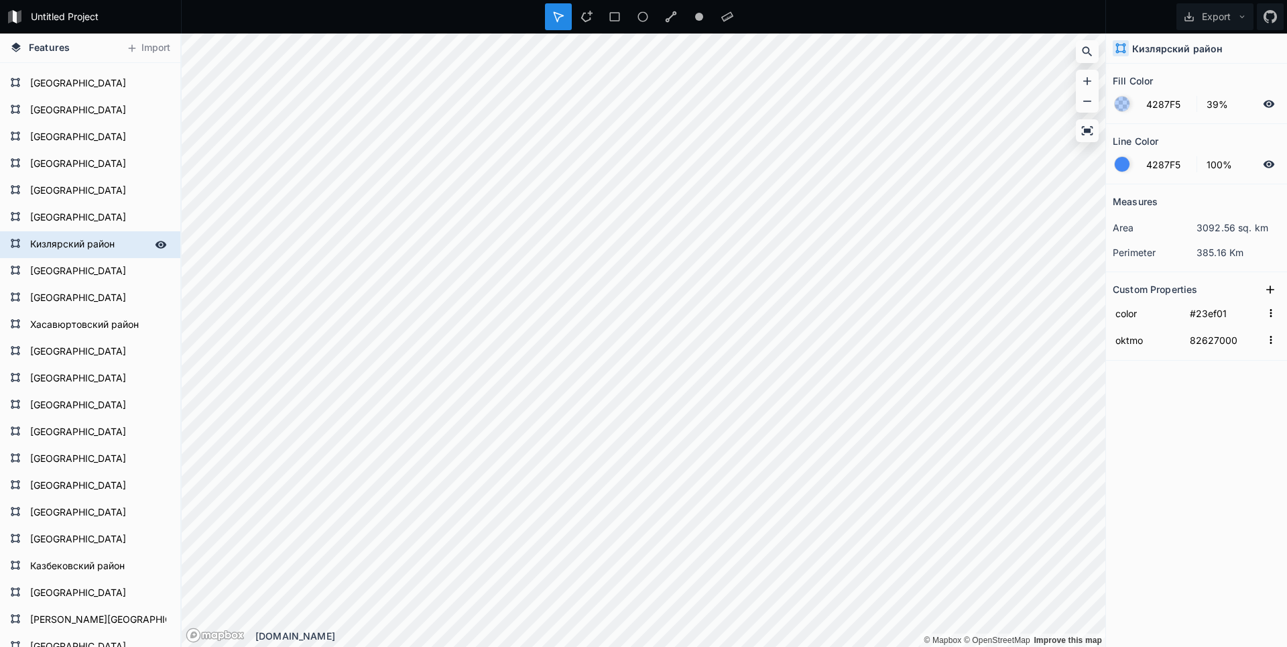
click at [90, 243] on form "Кизлярский район" at bounding box center [88, 245] width 125 height 20
type input "#edd002"
type input "82611000"
type input "0"
type input "#edd002"
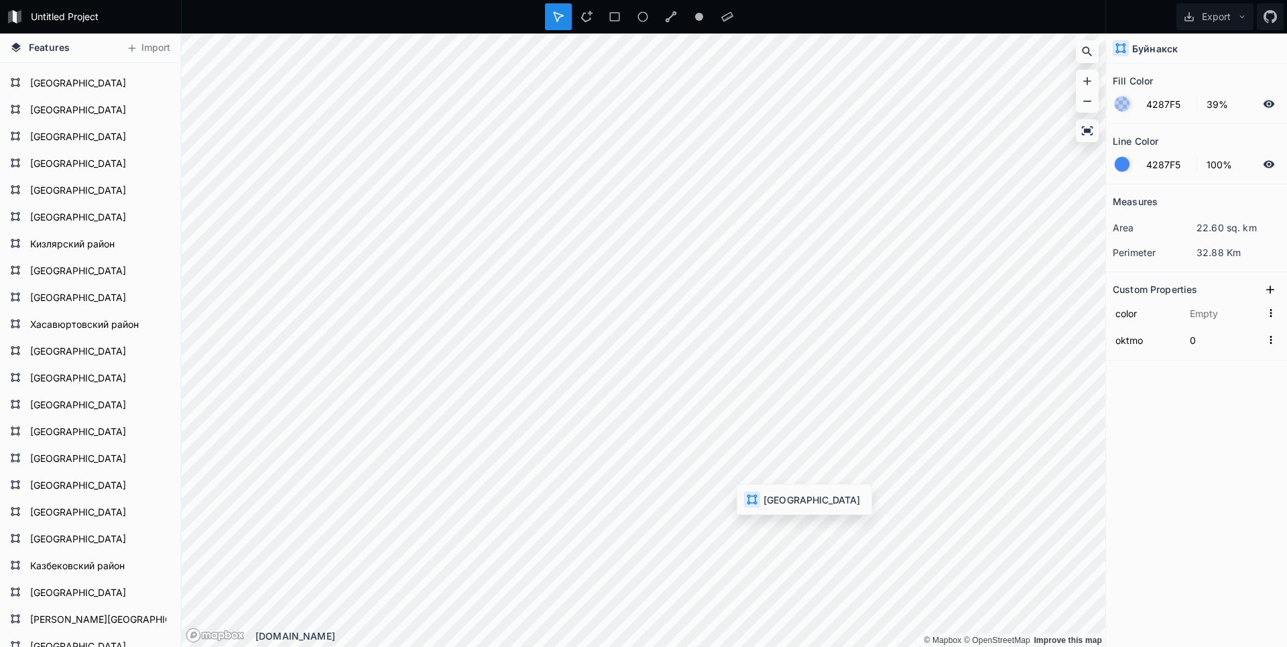
type input "82611000"
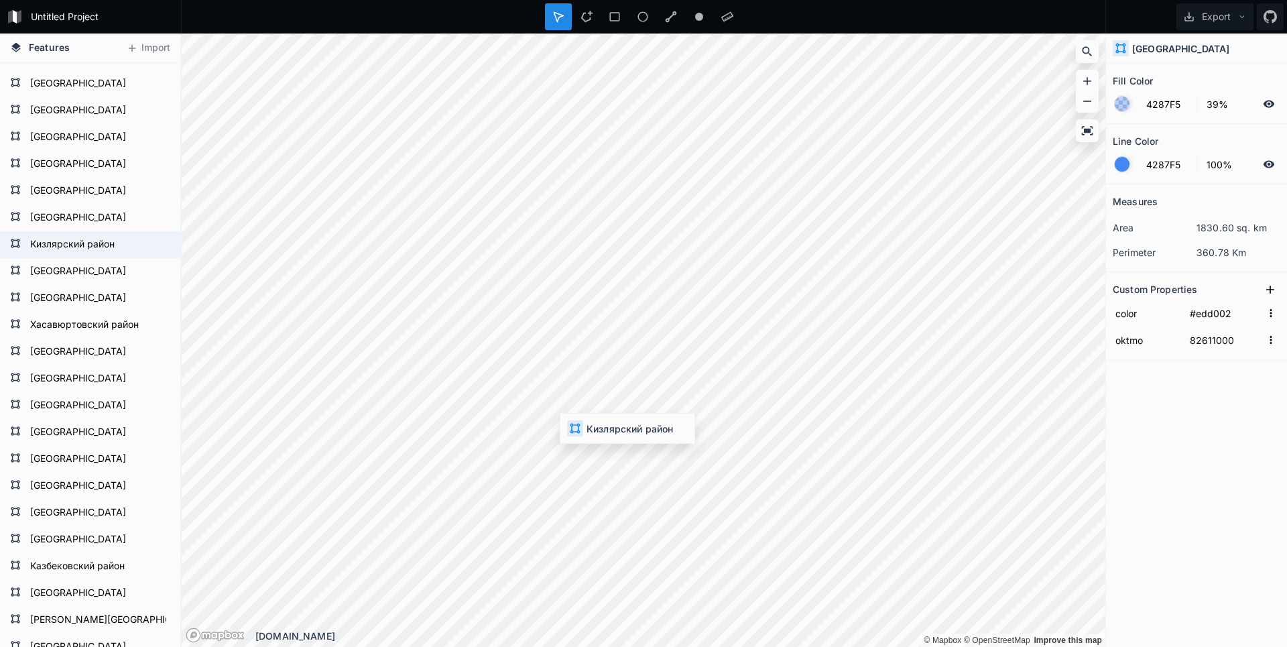
type input "#23ef01"
type input "82627000"
type input "0"
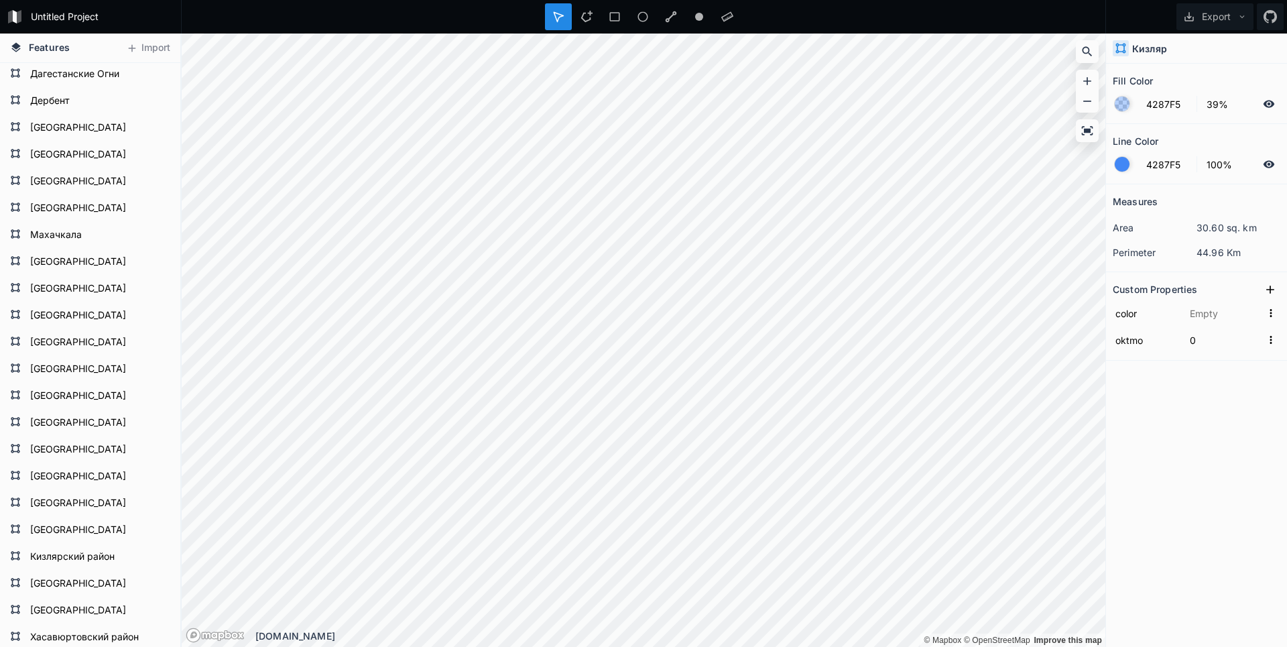
scroll to position [0, 0]
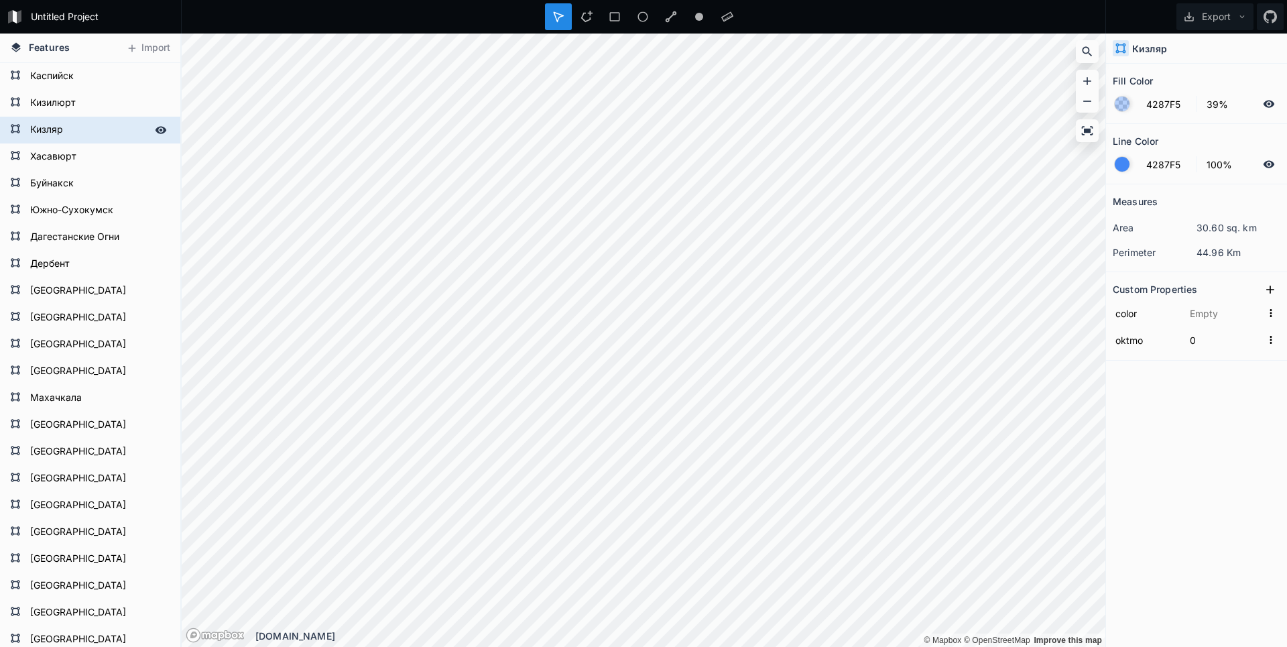
click at [52, 130] on form "Кизляр" at bounding box center [88, 130] width 125 height 20
click at [58, 126] on form "Кизляр" at bounding box center [88, 130] width 125 height 20
click at [40, 127] on input "Кизляр" at bounding box center [88, 129] width 125 height 19
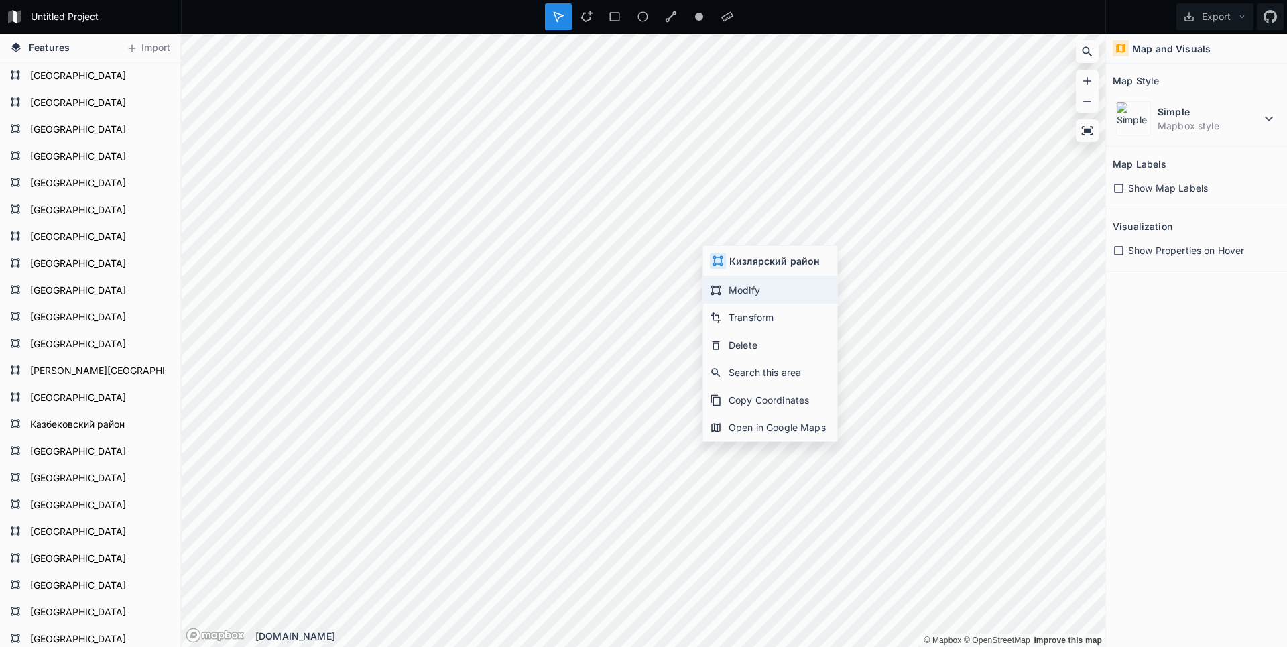
click at [727, 285] on div "Modify" at bounding box center [770, 289] width 134 height 27
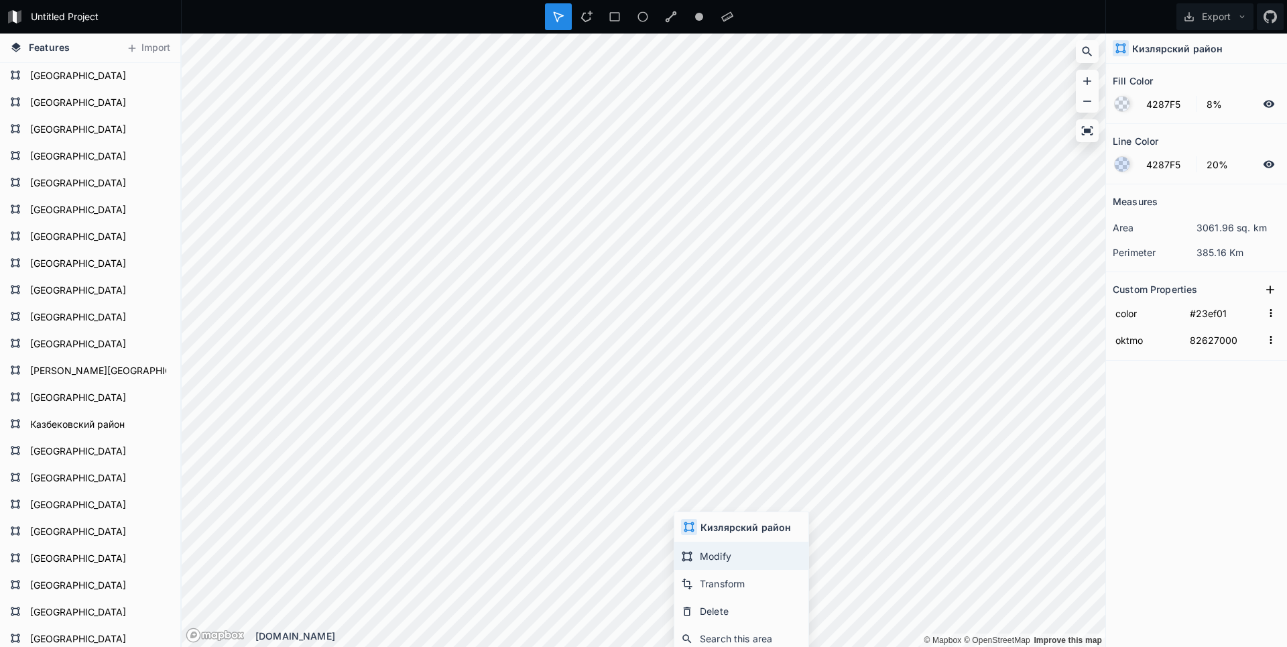
click at [703, 545] on div "Modify" at bounding box center [741, 555] width 134 height 27
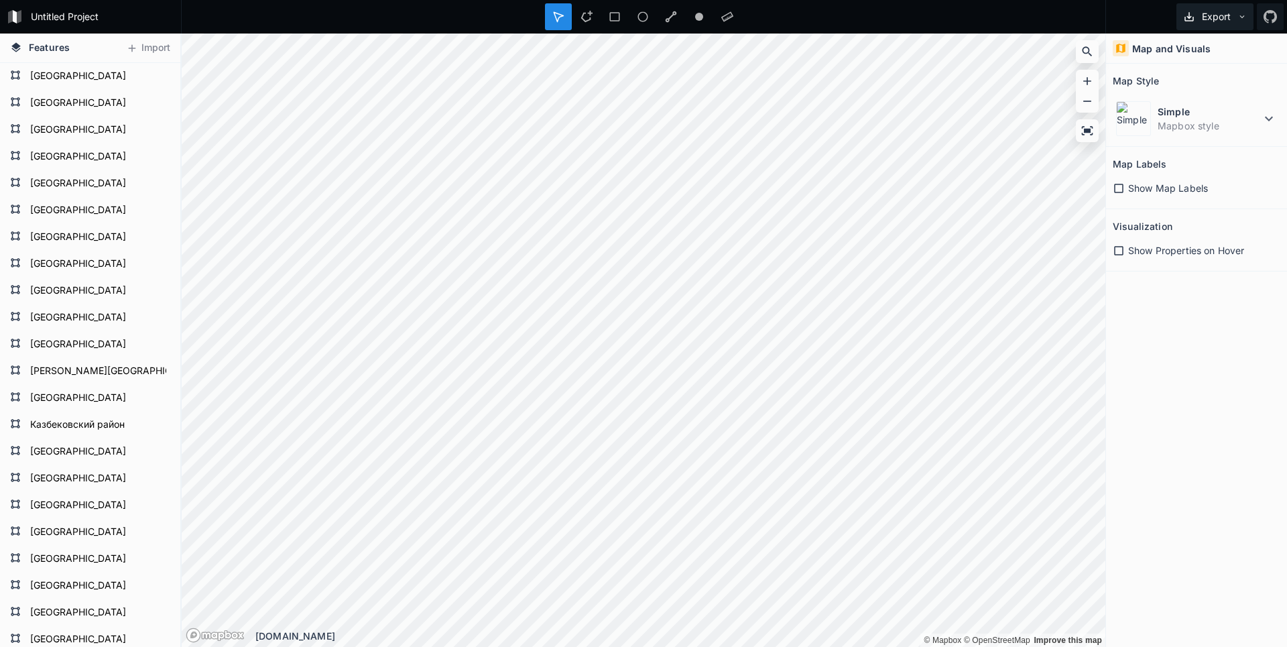
click at [1217, 18] on button "Export" at bounding box center [1214, 16] width 77 height 27
click at [1208, 79] on div "Export as .geojson" at bounding box center [1212, 76] width 134 height 27
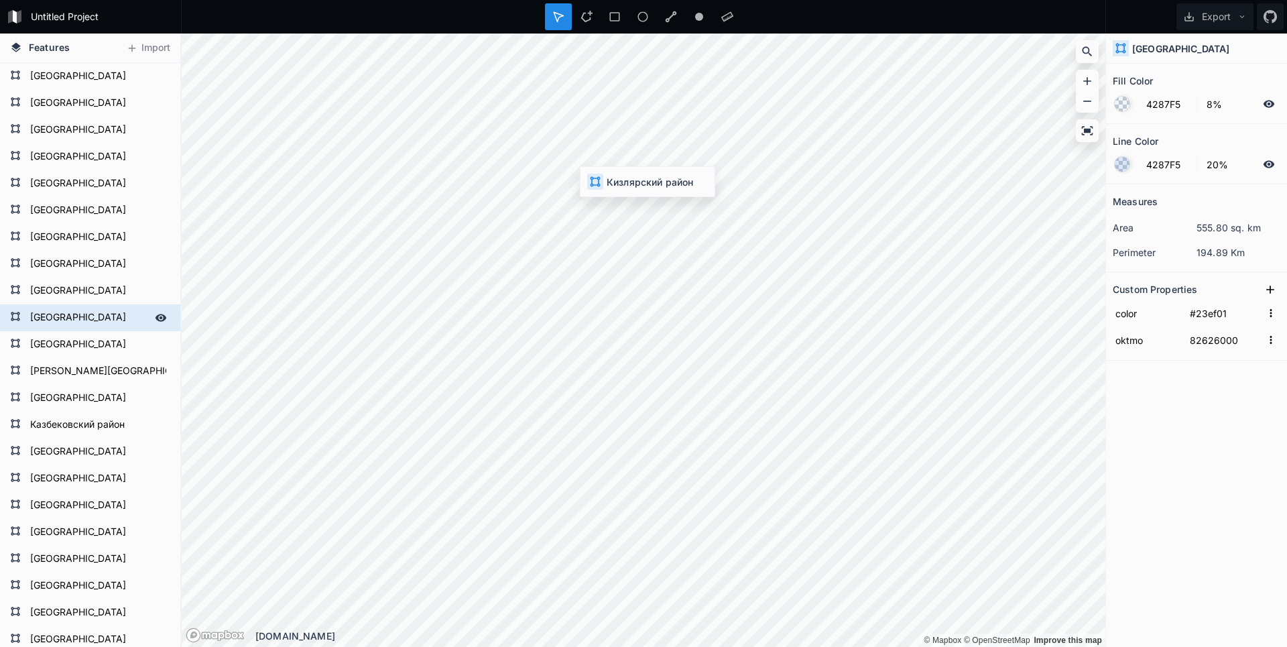
type input "82627000"
type input "39%"
type input "100%"
type input "0"
type input "8%"
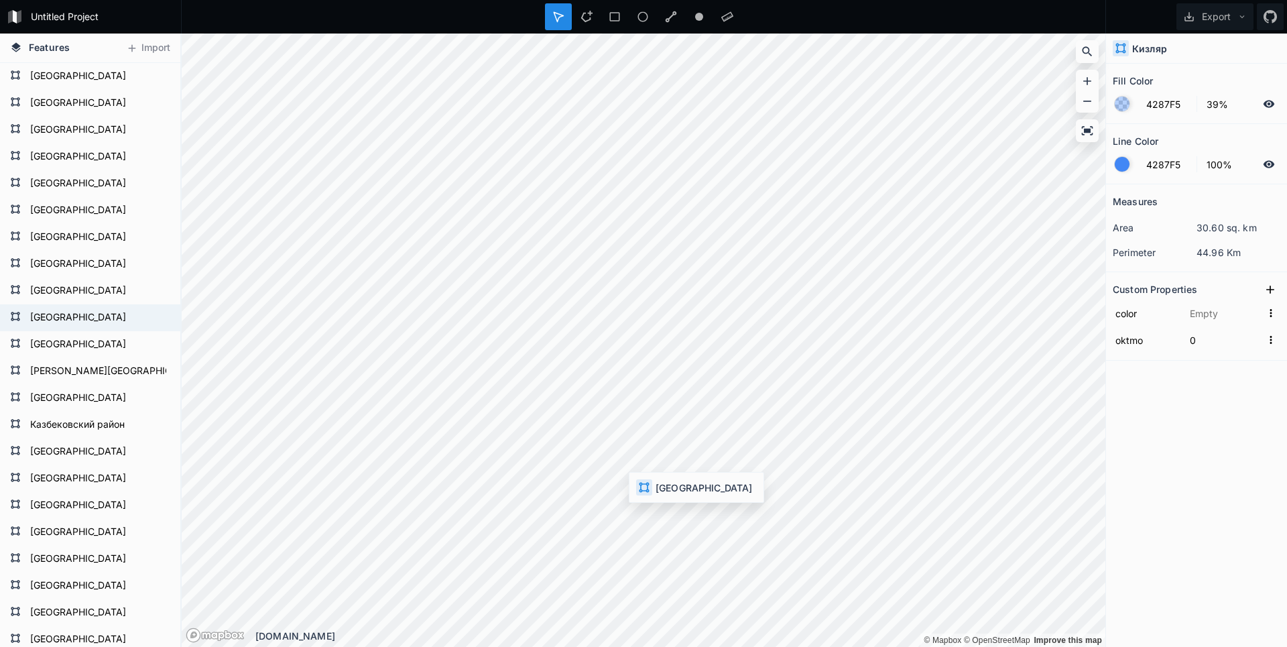
type input "20%"
type input "#23ef01"
type input "82626000"
click at [1159, 283] on div "Features Import Левашинский район Кизлярский район Чародинский район Гергебильс…" at bounding box center [643, 340] width 1287 height 613
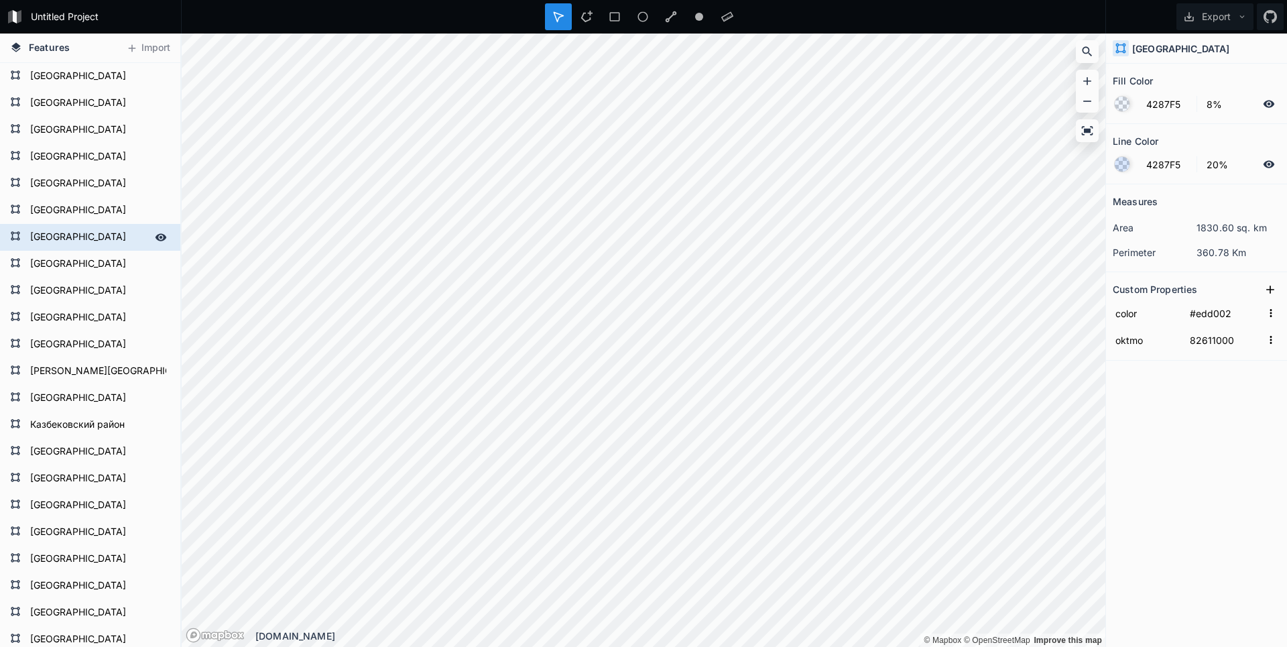
click at [109, 248] on div "[GEOGRAPHIC_DATA]" at bounding box center [90, 237] width 180 height 27
click at [96, 239] on form "[GEOGRAPHIC_DATA]" at bounding box center [88, 237] width 125 height 20
click at [74, 229] on form "[GEOGRAPHIC_DATA]" at bounding box center [88, 237] width 125 height 20
click at [99, 274] on form "Бабаюртовский район" at bounding box center [88, 264] width 125 height 20
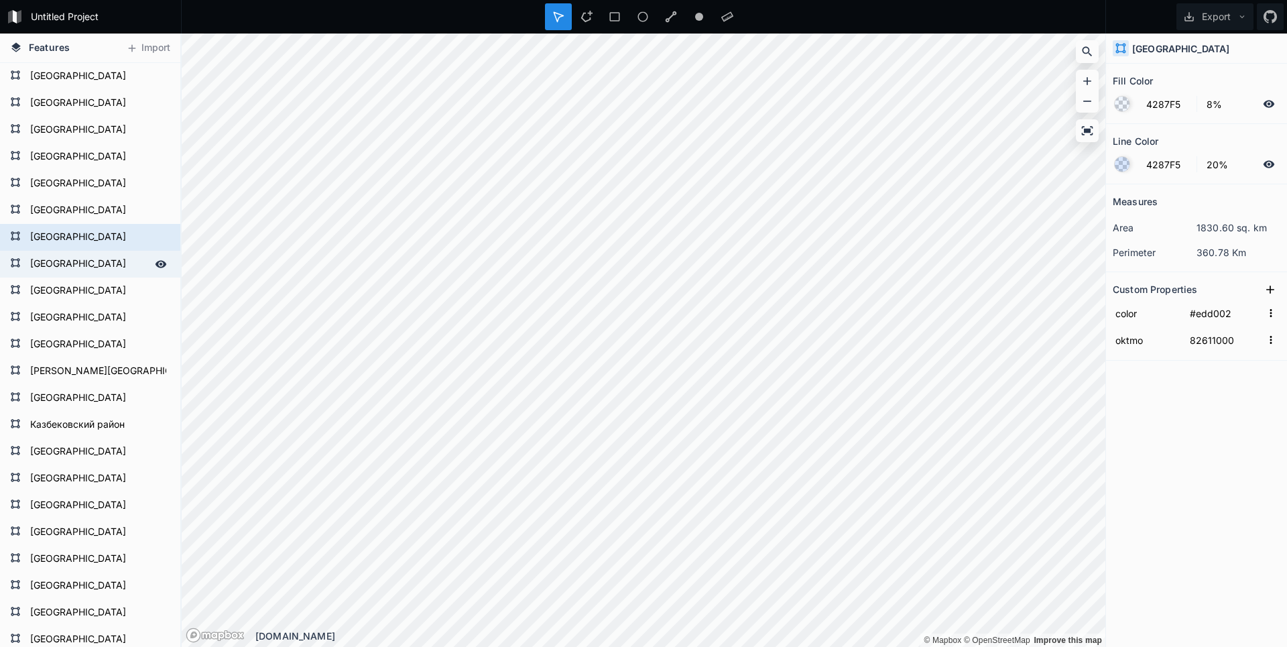
type input "#c70000"
type input "82607000"
click at [63, 244] on form "[GEOGRAPHIC_DATA]" at bounding box center [88, 237] width 125 height 20
type input "#edd002"
type input "82611000"
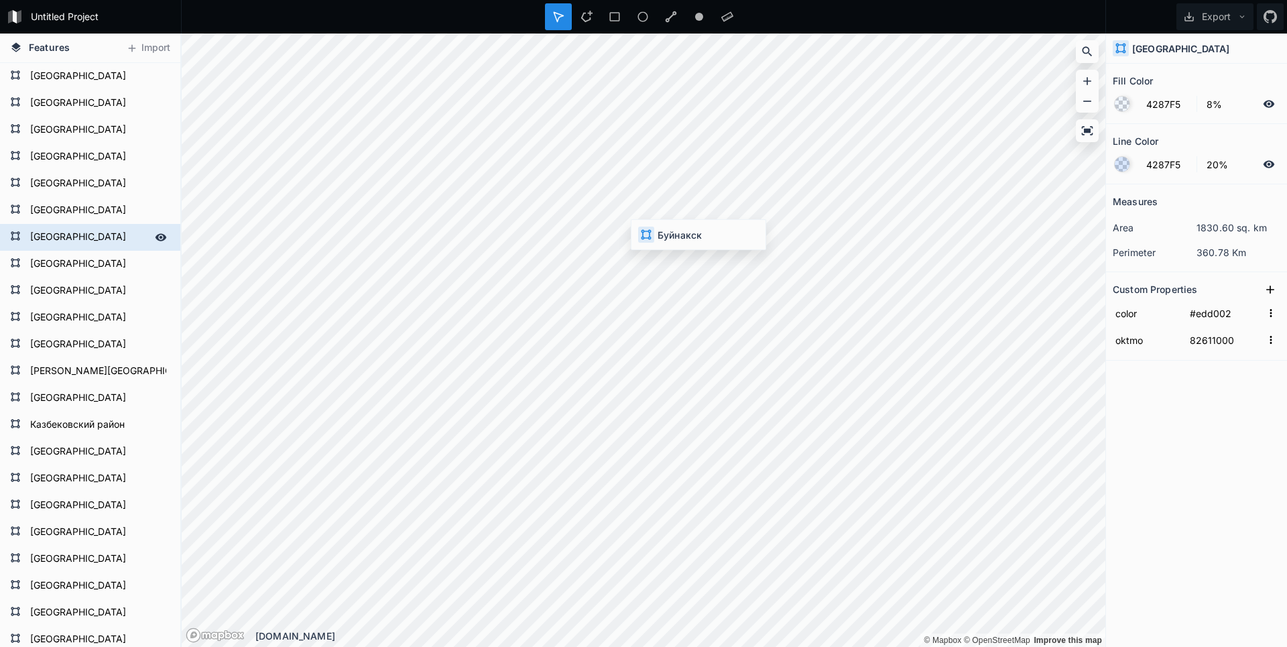
type input "0"
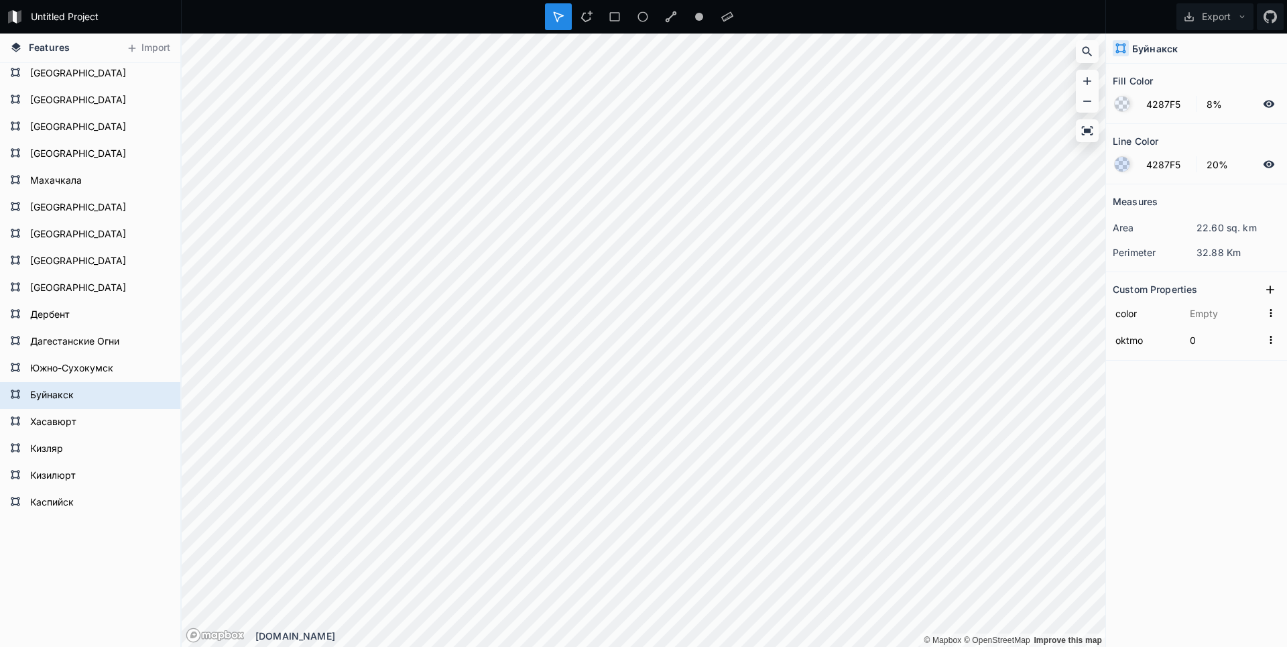
scroll to position [958, 0]
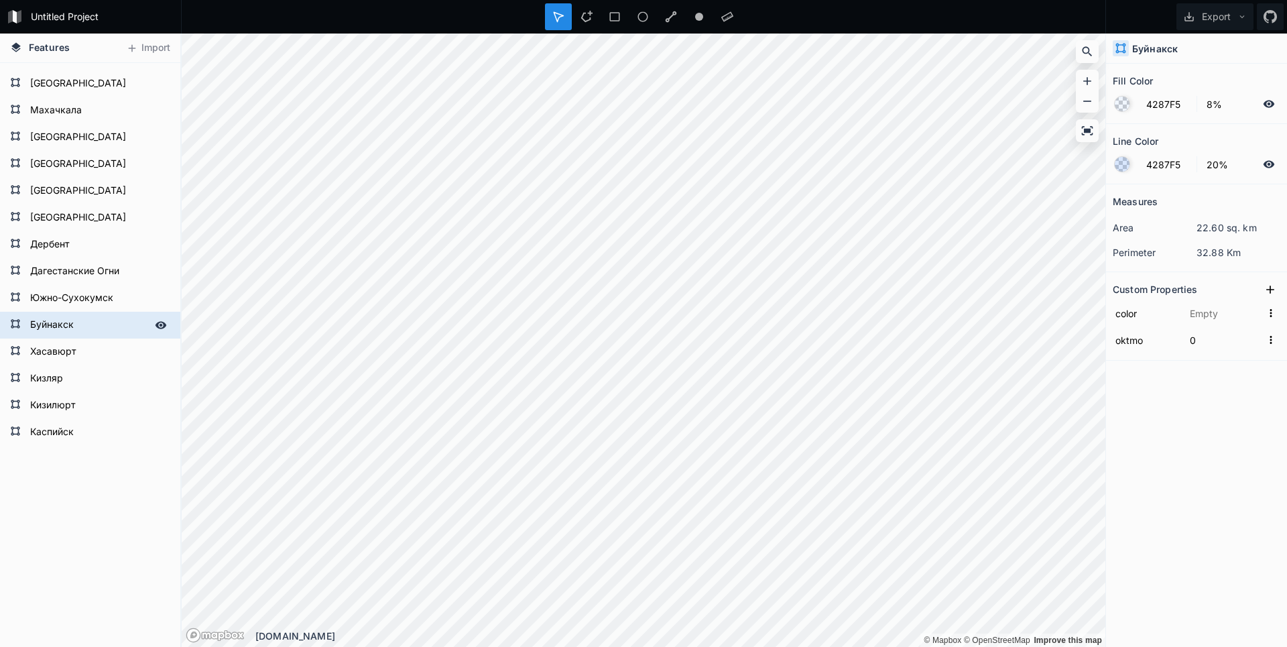
click at [65, 324] on form "Буйнакск" at bounding box center [88, 325] width 125 height 20
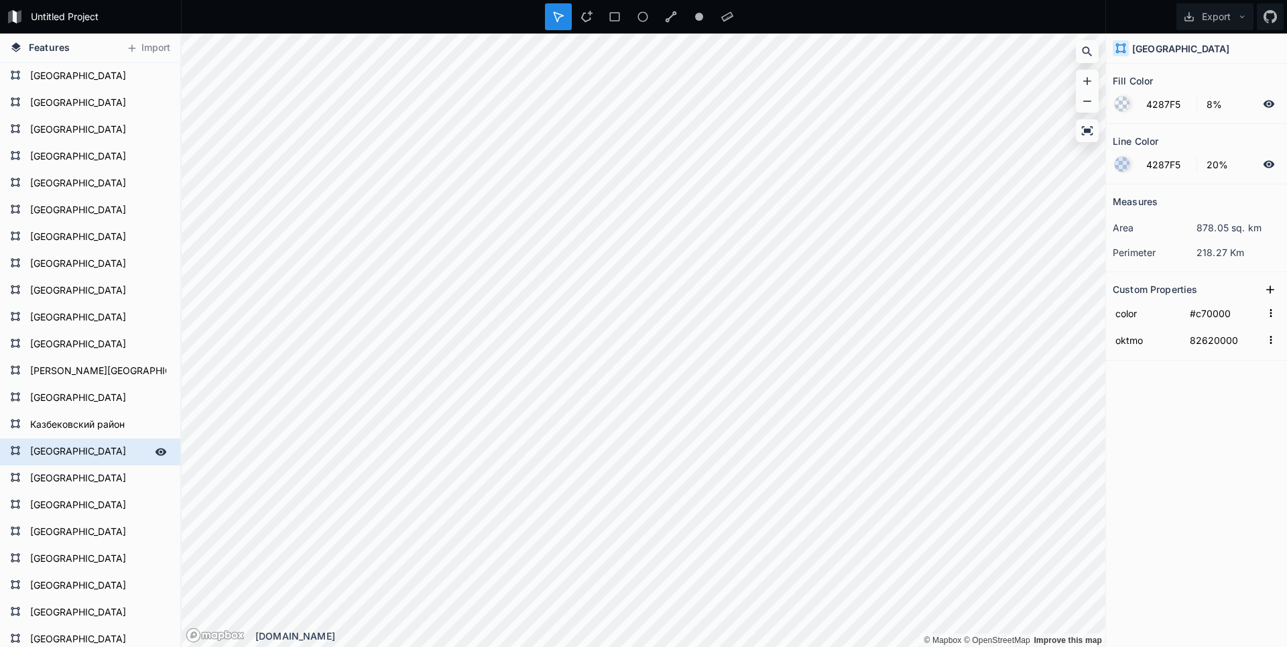
click at [65, 458] on form "[GEOGRAPHIC_DATA]" at bounding box center [88, 452] width 125 height 20
click at [70, 451] on form "[GEOGRAPHIC_DATA]" at bounding box center [88, 452] width 125 height 20
click at [76, 483] on form "[GEOGRAPHIC_DATA]" at bounding box center [88, 478] width 125 height 20
type input "#b0f100"
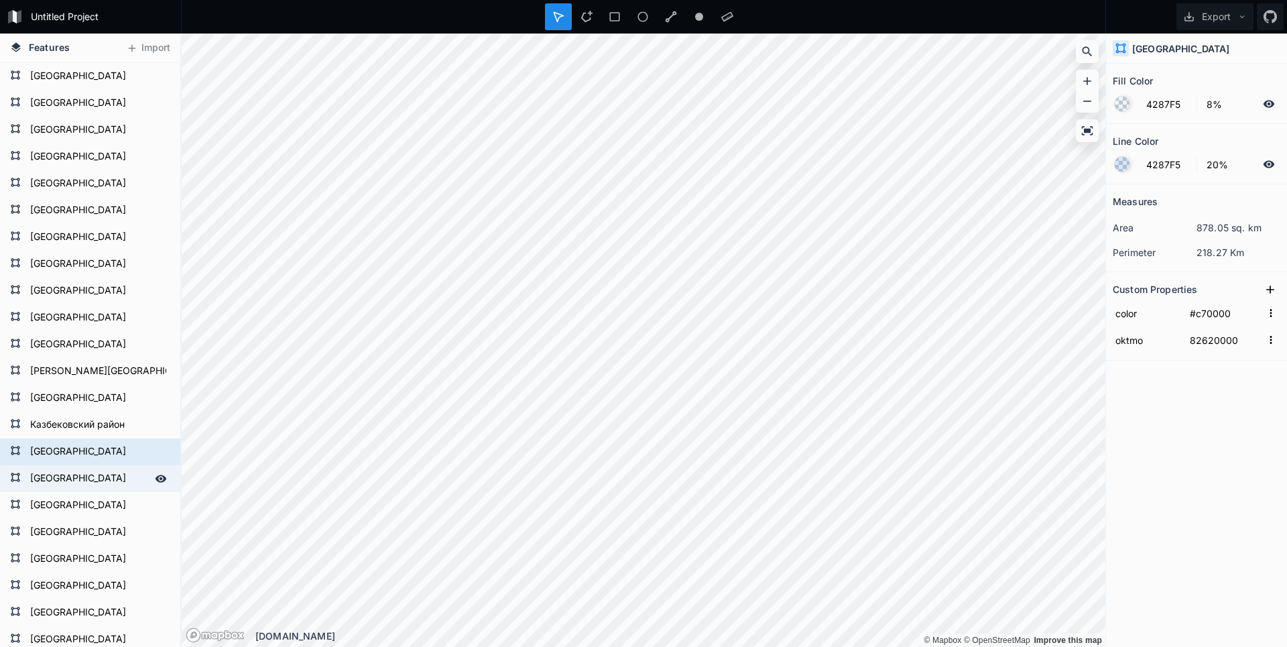
type input "82649000"
click at [70, 450] on form "[GEOGRAPHIC_DATA]" at bounding box center [88, 452] width 125 height 20
type input "#c70000"
type input "82620000"
type input "0"
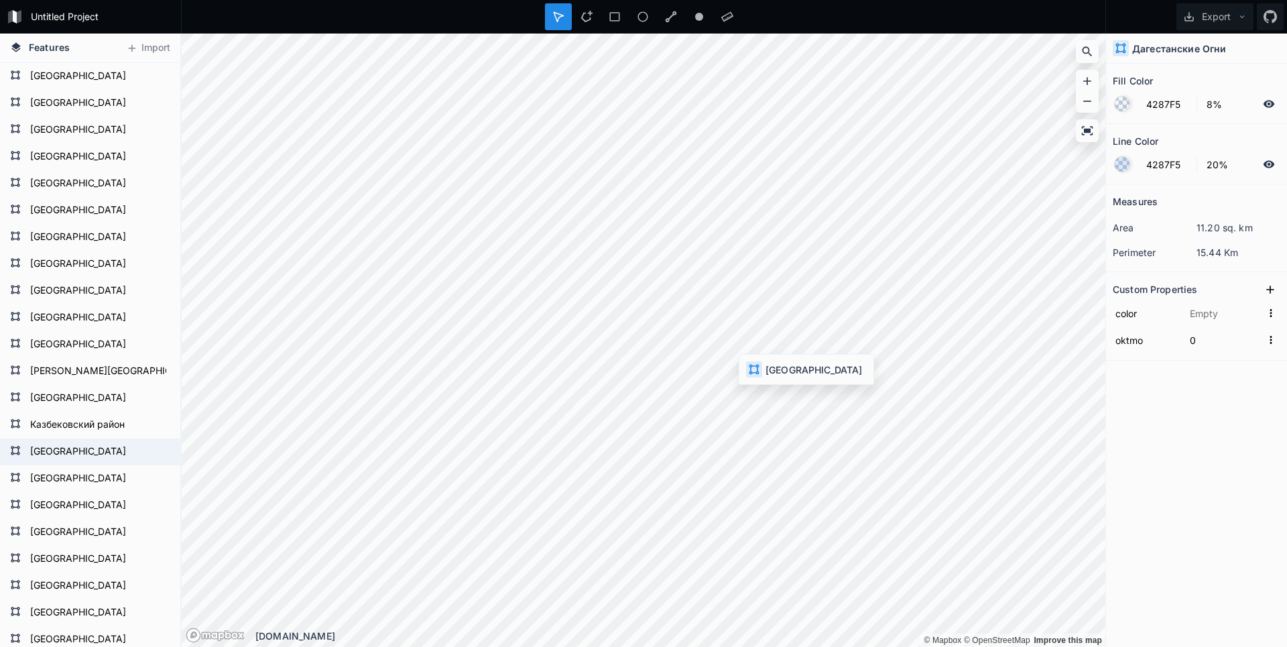
type input "#c70000"
type input "82620000"
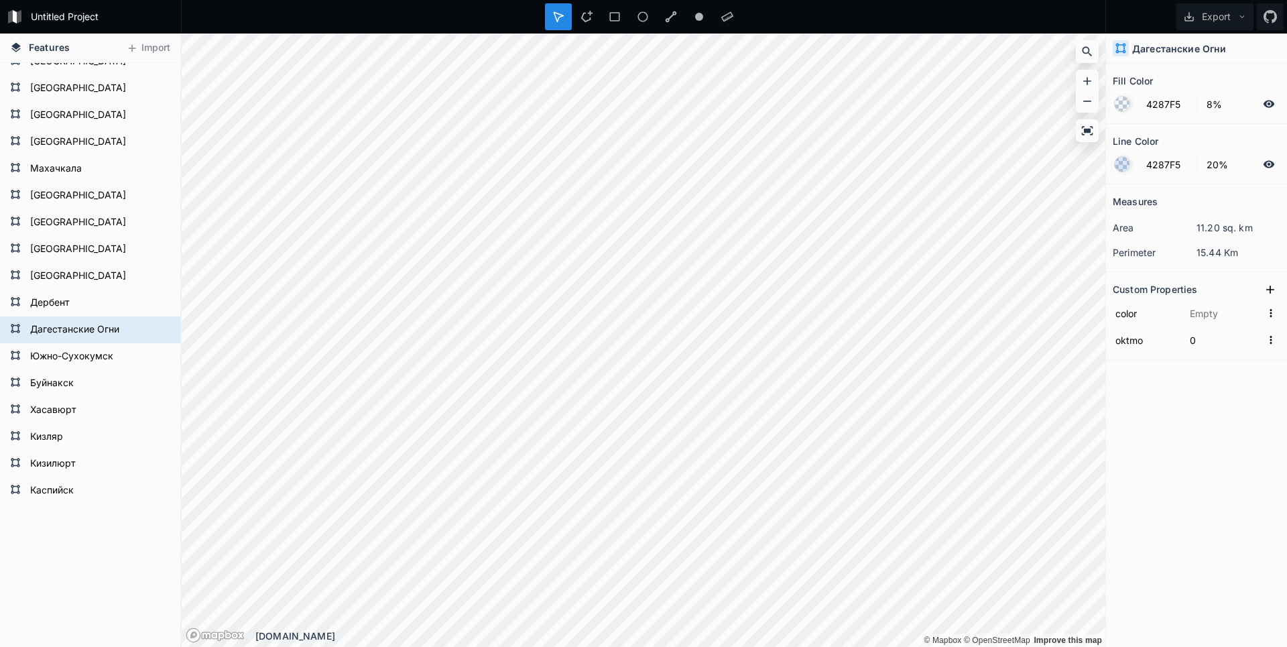
scroll to position [958, 0]
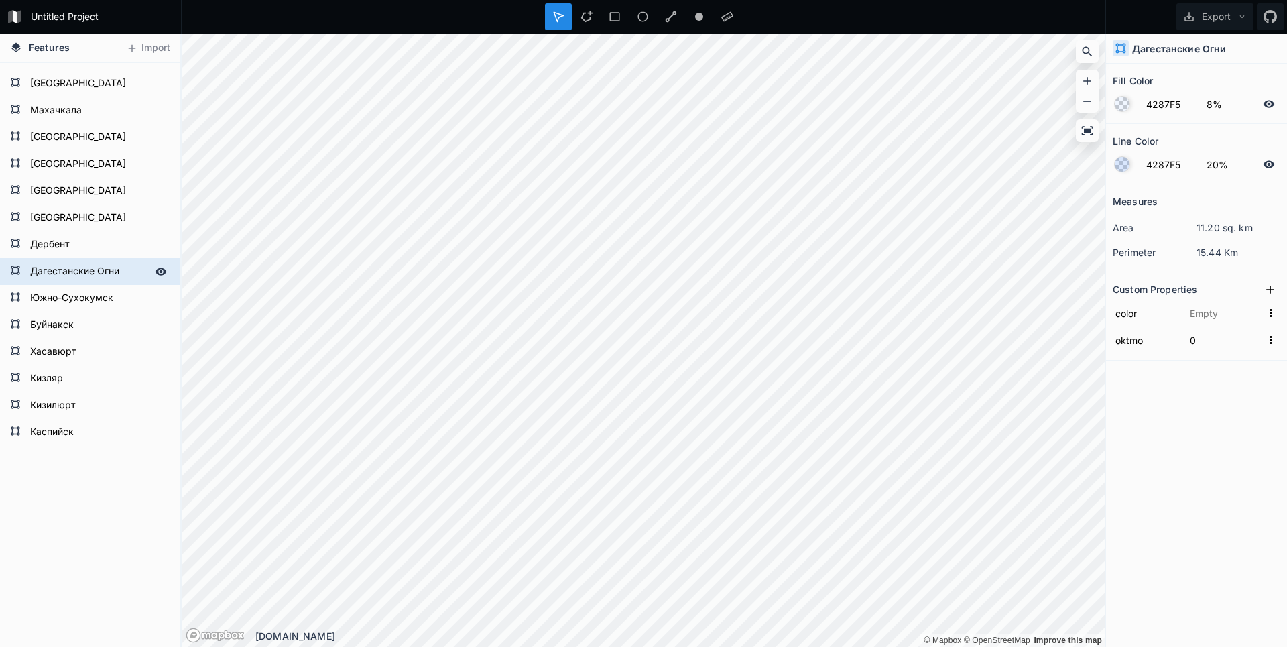
click at [77, 273] on form "Дагестанские Огни" at bounding box center [88, 271] width 125 height 20
click at [77, 273] on input "Дагестанские Огни" at bounding box center [88, 270] width 125 height 19
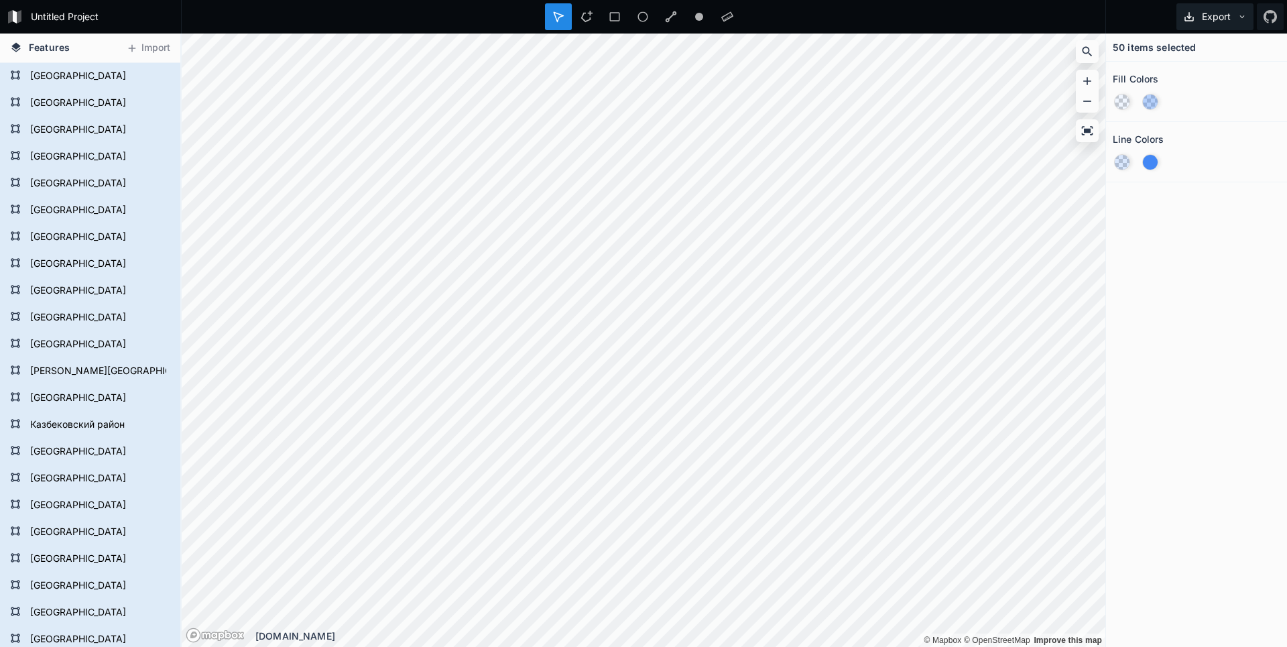
click at [1218, 14] on button "Export" at bounding box center [1214, 16] width 77 height 27
click at [1194, 78] on div "Export as .geojson" at bounding box center [1212, 76] width 134 height 27
click at [1210, 9] on button "Export" at bounding box center [1214, 16] width 77 height 27
drag, startPoint x: 1200, startPoint y: 78, endPoint x: 1234, endPoint y: 1, distance: 83.7
click at [1200, 78] on div "Export as .geojson" at bounding box center [1212, 76] width 134 height 27
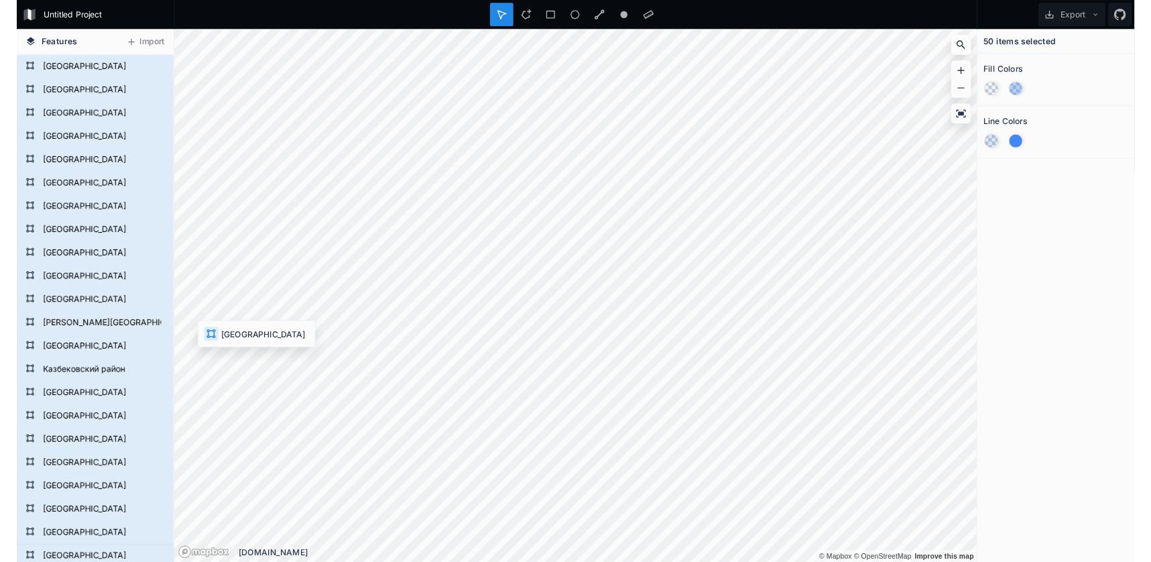
scroll to position [80, 0]
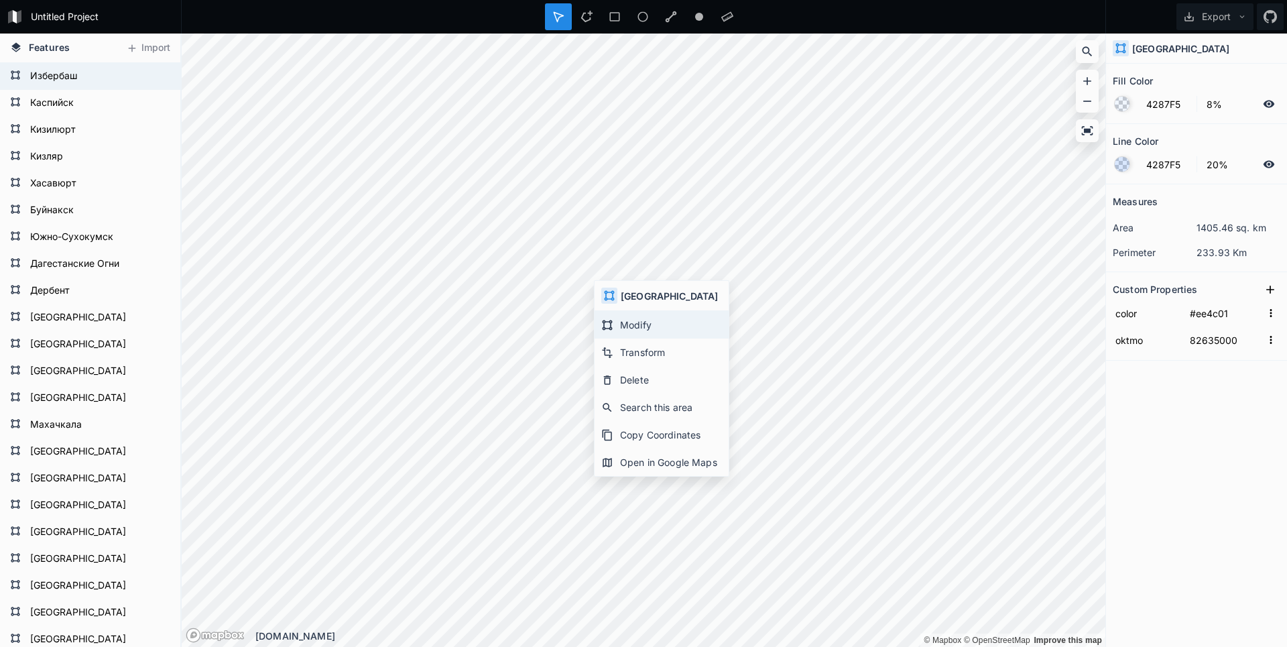
type input "39%"
type input "100%"
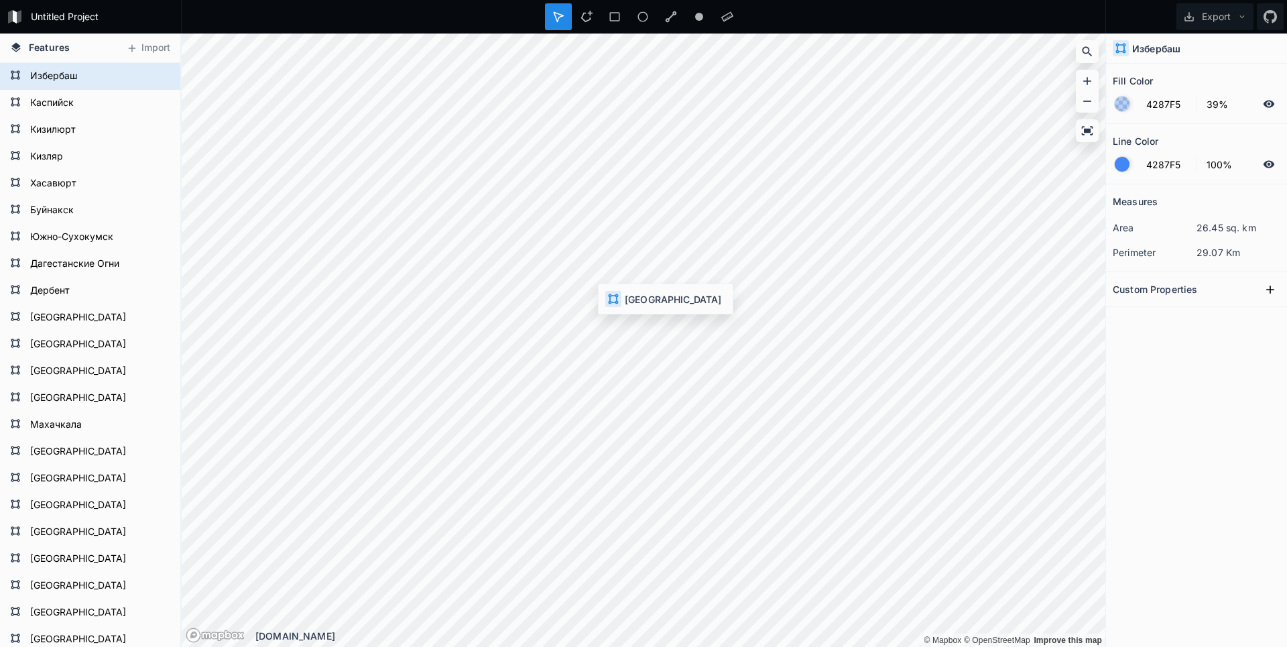
type input "8%"
type input "20%"
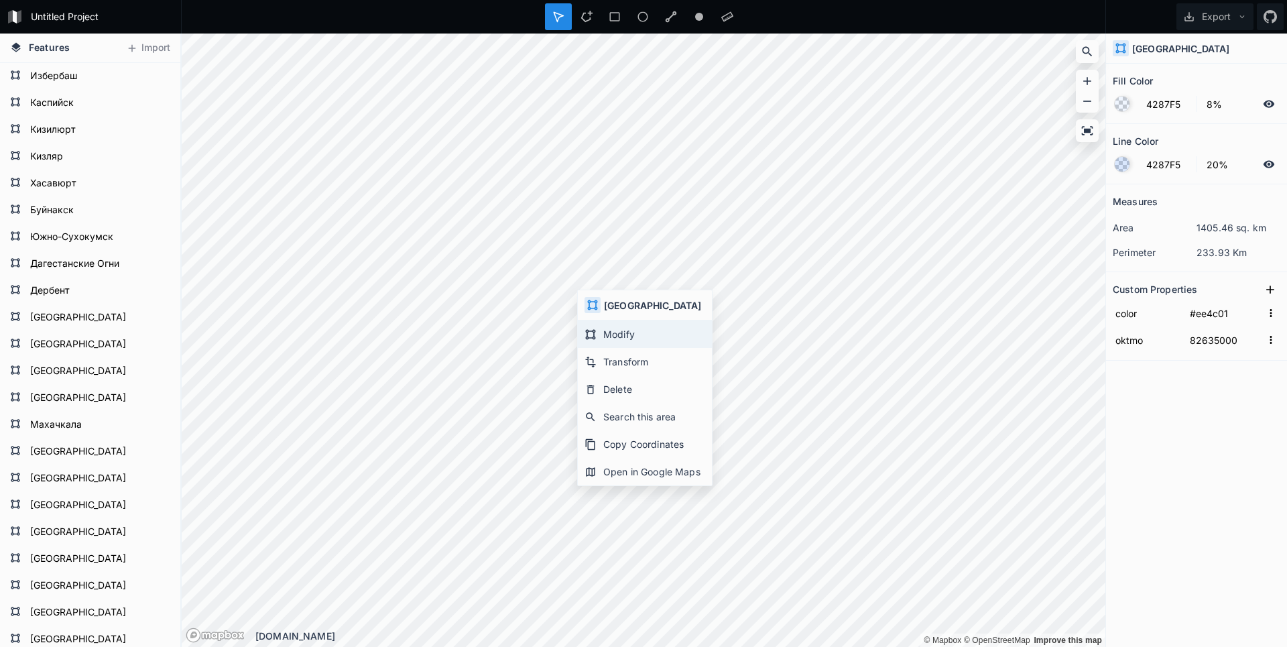
click at [622, 339] on div "Modify" at bounding box center [645, 333] width 134 height 27
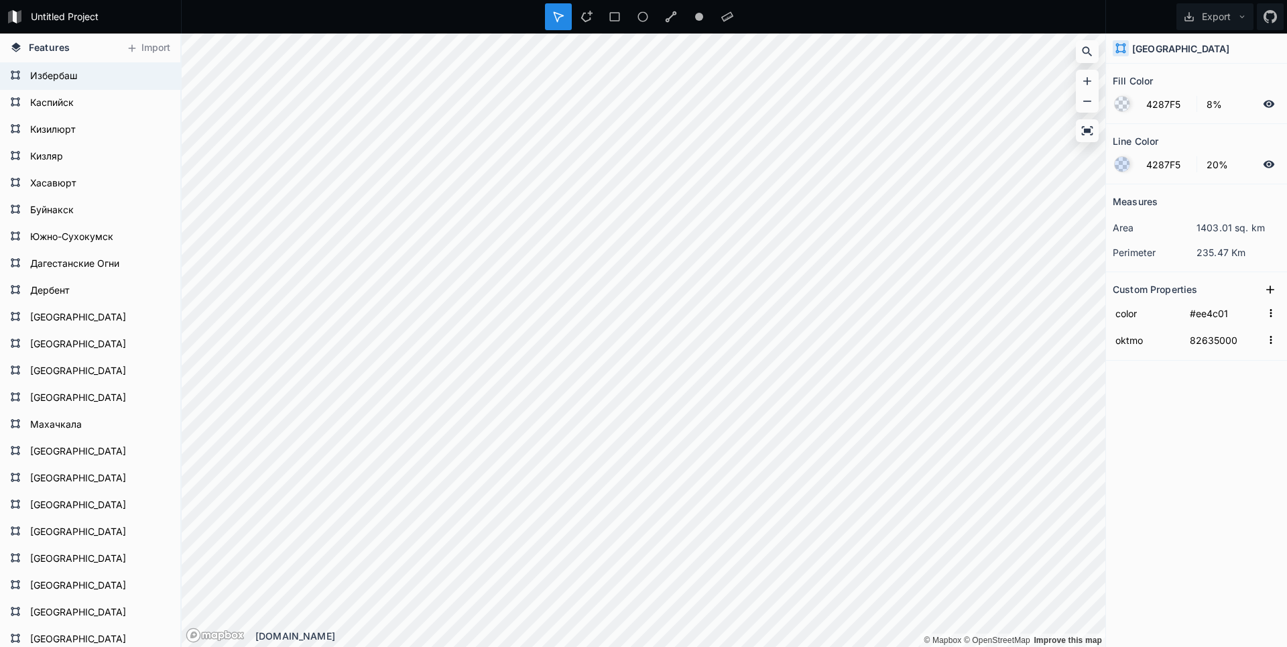
click at [617, 629] on div "© Mapbox © OpenStreetMap Improve this map © Mapbox © OpenStreetMap Improve this…" at bounding box center [643, 340] width 923 height 613
click at [175, 514] on div "Features Import [GEOGRAPHIC_DATA] [GEOGRAPHIC_DATA] [GEOGRAPHIC_DATA] [GEOGRAPH…" at bounding box center [643, 340] width 1287 height 613
type input "#b0f100"
type input "82624000"
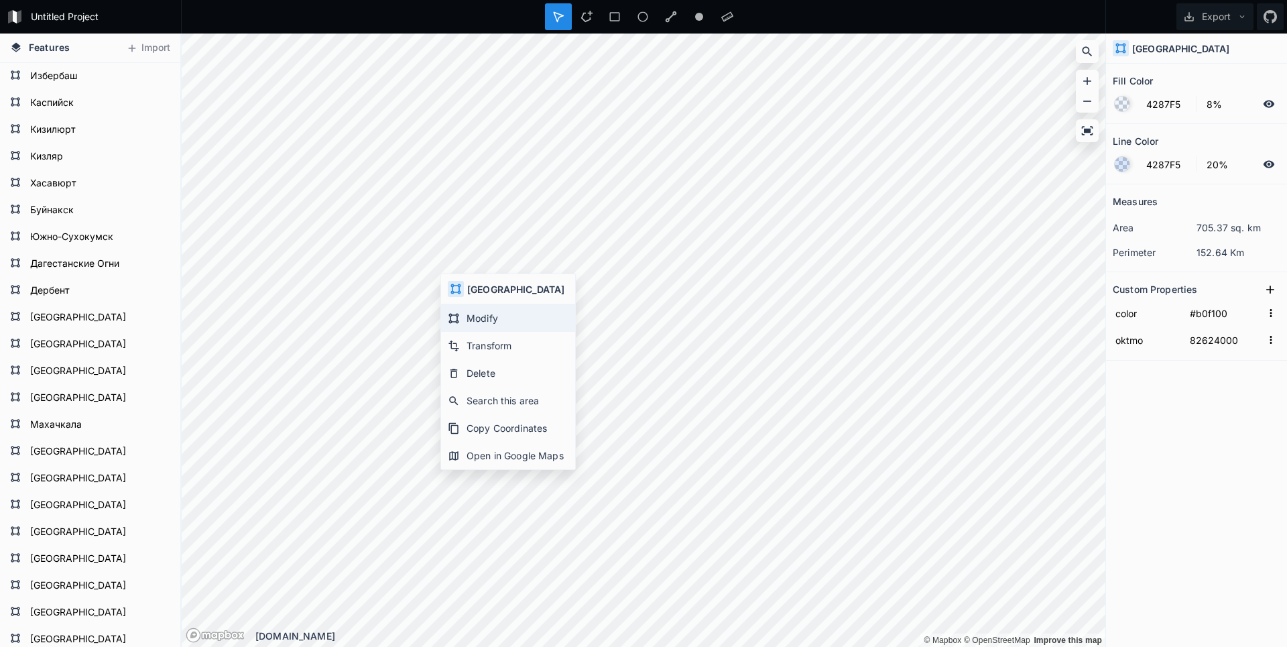
click at [477, 321] on div "Modify" at bounding box center [508, 317] width 134 height 27
click at [603, 646] on html "Untitled Project Export Features Import [GEOGRAPHIC_DATA] [GEOGRAPHIC_DATA] [GE…" at bounding box center [643, 323] width 1287 height 647
click at [848, 646] on html "Untitled Project Export Features Import [GEOGRAPHIC_DATA] [GEOGRAPHIC_DATA] [GE…" at bounding box center [643, 323] width 1287 height 647
click at [847, 646] on html "Untitled Project Export Features Import [GEOGRAPHIC_DATA] [GEOGRAPHIC_DATA] [GE…" at bounding box center [643, 323] width 1287 height 647
click at [889, 646] on html "Untitled Project Export Features Import [GEOGRAPHIC_DATA] [GEOGRAPHIC_DATA] [GE…" at bounding box center [643, 323] width 1287 height 647
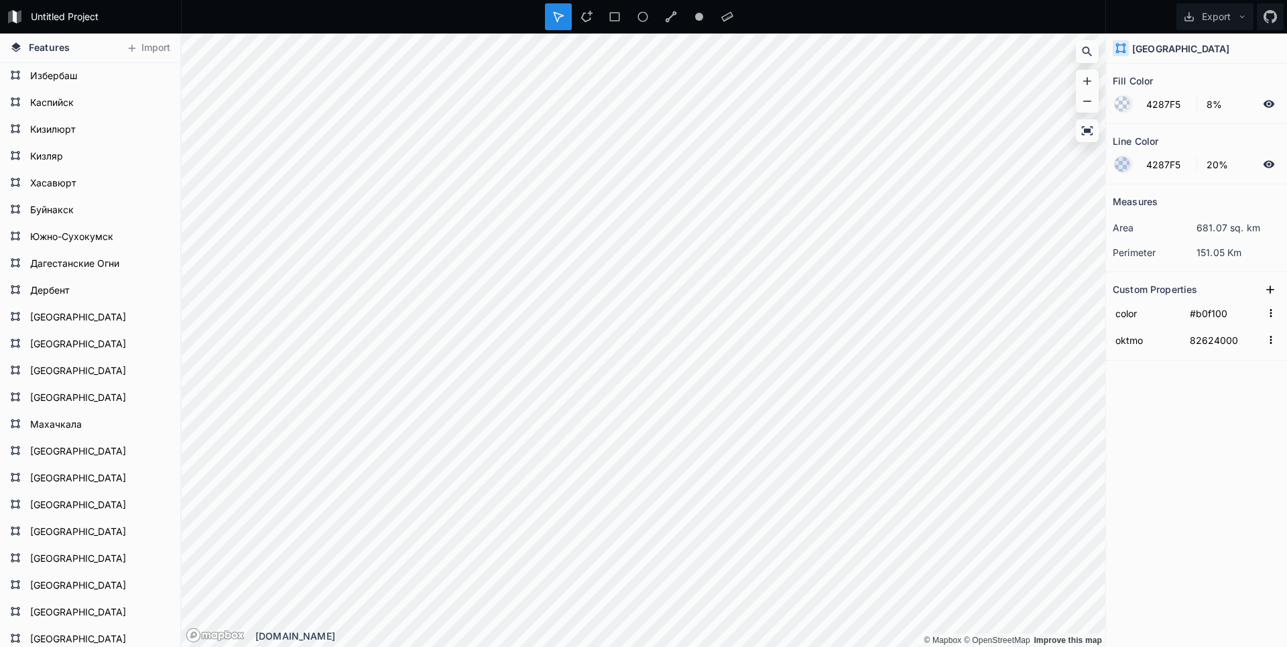
click at [696, 646] on html "Untitled Project Export Features Import [GEOGRAPHIC_DATA] [GEOGRAPHIC_DATA] [GE…" at bounding box center [643, 323] width 1287 height 647
click at [645, 646] on html "Untitled Project Export Features Import [GEOGRAPHIC_DATA] [GEOGRAPHIC_DATA] [GE…" at bounding box center [643, 323] width 1287 height 647
click at [1001, 646] on html "Untitled Project Export Features Import [GEOGRAPHIC_DATA] [GEOGRAPHIC_DATA] [GE…" at bounding box center [643, 323] width 1287 height 647
click at [856, 646] on html "Untitled Project Export Features Import [GEOGRAPHIC_DATA] [GEOGRAPHIC_DATA] [GE…" at bounding box center [643, 323] width 1287 height 647
click at [963, 646] on html "Untitled Project Export Features Import [GEOGRAPHIC_DATA] [GEOGRAPHIC_DATA] [GE…" at bounding box center [643, 323] width 1287 height 647
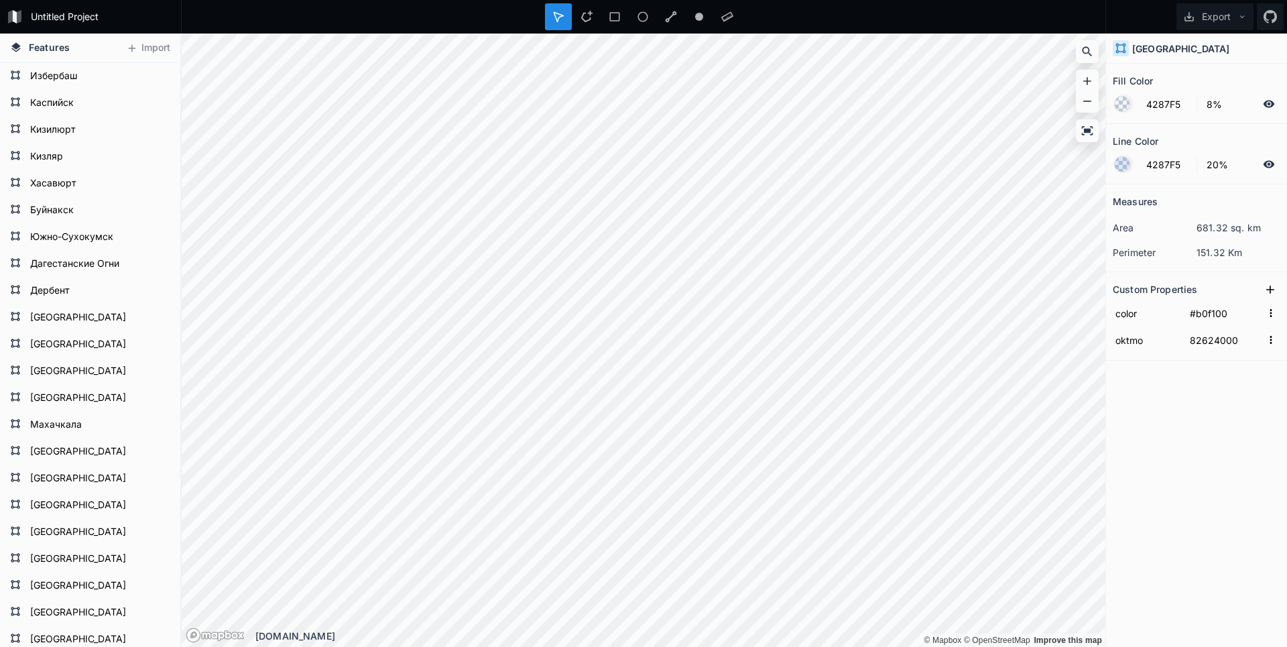
click at [857, 646] on html "Untitled Project Export Features Import [GEOGRAPHIC_DATA] [GEOGRAPHIC_DATA] [GE…" at bounding box center [643, 323] width 1287 height 647
click at [759, 646] on html "Untitled Project Export Features Import [GEOGRAPHIC_DATA] [GEOGRAPHIC_DATA] [GE…" at bounding box center [643, 323] width 1287 height 647
type input "39%"
type input "100%"
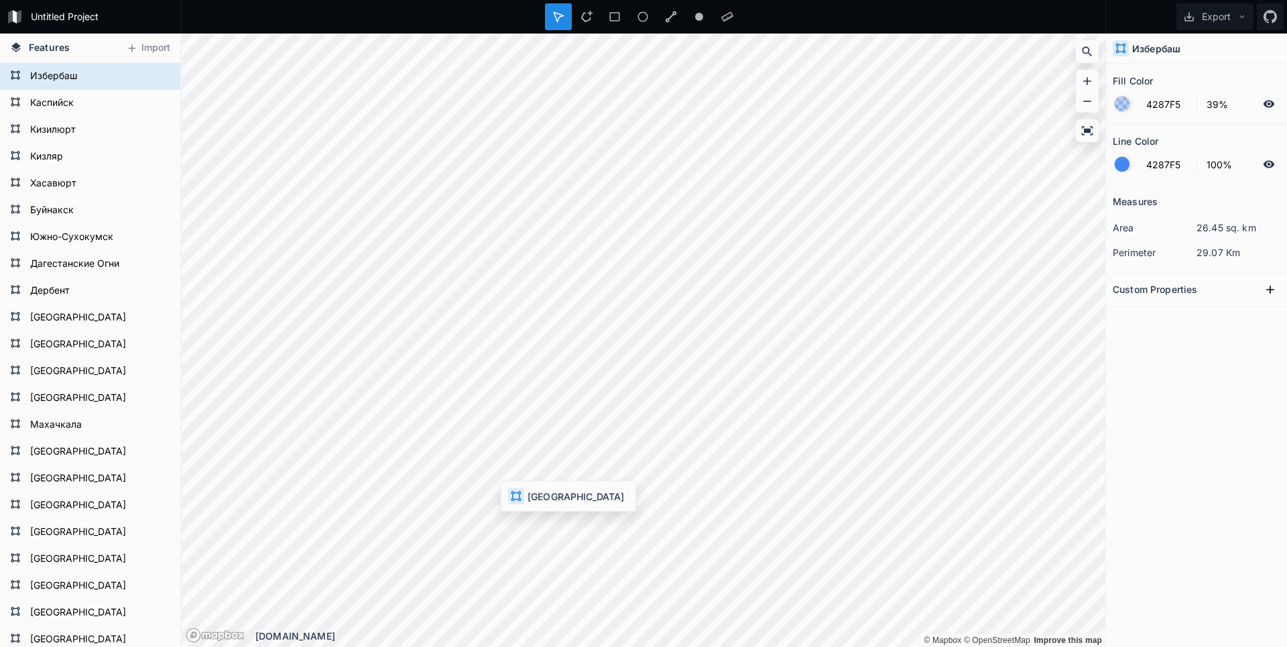
type input "8%"
type input "20%"
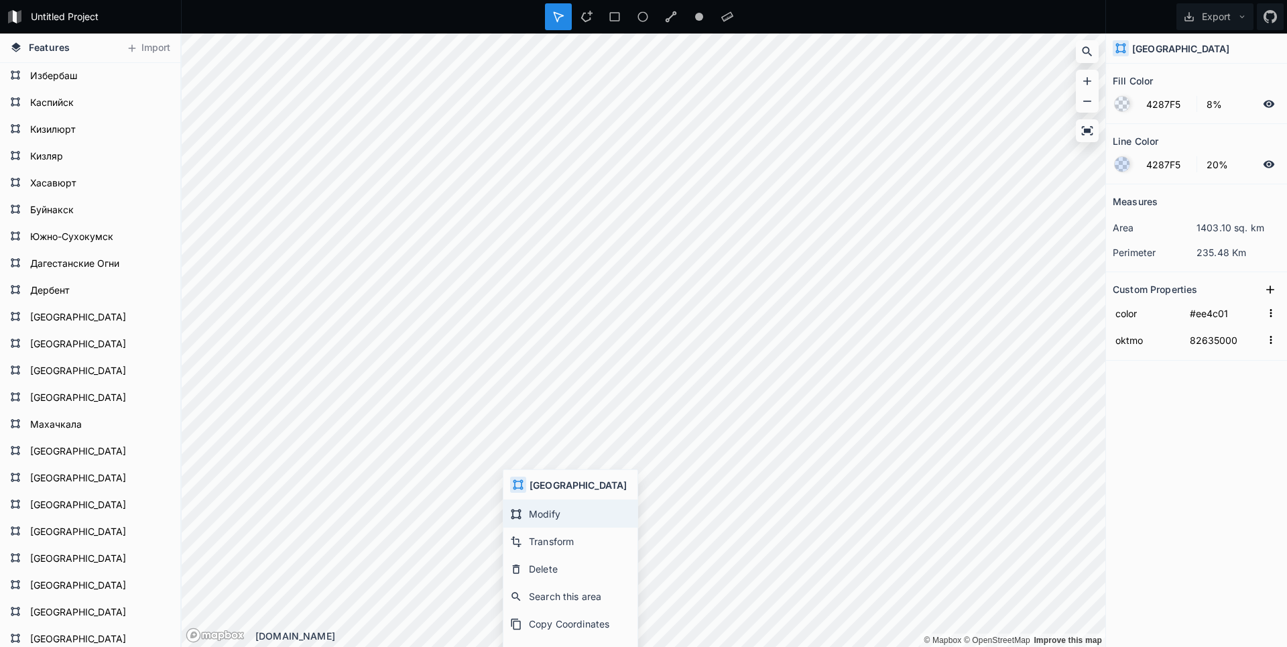
click at [556, 515] on div "Modify" at bounding box center [570, 513] width 134 height 27
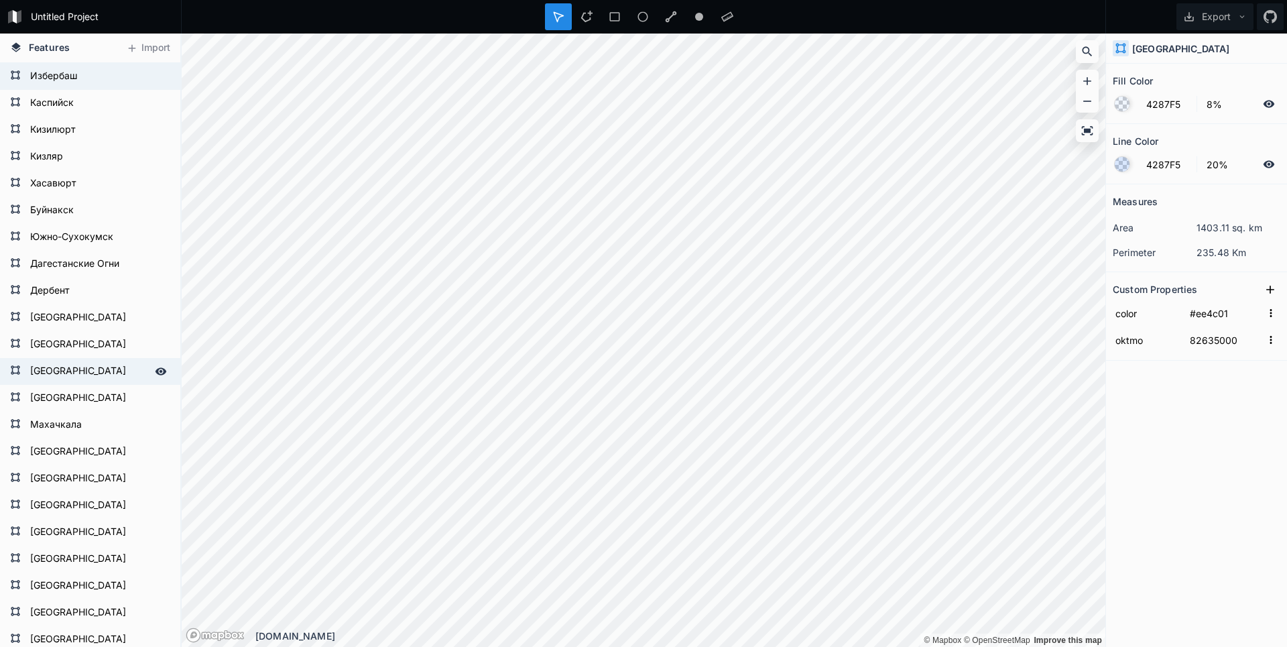
click at [143, 369] on div "Features Import [GEOGRAPHIC_DATA] [GEOGRAPHIC_DATA] [GEOGRAPHIC_DATA] [GEOGRAPH…" at bounding box center [643, 340] width 1287 height 613
click at [748, 646] on html "Untitled Project Export Features Import [GEOGRAPHIC_DATA] [GEOGRAPHIC_DATA] [GE…" at bounding box center [643, 323] width 1287 height 647
click at [688, 646] on html "Untitled Project Export Features Import [GEOGRAPHIC_DATA] [GEOGRAPHIC_DATA] [GE…" at bounding box center [643, 323] width 1287 height 647
click at [487, 23] on div "Untitled Project Export Features Import [GEOGRAPHIC_DATA] [GEOGRAPHIC_DATA] [GE…" at bounding box center [643, 323] width 1287 height 647
click at [1147, 579] on div "Features Import [GEOGRAPHIC_DATA] [GEOGRAPHIC_DATA] [GEOGRAPHIC_DATA] [GEOGRAPH…" at bounding box center [643, 340] width 1287 height 613
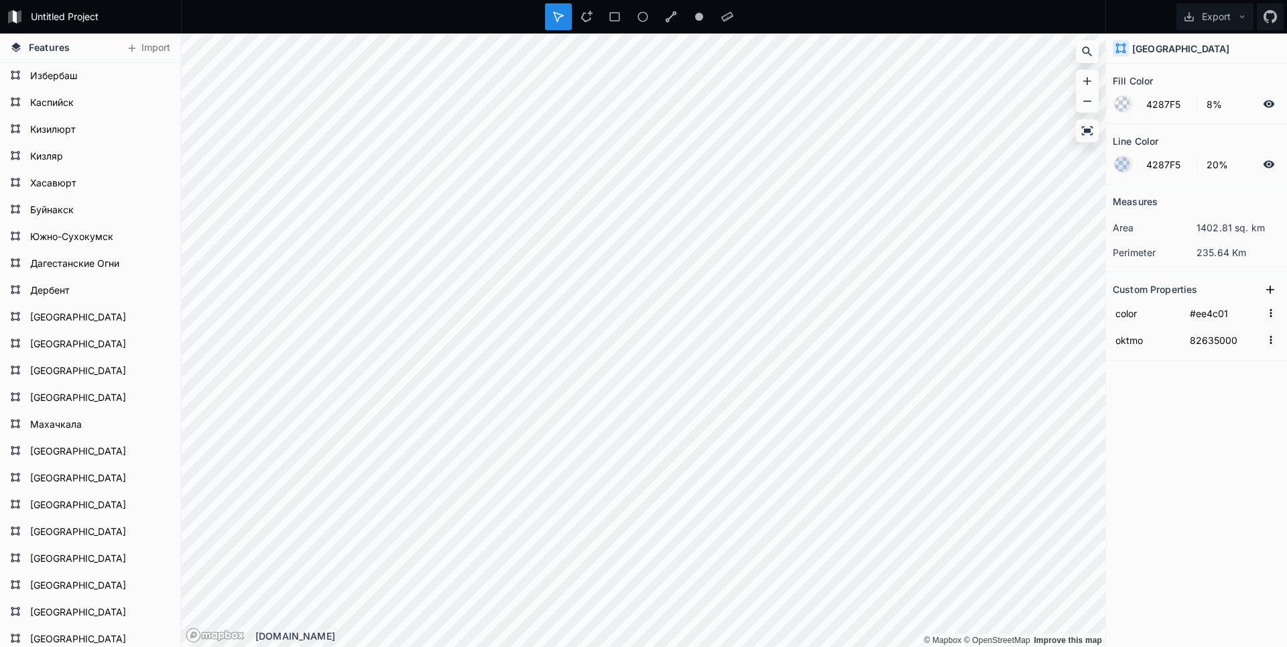
click at [431, 27] on div "Untitled Project Export Features Import [GEOGRAPHIC_DATA] [GEOGRAPHIC_DATA] [GE…" at bounding box center [643, 323] width 1287 height 647
click at [539, 169] on div "© Mapbox © OpenStreetMap Improve this map © Mapbox © OpenStreetMap Improve this…" at bounding box center [643, 340] width 923 height 613
click at [1214, 17] on button "Export" at bounding box center [1214, 16] width 77 height 27
click at [1204, 74] on div "Export as .geojson" at bounding box center [1212, 76] width 134 height 27
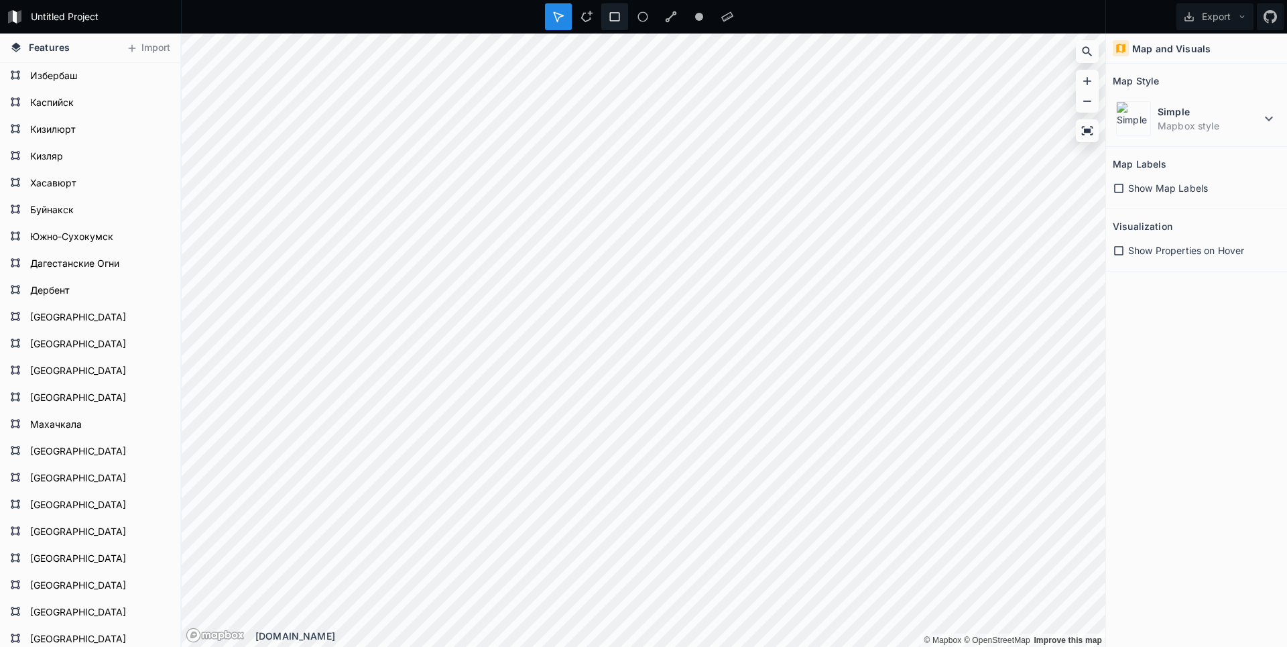
click at [606, 17] on div "Untitled Project Export Features Import [GEOGRAPHIC_DATA] [GEOGRAPHIC_DATA] [GE…" at bounding box center [643, 323] width 1287 height 647
click at [656, 275] on div "Modify" at bounding box center [691, 271] width 134 height 27
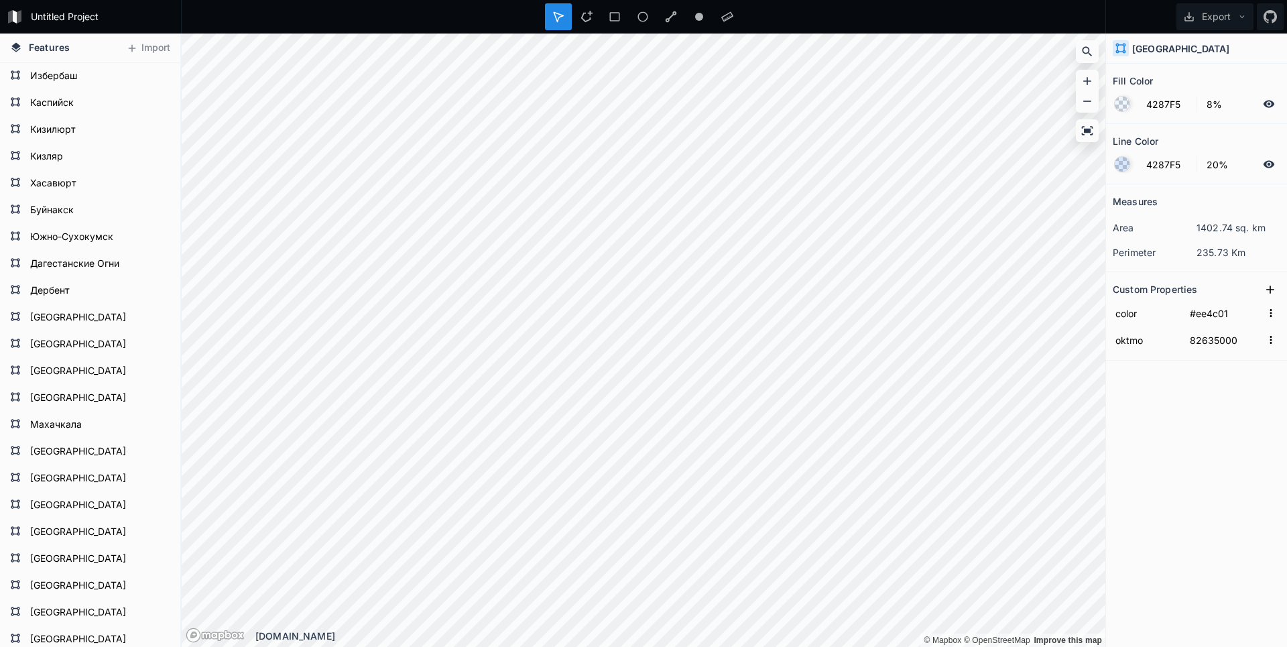
click at [180, 334] on div "Features Import [GEOGRAPHIC_DATA] [GEOGRAPHIC_DATA] [GEOGRAPHIC_DATA] [GEOGRAPH…" at bounding box center [643, 340] width 1287 height 613
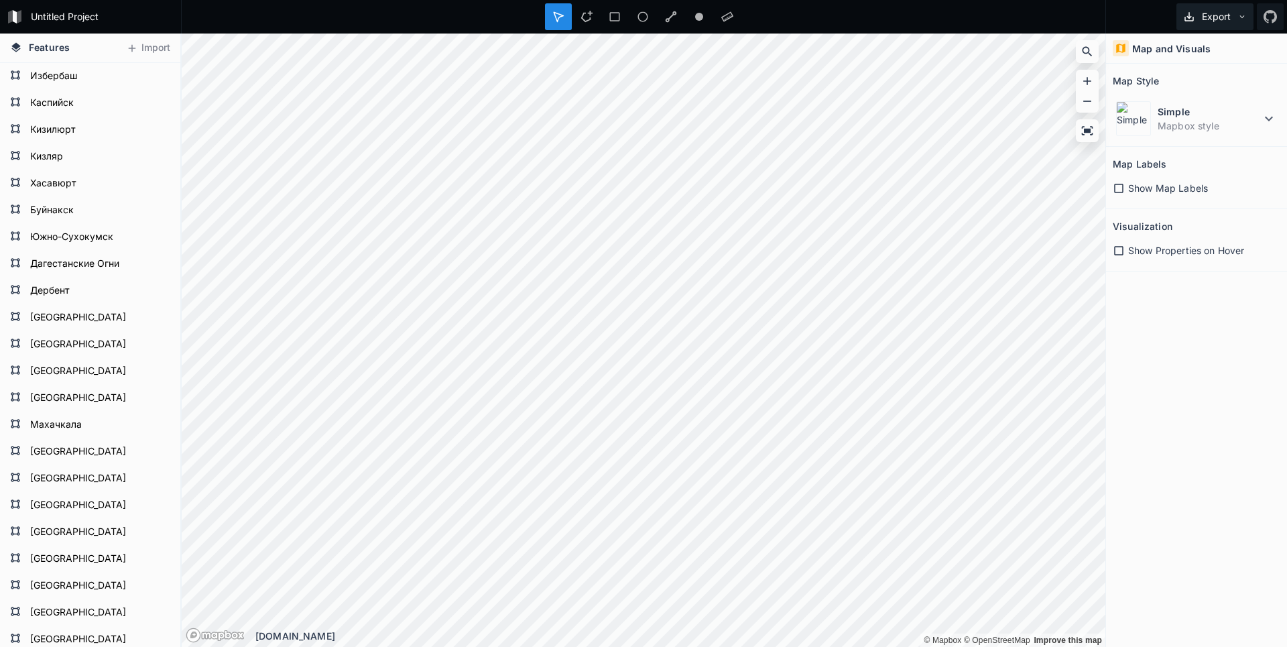
click at [1210, 15] on button "Export" at bounding box center [1214, 16] width 77 height 27
click at [1198, 82] on div "Export as .geojson" at bounding box center [1212, 76] width 134 height 27
